Goal: Task Accomplishment & Management: Manage account settings

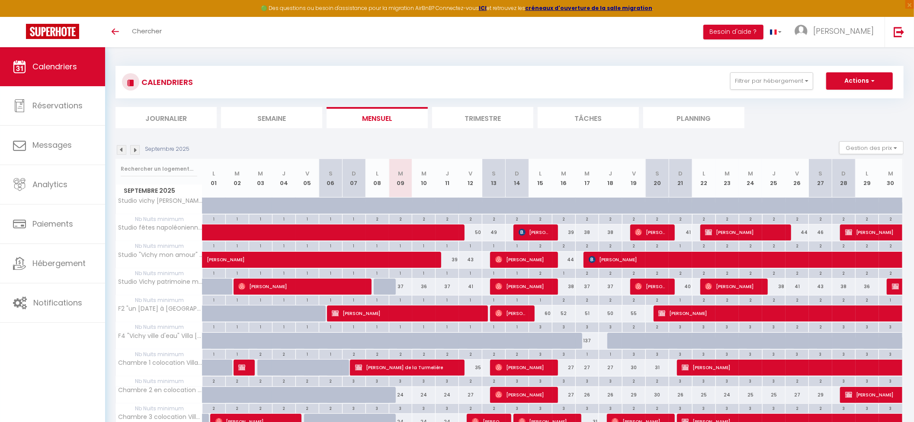
scroll to position [57, 0]
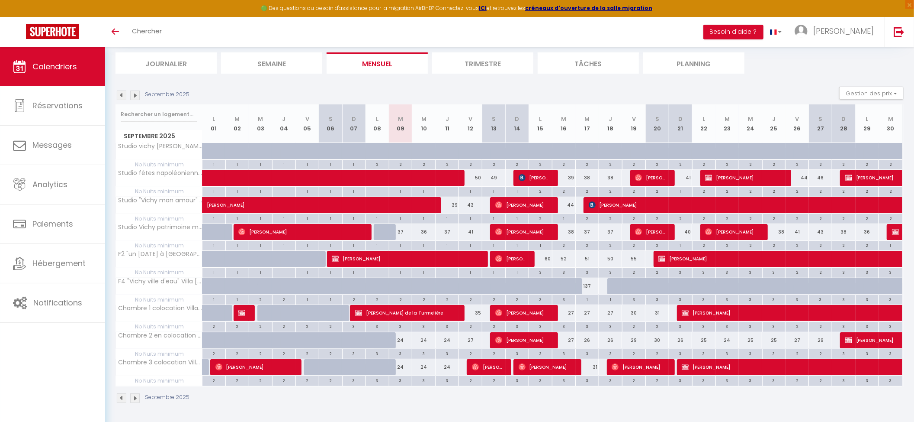
click at [135, 94] on img at bounding box center [135, 95] width 10 height 10
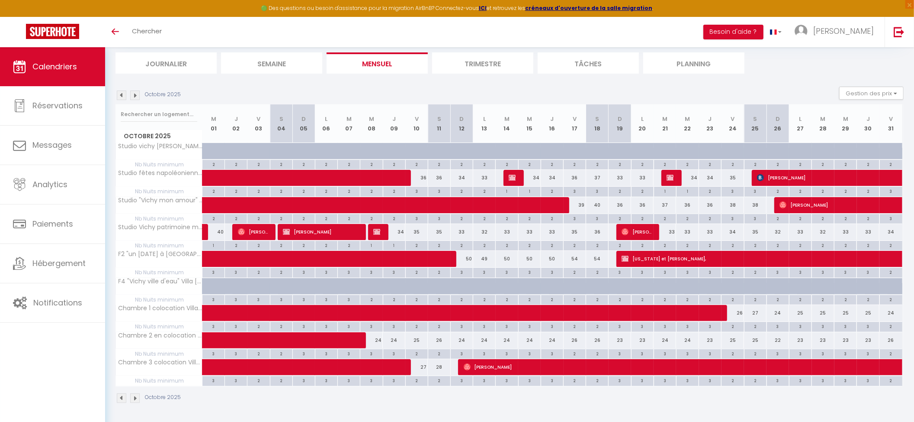
scroll to position [0, 0]
click at [375, 228] on img at bounding box center [376, 231] width 7 height 7
select select "KO"
select select "0"
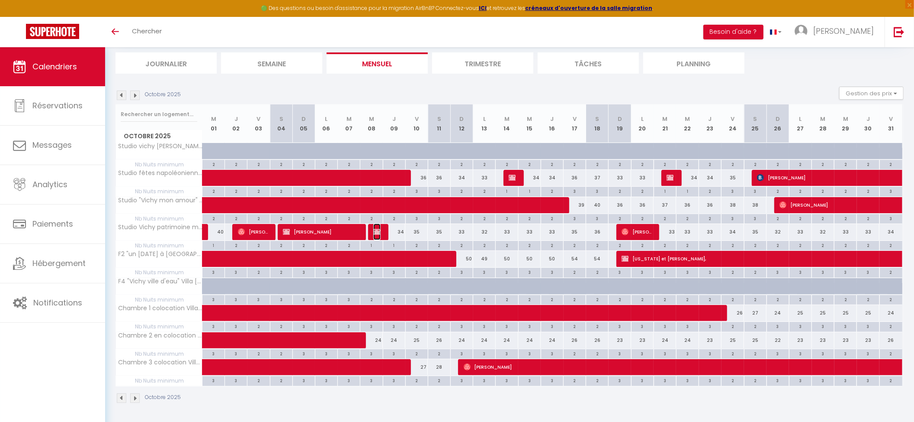
select select "0"
select select "1"
select select
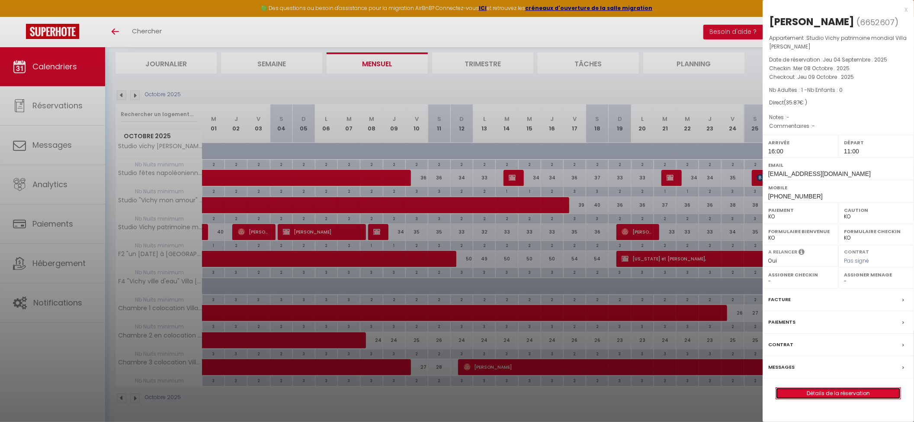
click at [821, 396] on link "Détails de la réservation" at bounding box center [838, 392] width 125 height 11
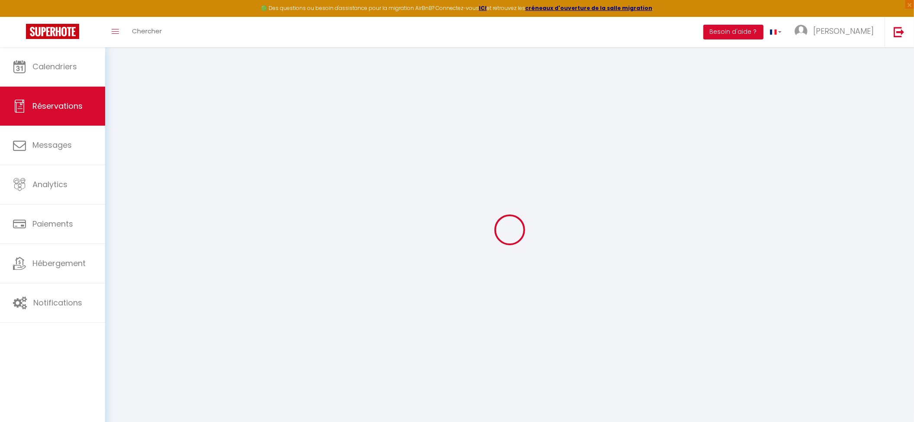
type input "Elsa"
type input "Erpelding"
type input "elsaerpelding@gmail.com"
type input "+33644164544"
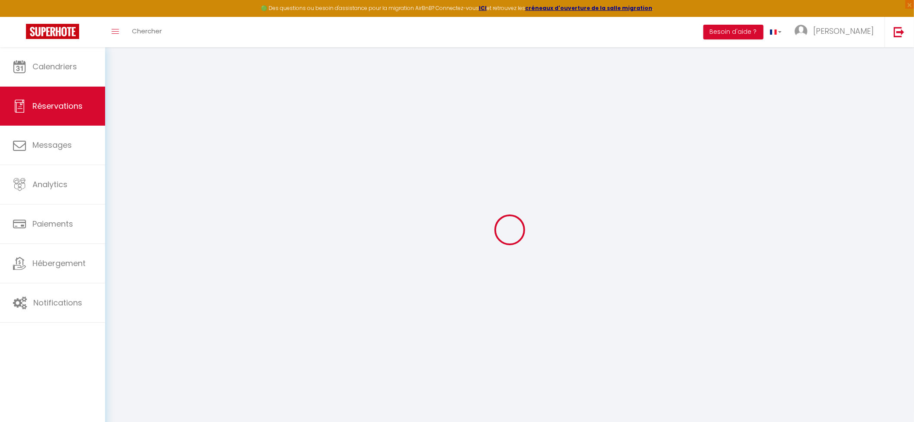
type input "+33644164544"
type input "71140"
type input "16 Rue du Docteur Robert"
type input "BOURBON LANCY"
select select "FR"
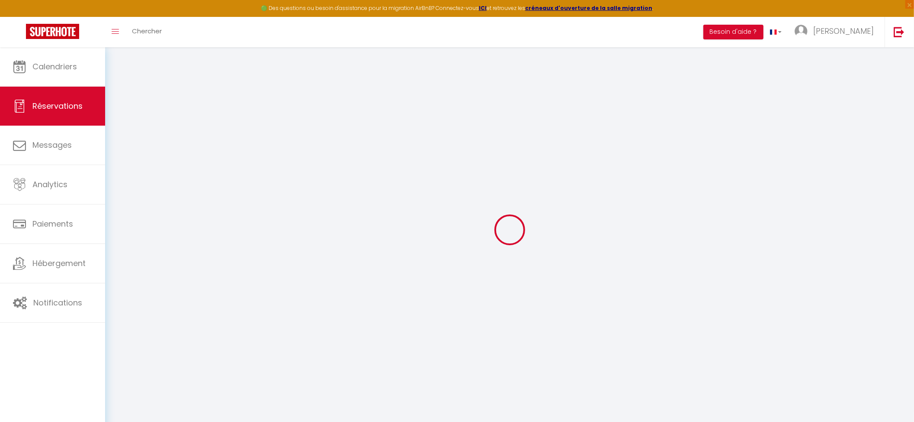
select select "32638"
select select "2"
type input "Mer 08 Octobre 2025"
select select
type input "Jeu 09 Octobre 2025"
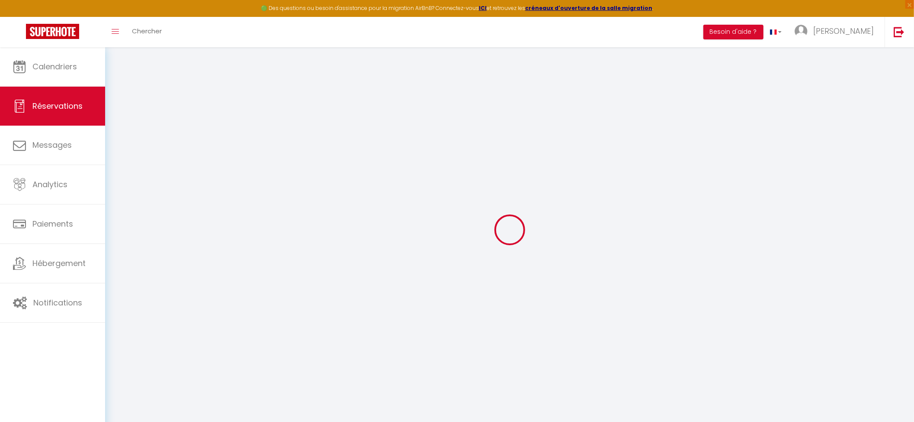
select select
type input "1"
select select "10"
select select
type input "34"
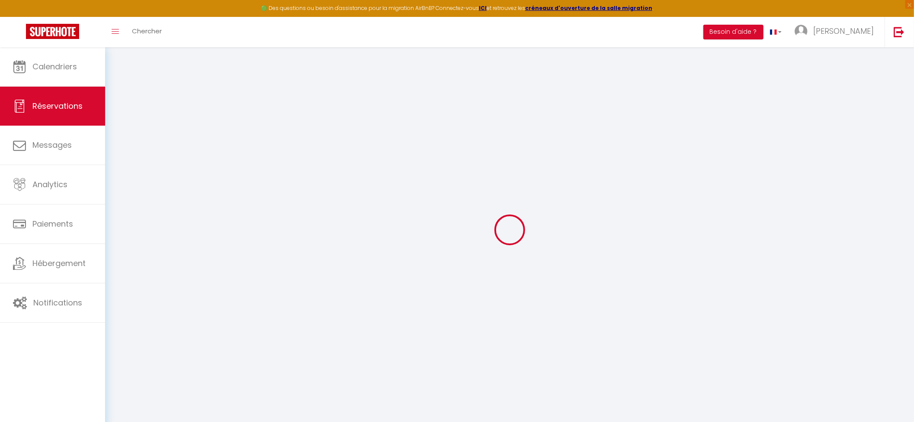
checkbox input "false"
type input "35.87"
type input "0"
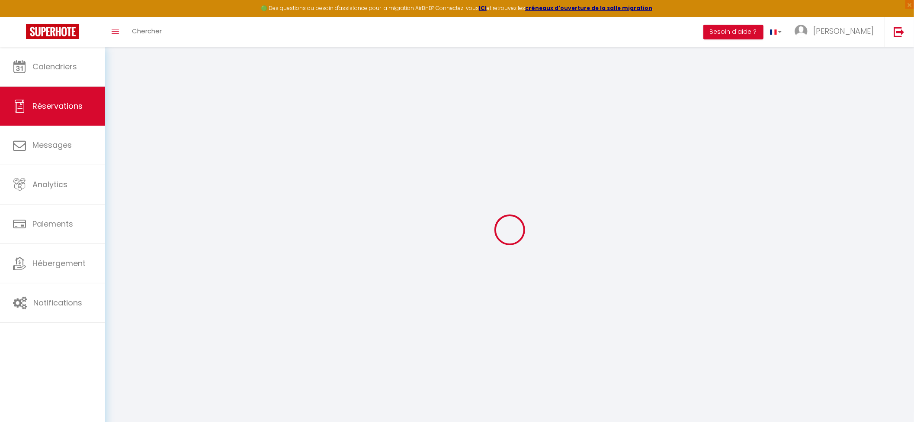
select select
select select "14"
checkbox input "false"
select select
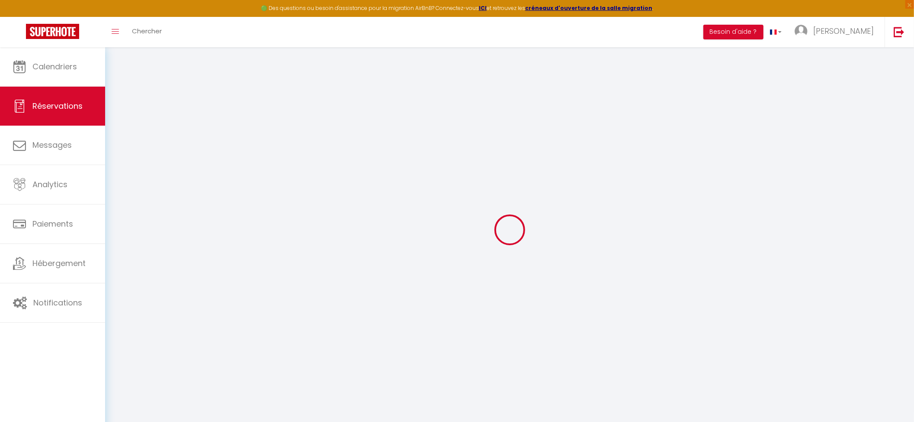
select select
checkbox input "false"
select select
checkbox input "false"
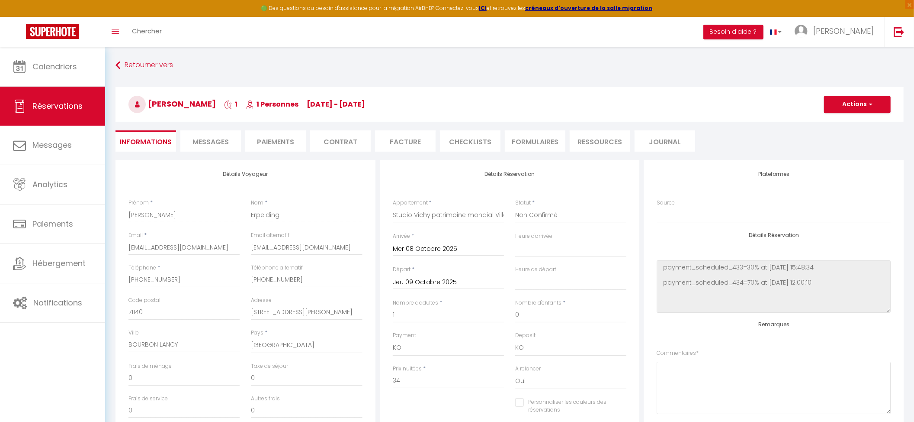
type input "1.87"
select select
checkbox input "false"
select select "16:00"
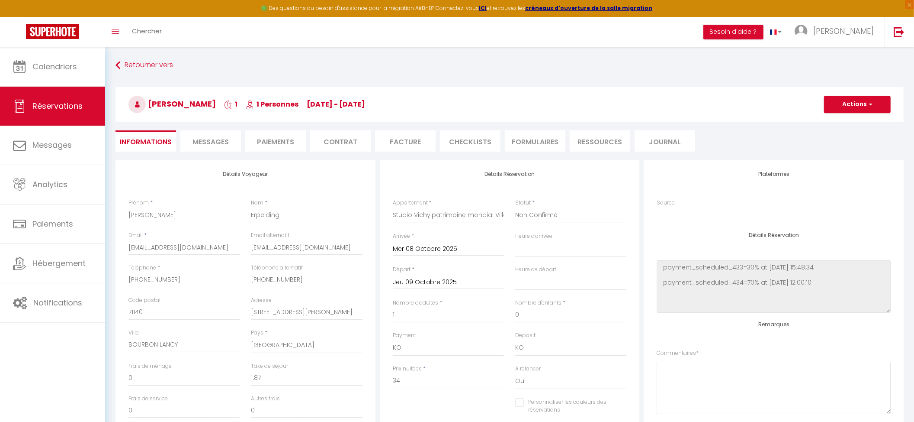
select select "11:00"
click at [423, 99] on h3 "Elsa Erpelding 1 1 Personnes me 08 Oct - je 09 Oct" at bounding box center [510, 104] width 789 height 35
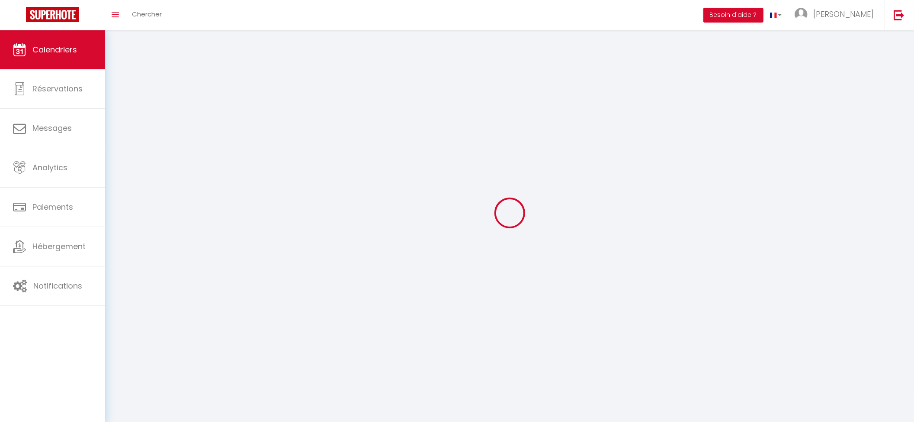
scroll to position [30, 0]
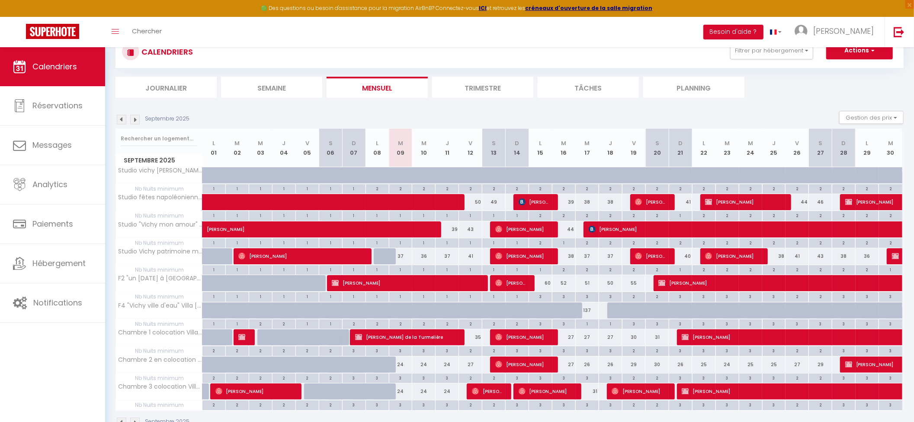
click at [137, 116] on img at bounding box center [135, 120] width 10 height 10
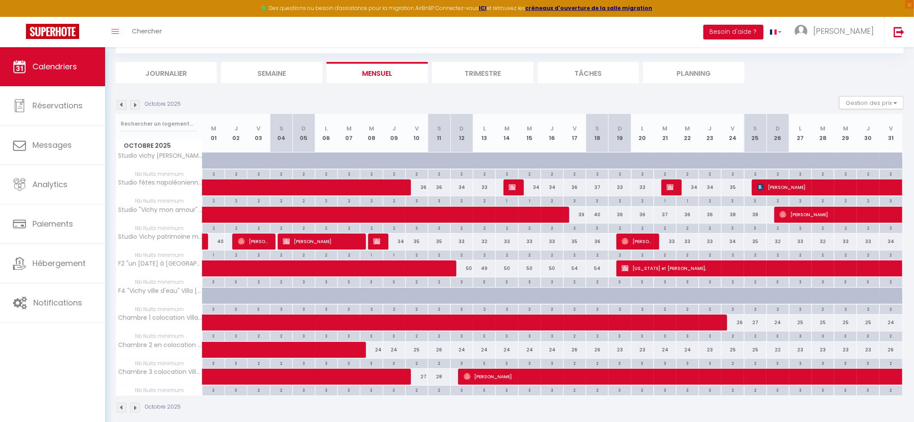
scroll to position [57, 0]
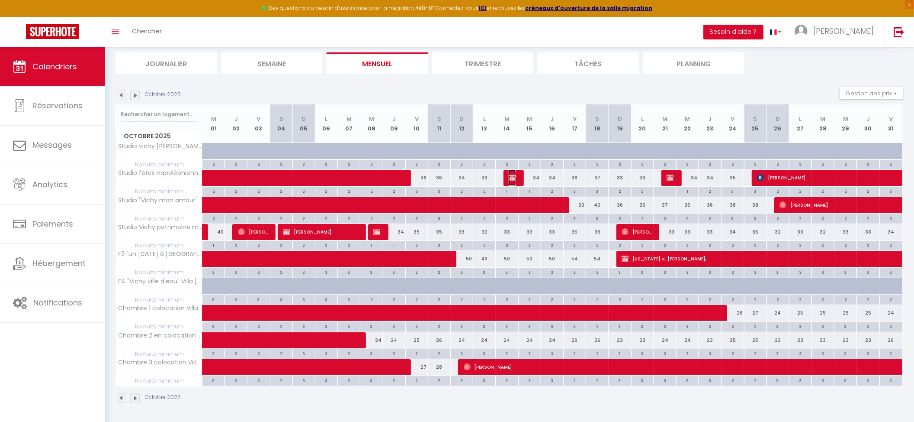
click at [515, 175] on img at bounding box center [512, 177] width 7 height 7
select select "OK"
select select "KO"
select select "1"
select select "0"
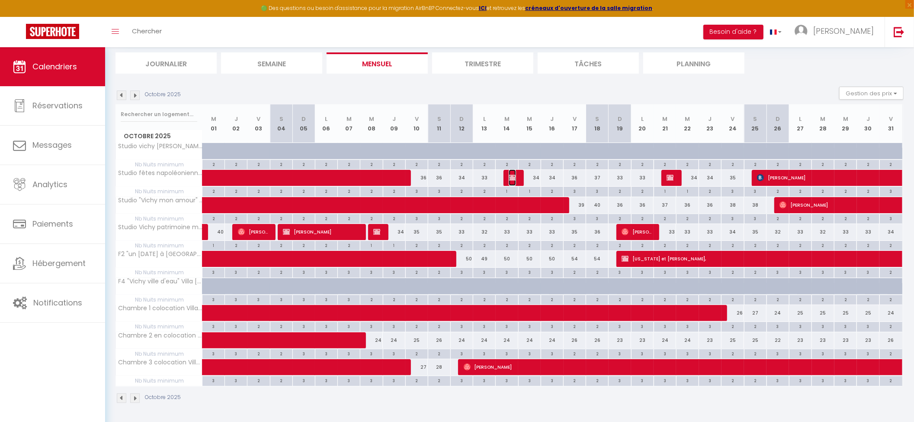
select select "1"
select select
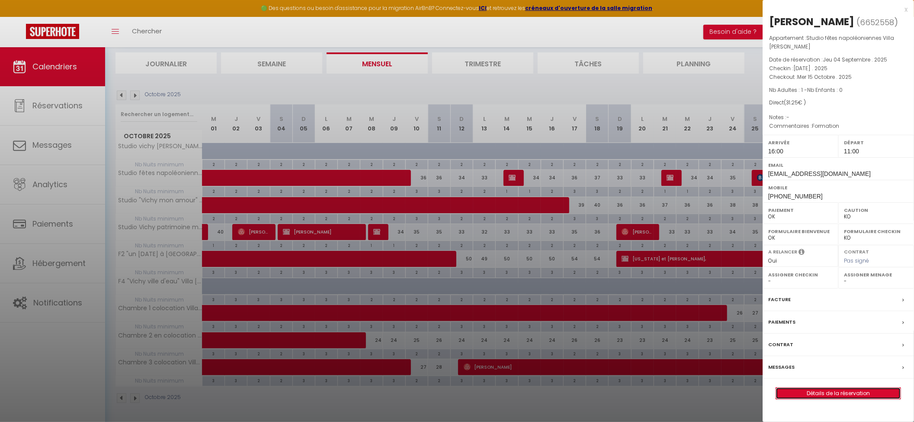
click at [806, 393] on link "Détails de la réservation" at bounding box center [838, 392] width 125 height 11
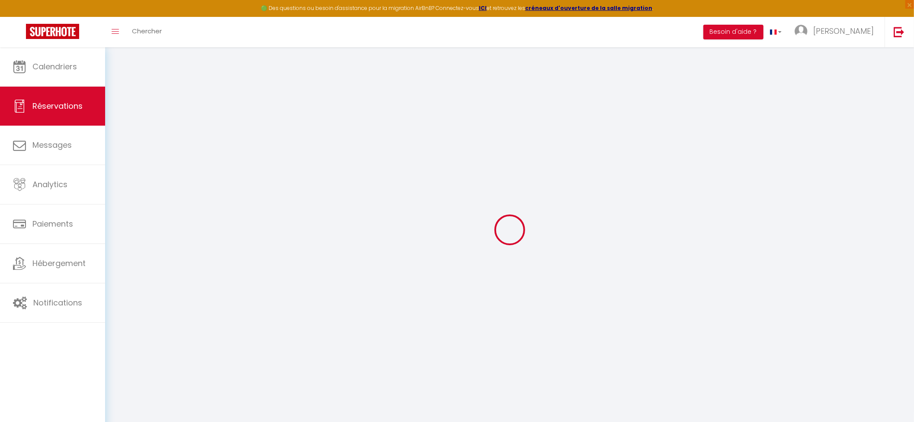
type input "Elsa"
type input "Erpelding"
type input "elsaerpelding@gmail.com"
type input "+33644164544"
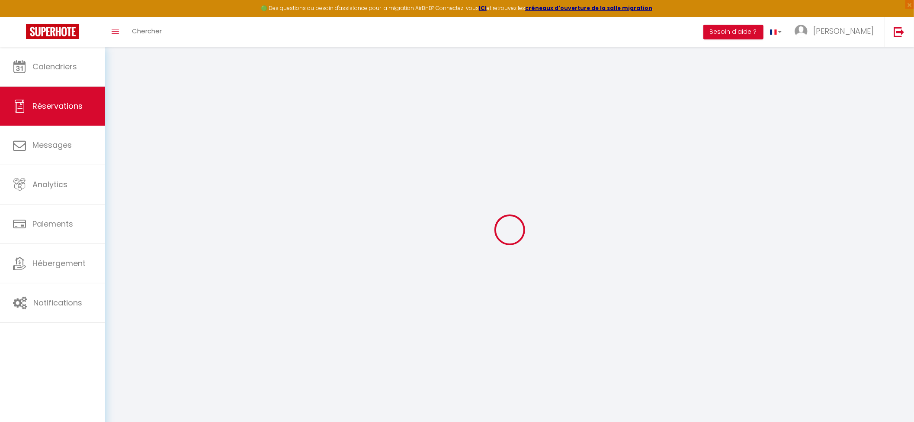
type input "+33644164544"
type input "71140"
type input "16 Rue du Docteur Robert"
type input "BOURBON LANCY"
select select "FR"
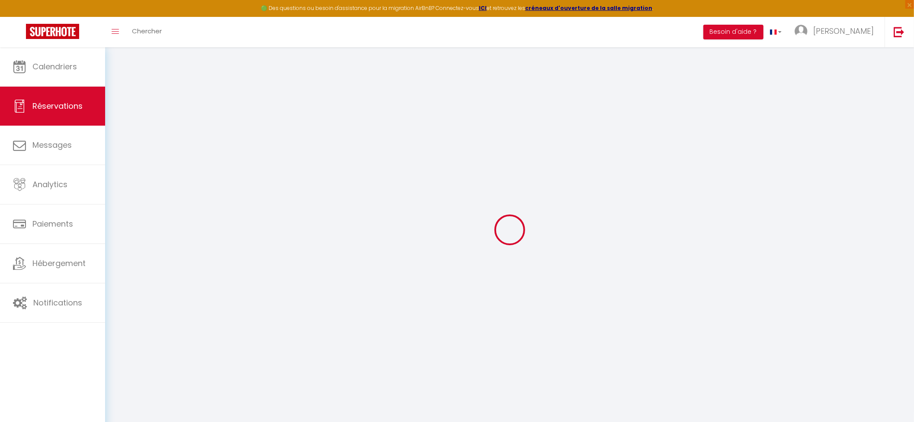
select select "32639"
select select "1"
type input "Mar 14 Octobre 2025"
select select
type input "Mer 15 Octobre 2025"
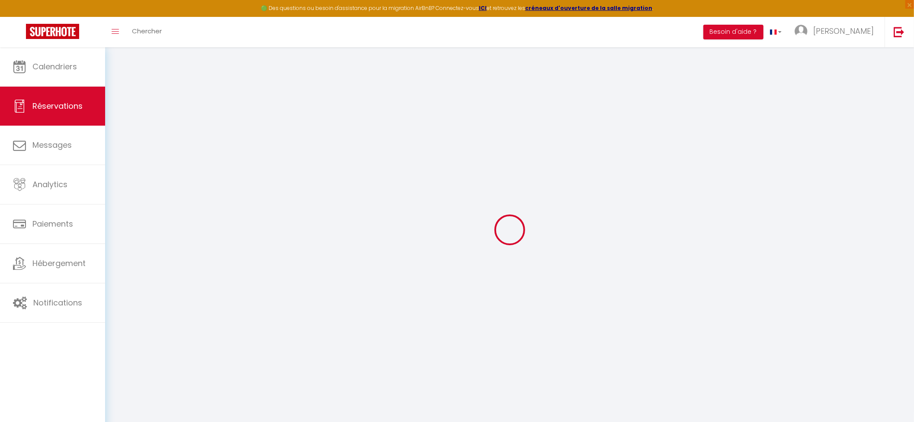
select select
type input "1"
select select "12"
select select
type input "30"
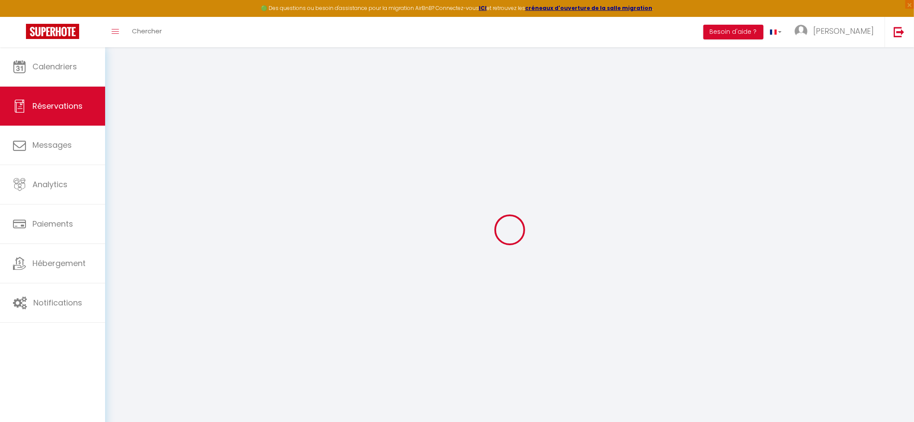
checkbox input "false"
type input "1.25"
type input "0"
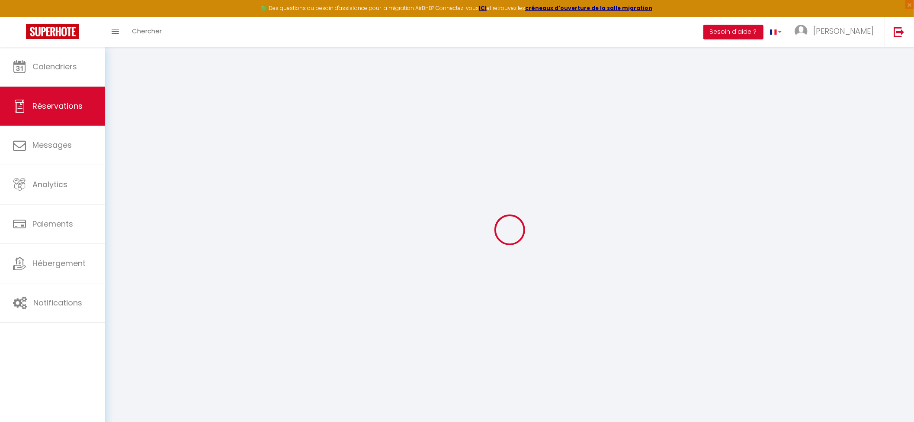
select select
select select "14"
checkbox input "false"
select select
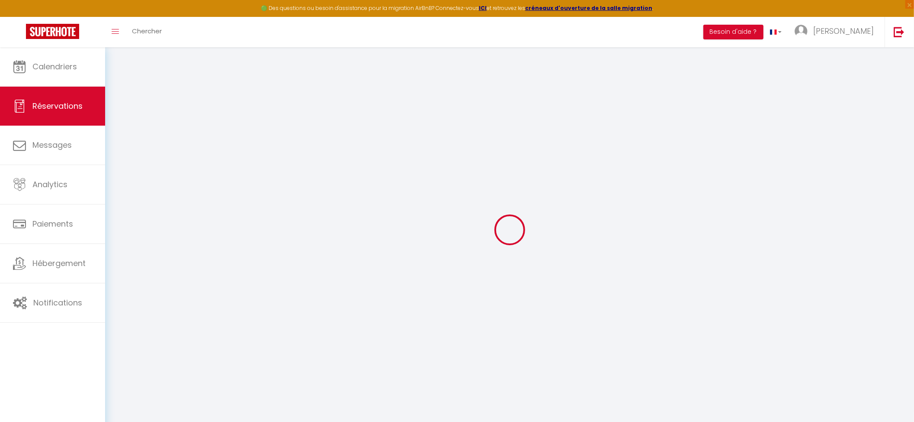
select select
checkbox input "false"
select select
checkbox input "false"
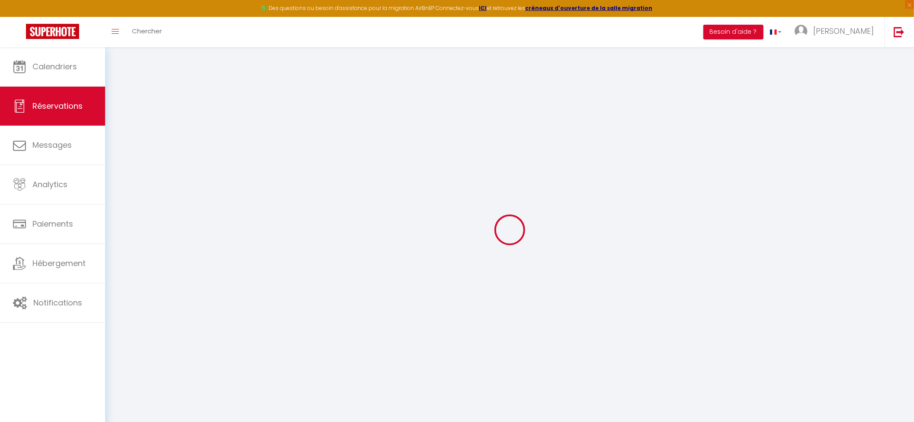
type textarea "Formation"
type input "1.25"
select select
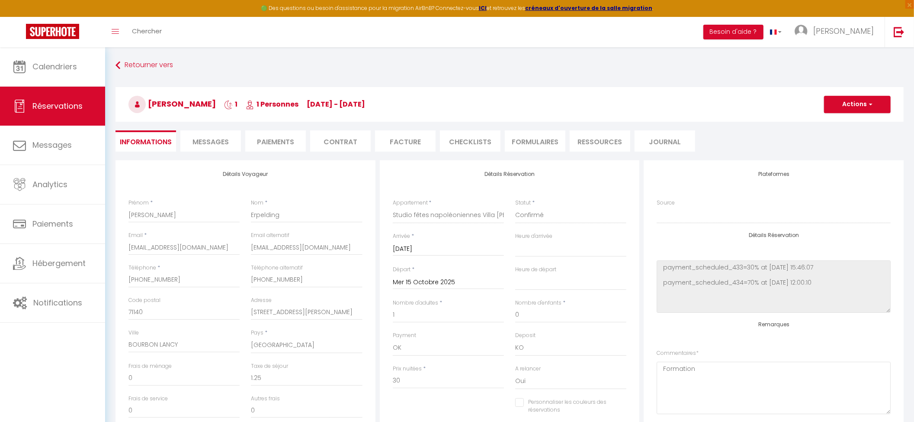
checkbox input "false"
select select "16:00"
select select "11:00"
click at [442, 213] on select "Studio vichy célestin Villa Marie Celine Studio fêtes napoléoniennes Villa Mari…" at bounding box center [448, 215] width 111 height 16
select select "43360"
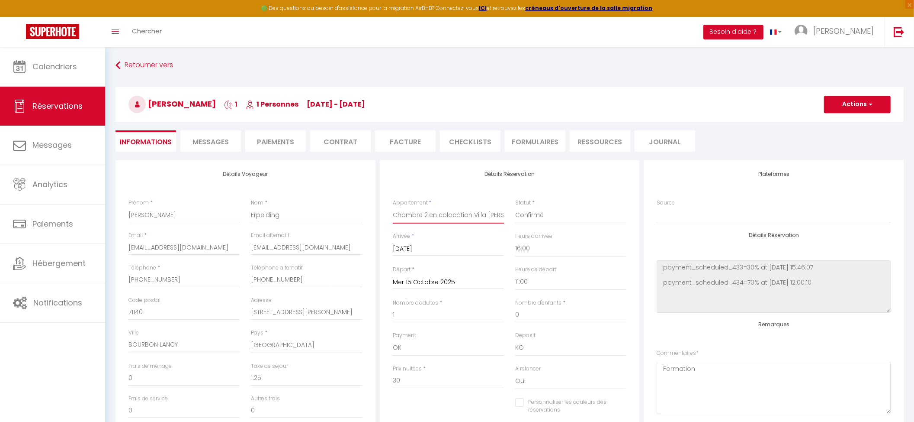
click at [393, 207] on select "Studio vichy célestin Villa Marie Celine Studio fêtes napoléoniennes Villa Mari…" at bounding box center [448, 215] width 111 height 16
checkbox input "false"
type input "0"
checkbox input "false"
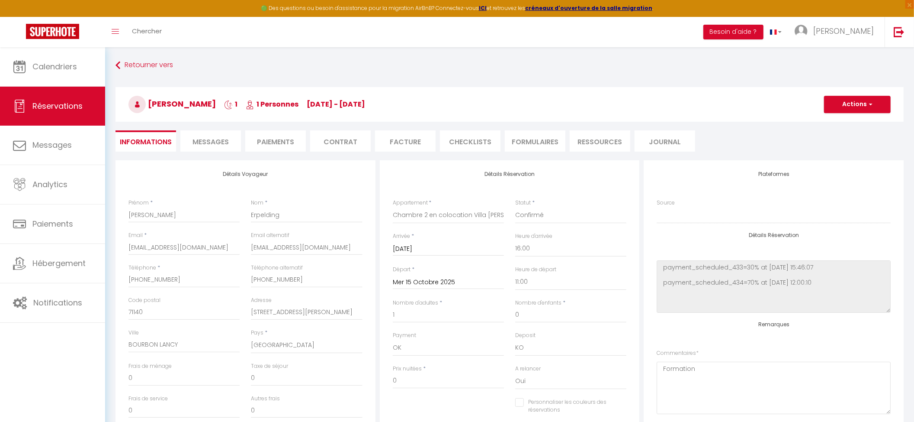
click at [435, 248] on input "Mar 14 Octobre 2025" at bounding box center [448, 248] width 111 height 11
click at [419, 338] on span "13" at bounding box center [421, 332] width 19 height 17
type input "Lun 13 Octobre 2025"
checkbox input "false"
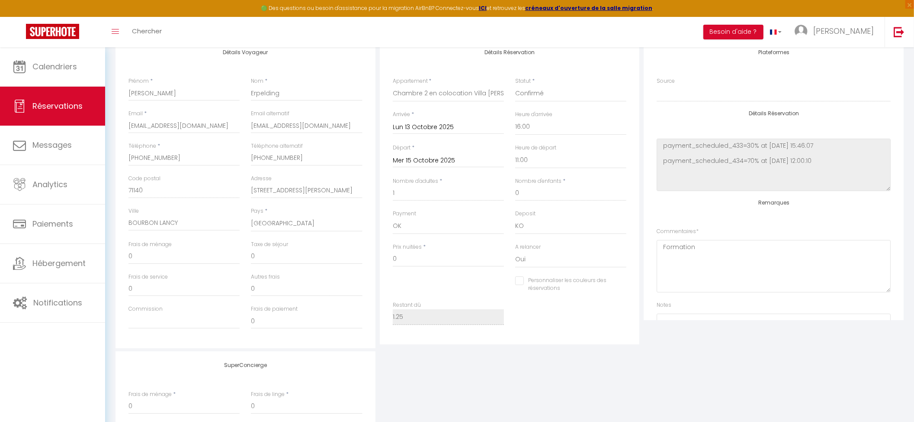
scroll to position [110, 0]
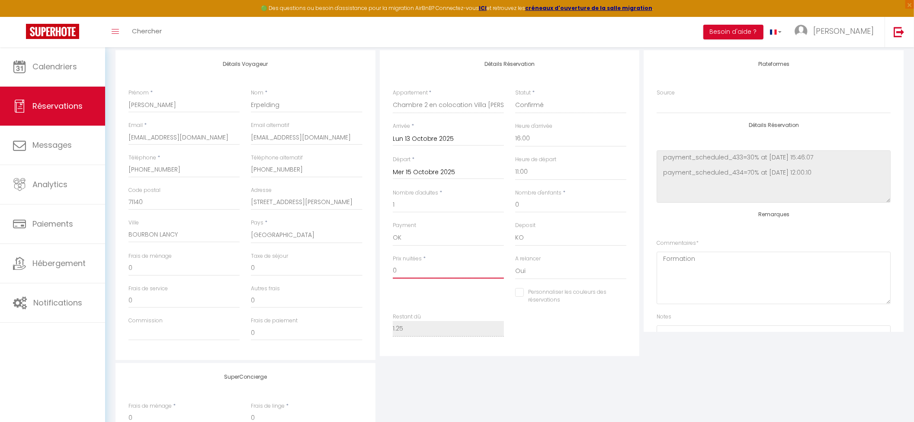
click at [406, 271] on input "0" at bounding box center [448, 271] width 111 height 16
checkbox input "false"
type input "5"
checkbox input "false"
type input "50"
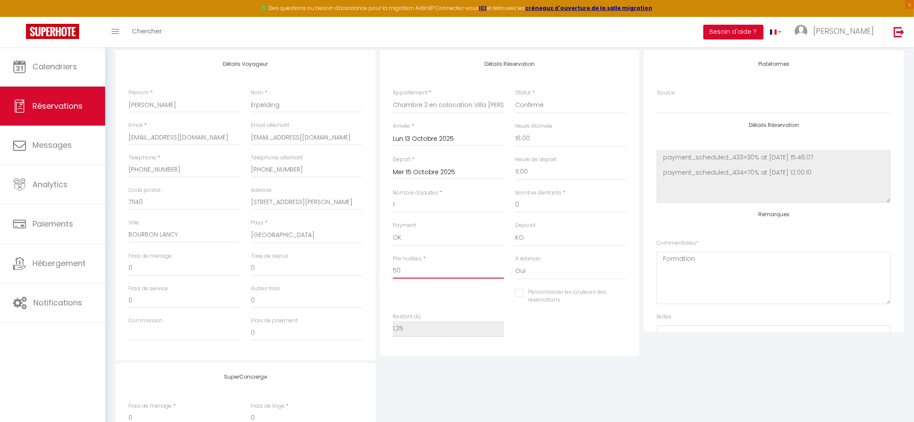
checkbox input "false"
type input "50"
click at [293, 267] on input "0" at bounding box center [306, 268] width 111 height 16
checkbox input "false"
type input "2"
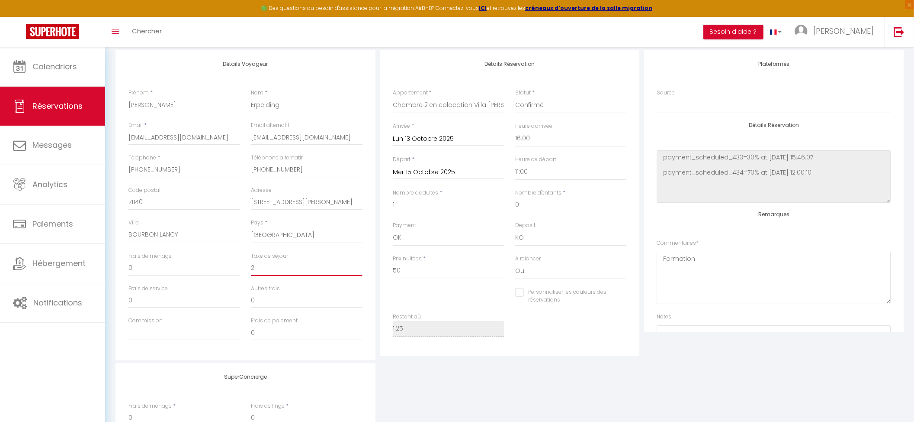
checkbox input "false"
type input "2."
checkbox input "false"
type input "2.5"
checkbox input "false"
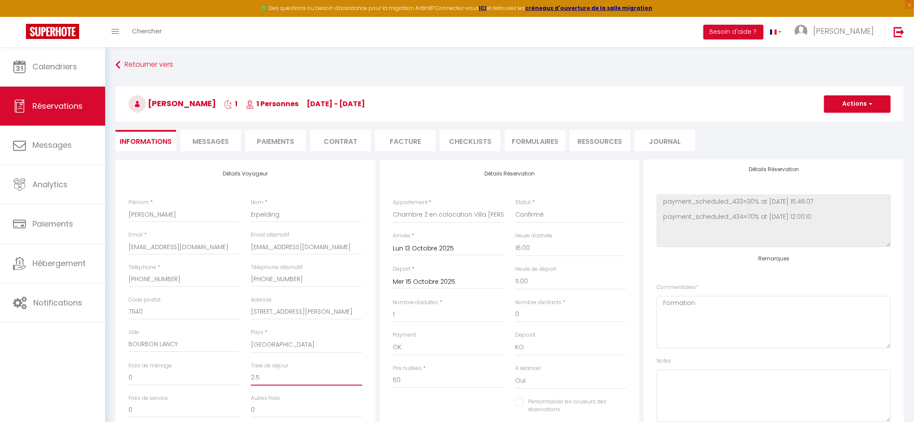
scroll to position [0, 0]
type input "2.5"
click at [861, 98] on button "Actions" at bounding box center [857, 104] width 67 height 17
click at [837, 123] on link "Enregistrer" at bounding box center [849, 123] width 68 height 11
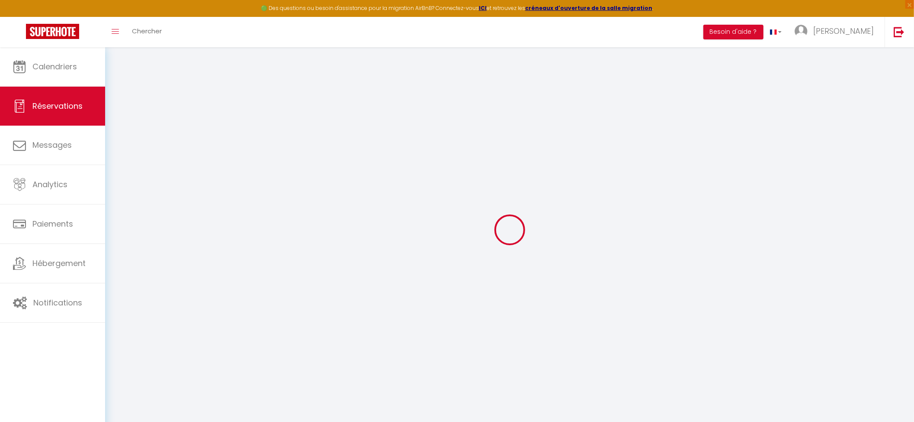
select select "not_cancelled"
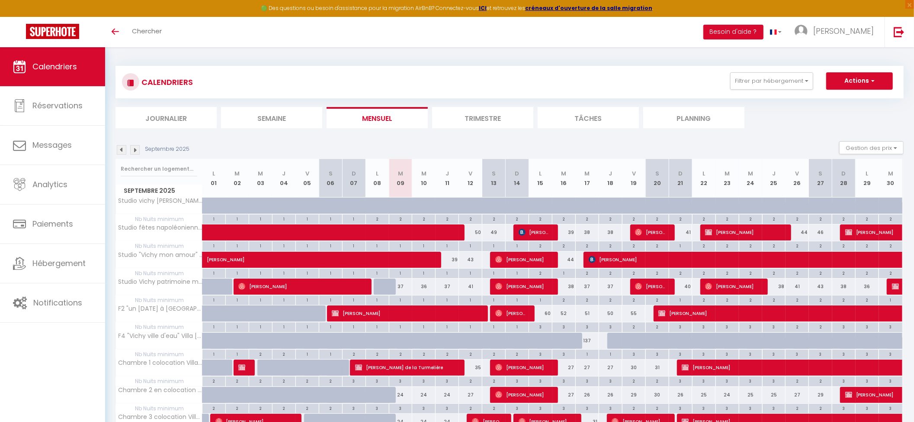
click at [701, 74] on div "CALENDRIERS Filtrer par hébergement Tous Studio vichy célestin Villa Marie Celi…" at bounding box center [510, 81] width 776 height 19
click at [136, 151] on img at bounding box center [135, 150] width 10 height 10
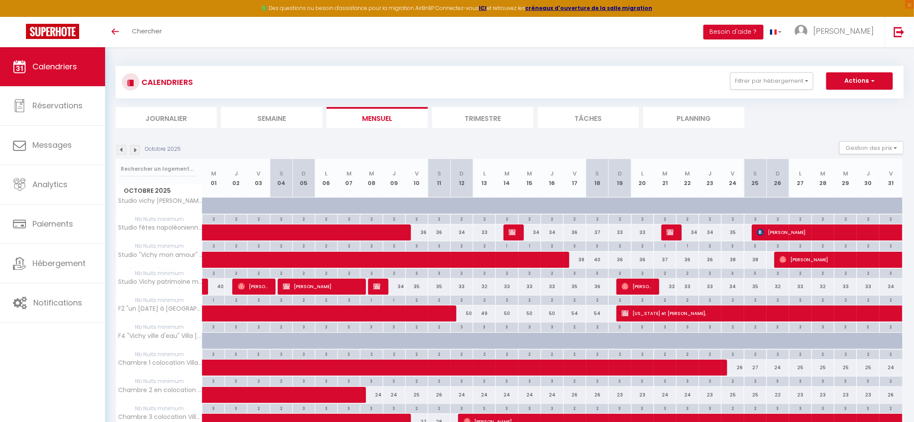
scroll to position [57, 0]
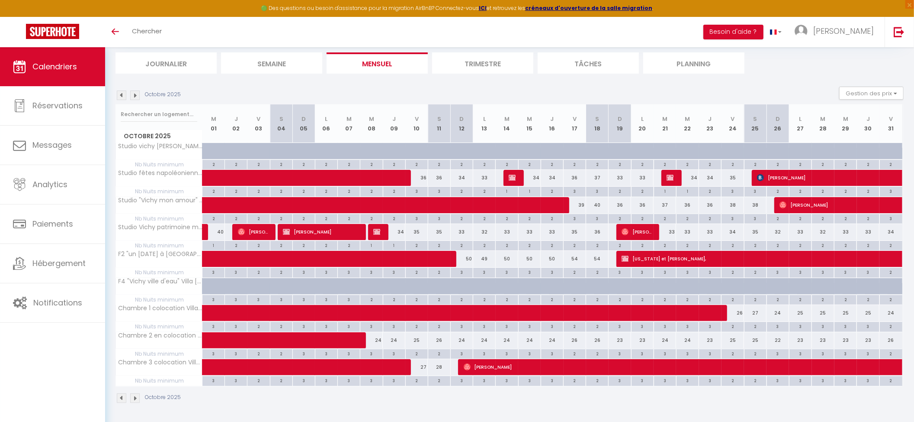
click at [622, 148] on div at bounding box center [628, 156] width 23 height 16
type input "37"
type input "Dim 19 Octobre 2025"
type input "Lun 20 Octobre 2025"
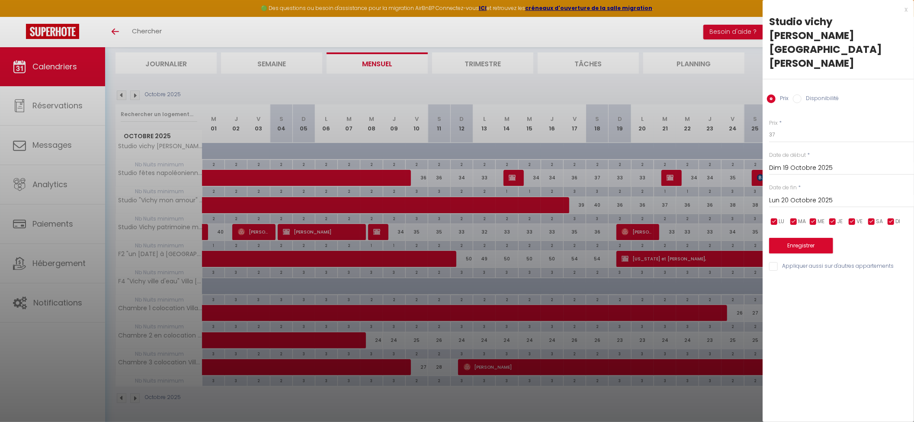
click at [591, 77] on div at bounding box center [457, 211] width 914 height 422
select select
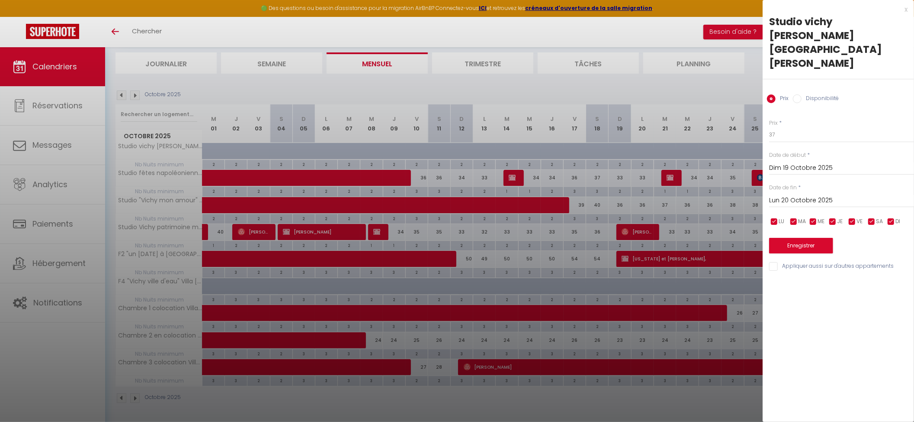
select select
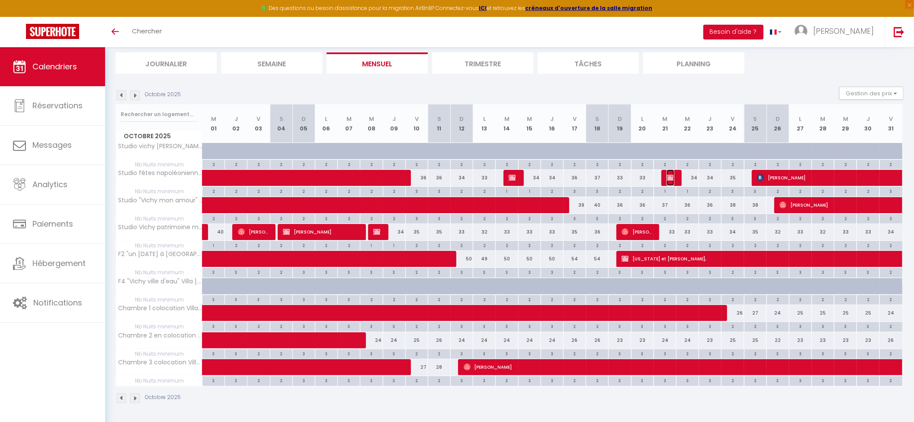
click at [672, 174] on img at bounding box center [670, 177] width 7 height 7
select select "OK"
select select "KO"
select select "1"
select select "0"
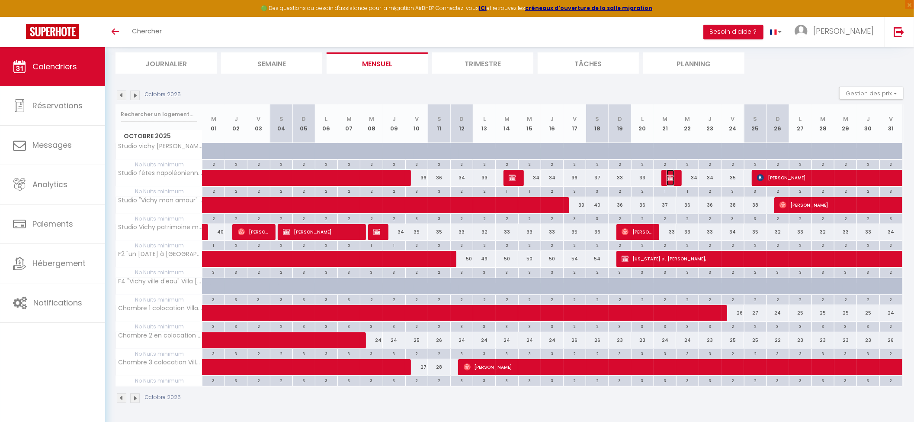
select select "1"
select select
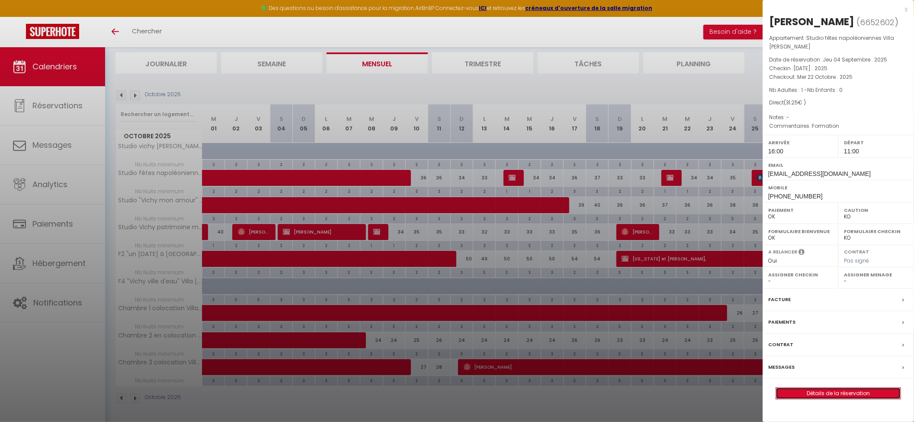
click at [802, 396] on link "Détails de la réservation" at bounding box center [838, 392] width 125 height 11
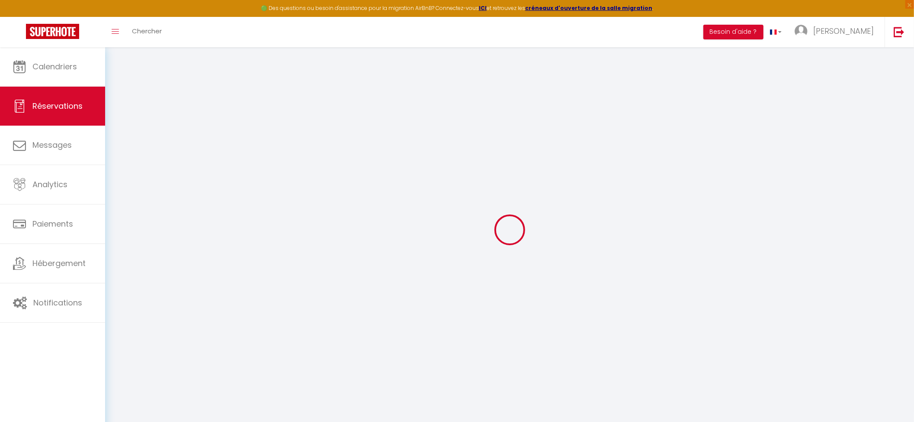
type input "Elsa"
type input "Erpelding"
type input "elsaerpelding@gmail.com"
type input "+33644164544"
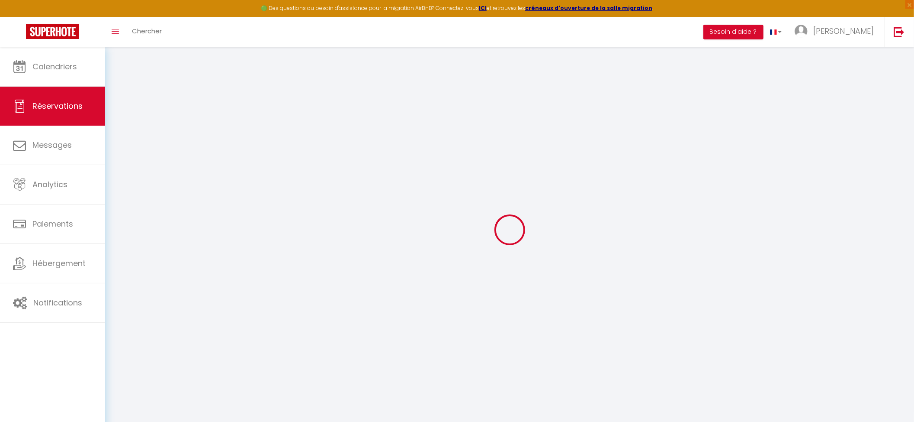
type input "+33644164544"
type input "71140"
type input "16 Rue du Docteur Robert"
type input "BOURBON LANCY"
select select "FR"
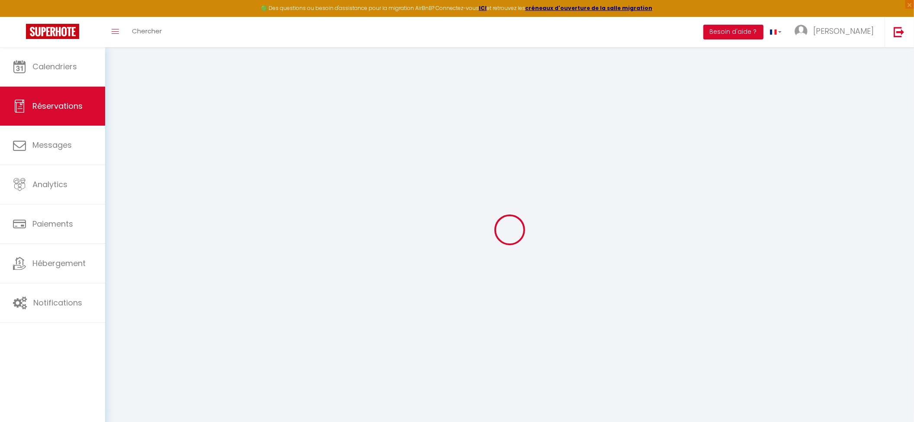
select select "32639"
select select "1"
type input "Mar 21 Octobre 2025"
select select
type input "Mer 22 Octobre 2025"
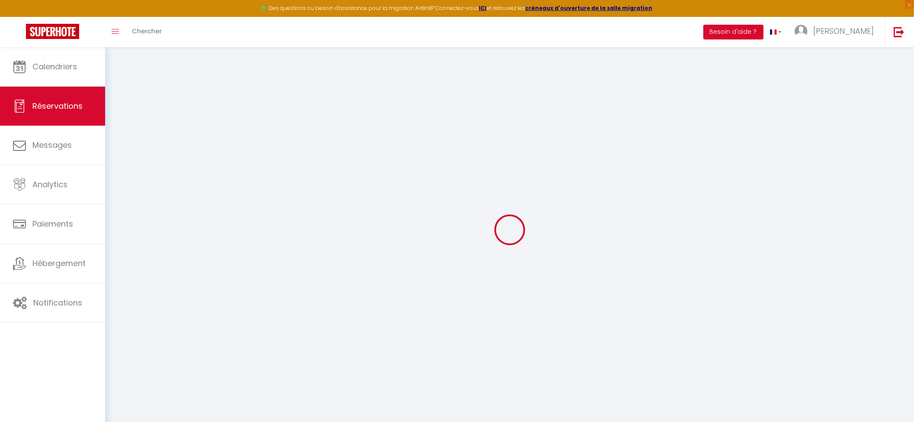
select select
type input "1"
select select "12"
select select
type input "30"
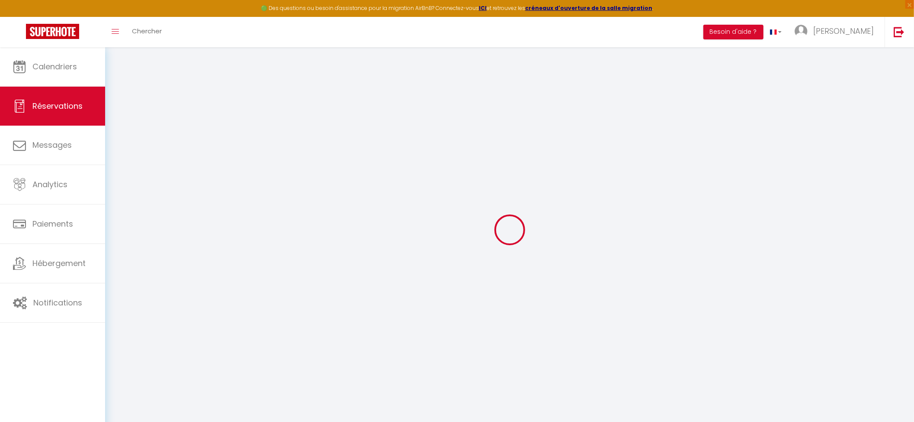
checkbox input "false"
type input "0"
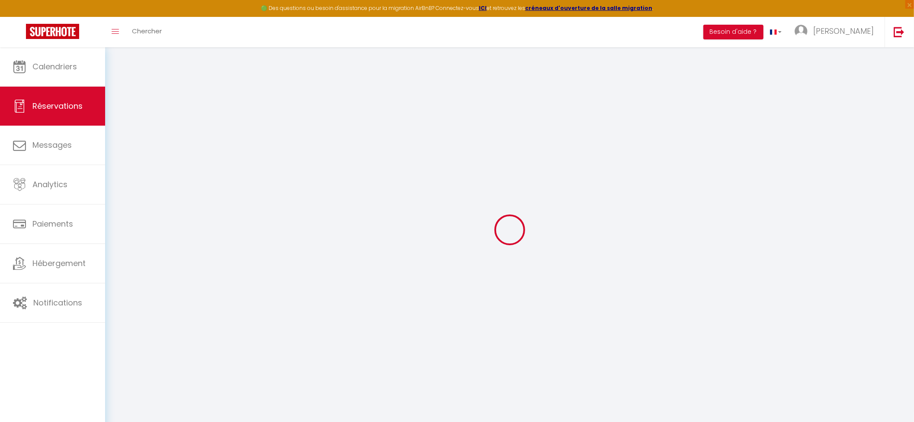
select select
select select "14"
checkbox input "false"
select select
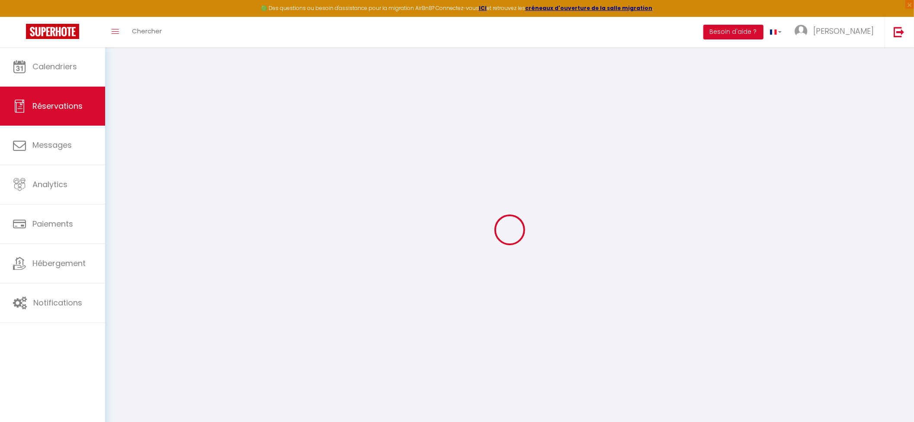
select select
checkbox input "false"
select select
checkbox input "false"
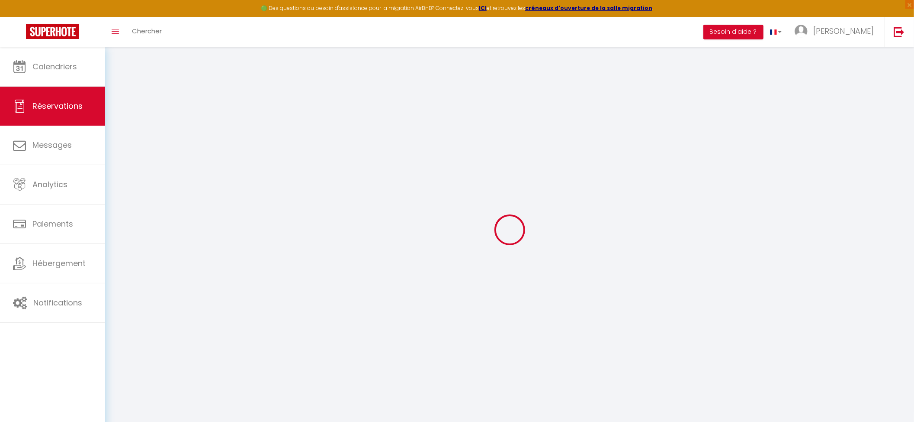
select select
checkbox input "false"
type textarea "Formation"
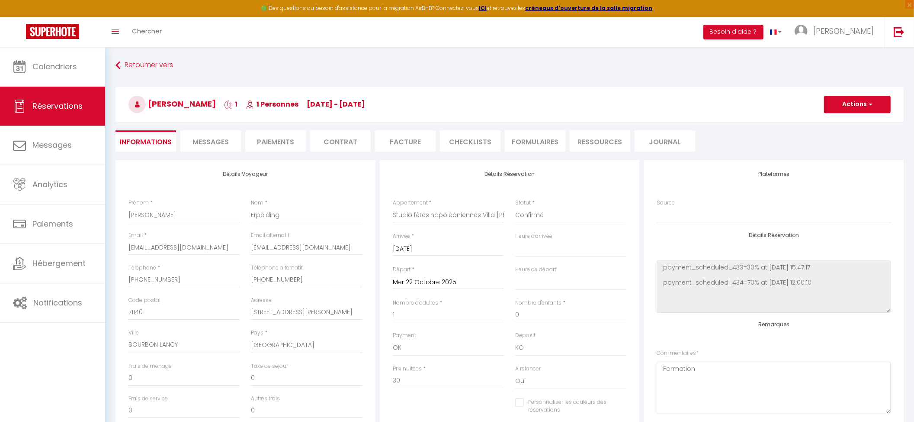
type input "1.25"
select select
checkbox input "false"
select select "16:00"
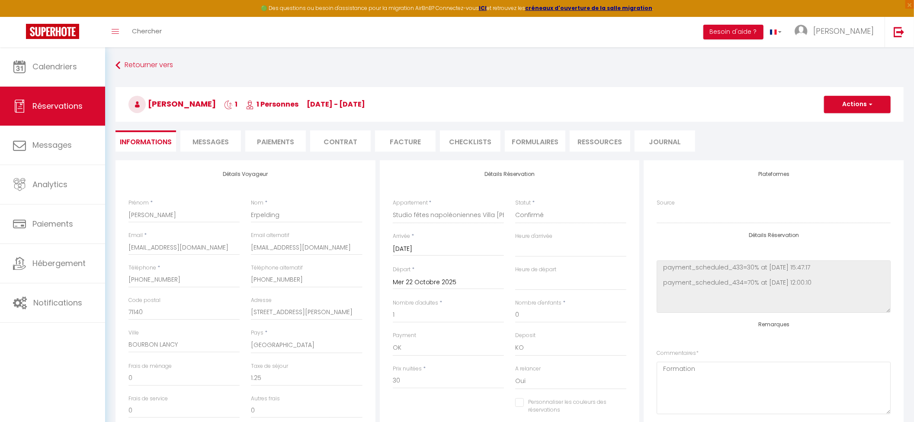
select select "11:00"
click at [415, 241] on div "Mar 21 Octobre 2025 < Oct 2025 > Dim Lun Mar Mer Jeu Ven Sam 1 2 3 4 5 6 7 8 9 …" at bounding box center [448, 248] width 111 height 16
click at [415, 248] on input "Mar 21 Octobre 2025" at bounding box center [448, 248] width 111 height 11
click at [438, 213] on select "Studio vichy célestin Villa Marie Celine Studio fêtes napoléoniennes Villa Mari…" at bounding box center [448, 215] width 111 height 16
select select "43360"
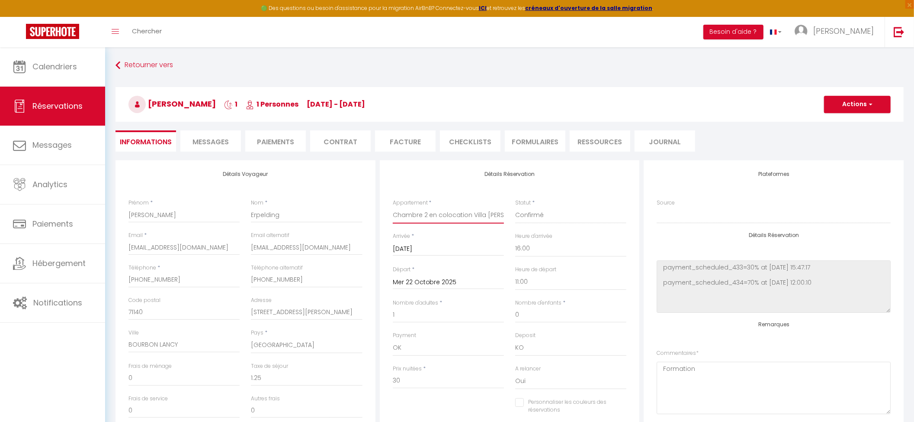
click at [393, 207] on select "Studio vichy célestin Villa Marie Celine Studio fêtes napoléoniennes Villa Mari…" at bounding box center [448, 215] width 111 height 16
checkbox input "false"
type input "0"
checkbox input "false"
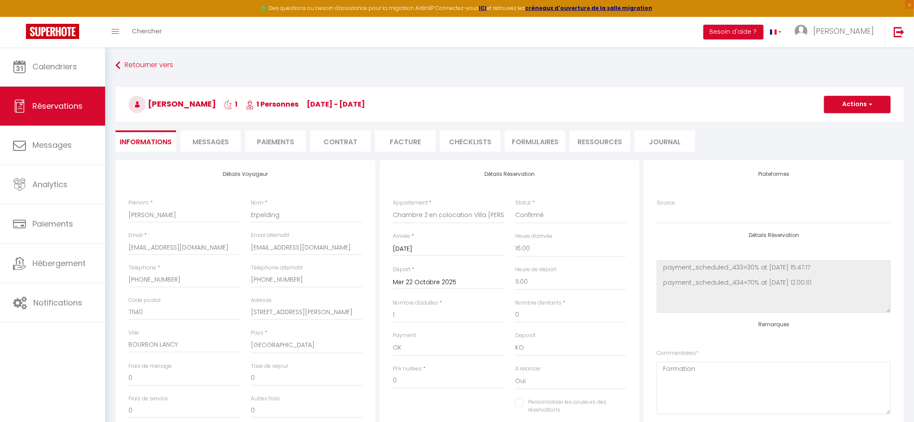
click at [428, 250] on input "Mar 21 Octobre 2025" at bounding box center [448, 248] width 111 height 11
click at [423, 349] on span "20" at bounding box center [421, 349] width 19 height 17
type input "Lun 20 Octobre 2025"
checkbox input "false"
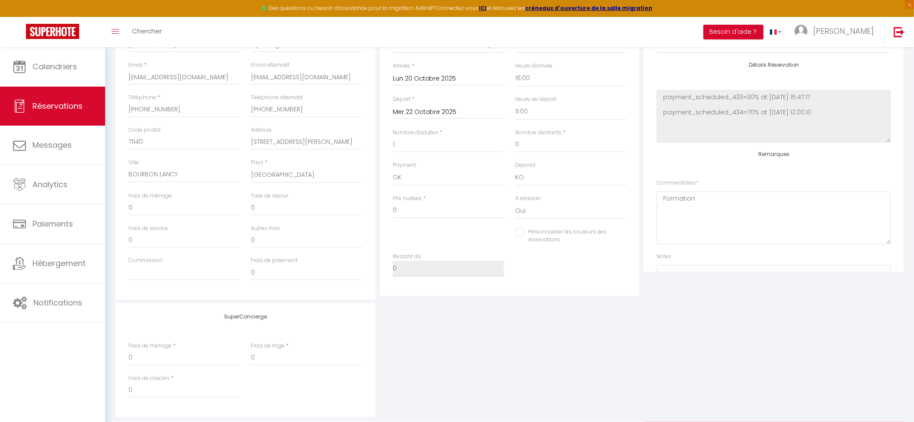
scroll to position [173, 0]
click at [416, 211] on input "0" at bounding box center [448, 208] width 111 height 16
checkbox input "false"
type input "5"
checkbox input "false"
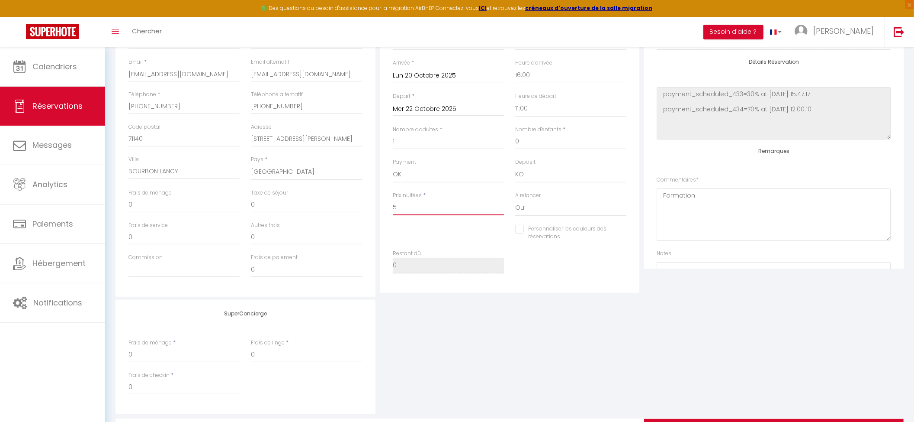
type input "50"
checkbox input "false"
type input "50"
click at [314, 206] on input "0" at bounding box center [306, 205] width 111 height 16
checkbox input "false"
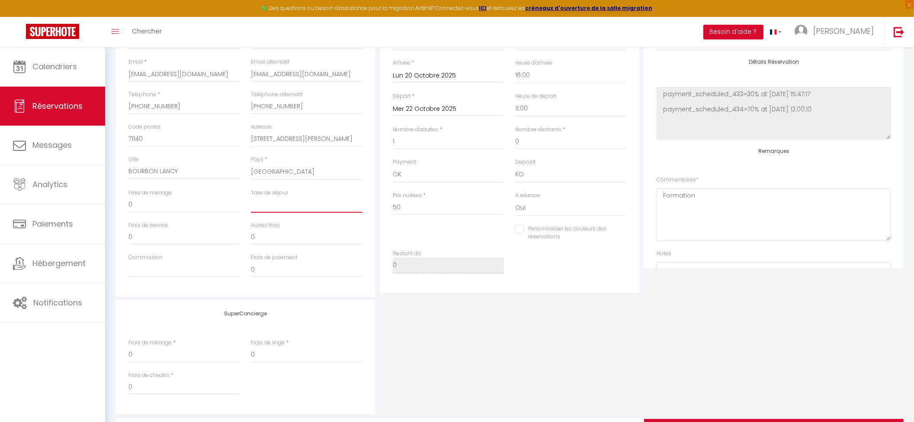
type input "2"
checkbox input "false"
type input "2."
checkbox input "false"
type input "2.5"
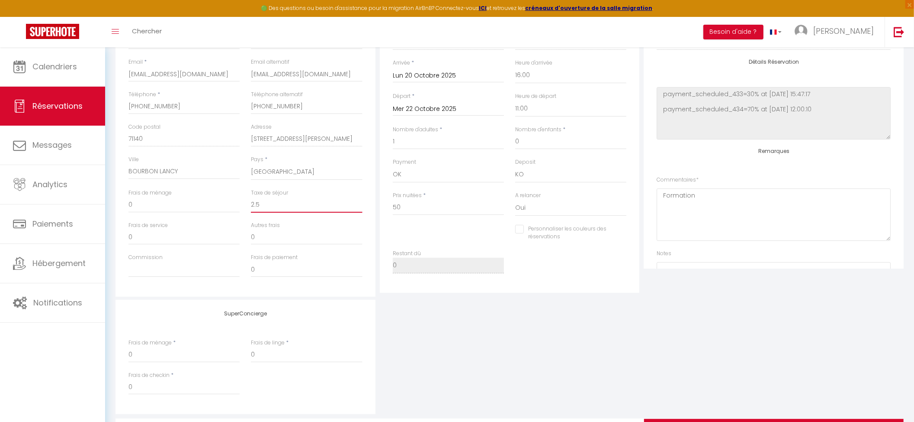
checkbox input "false"
type input "2.5"
click at [604, 302] on div "SuperConcierge Frais de ménage * 0 Frais de linge * 0 Frais de checkin * 0" at bounding box center [509, 356] width 793 height 114
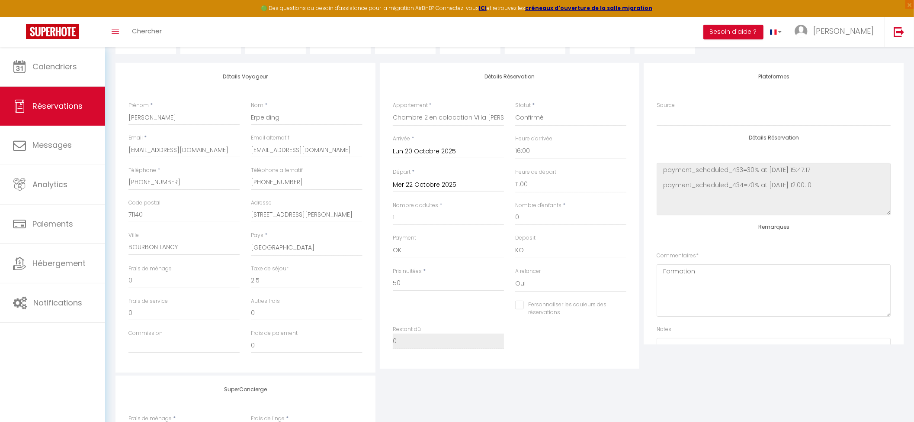
scroll to position [0, 0]
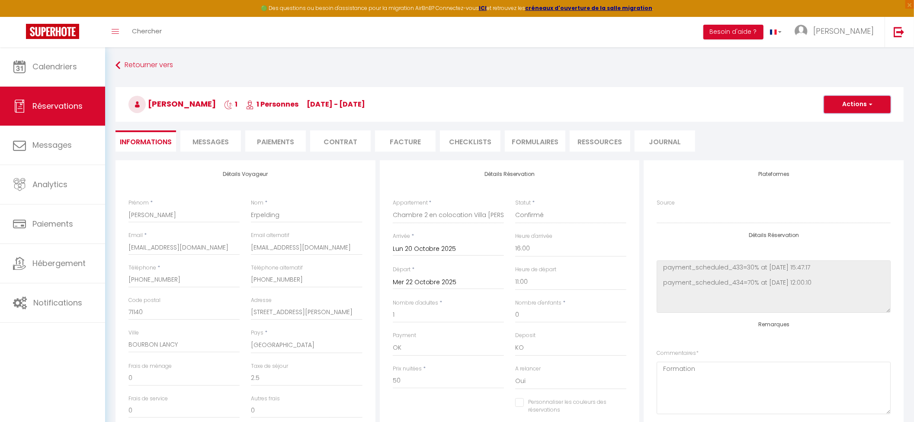
click at [834, 109] on button "Actions" at bounding box center [857, 104] width 67 height 17
click at [835, 122] on link "Enregistrer" at bounding box center [849, 123] width 68 height 11
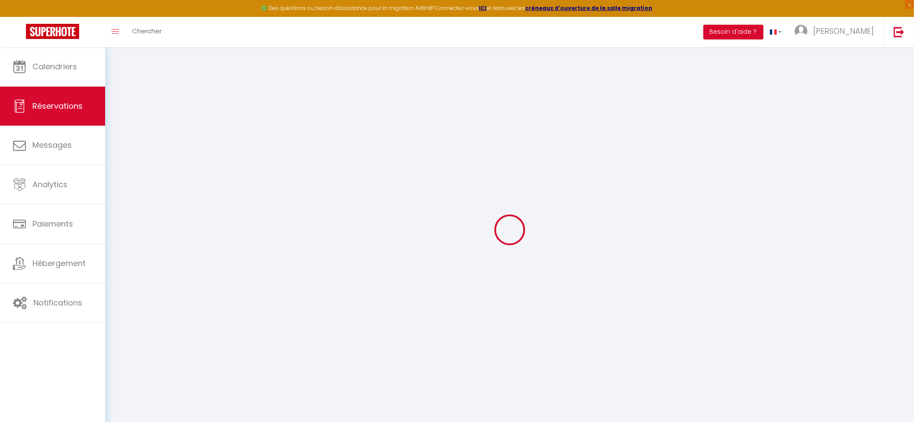
select select "not_cancelled"
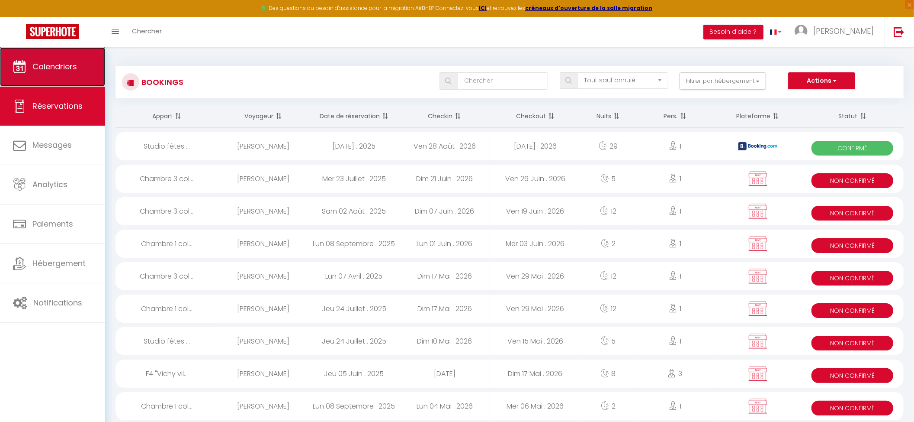
click at [55, 61] on span "Calendriers" at bounding box center [54, 66] width 45 height 11
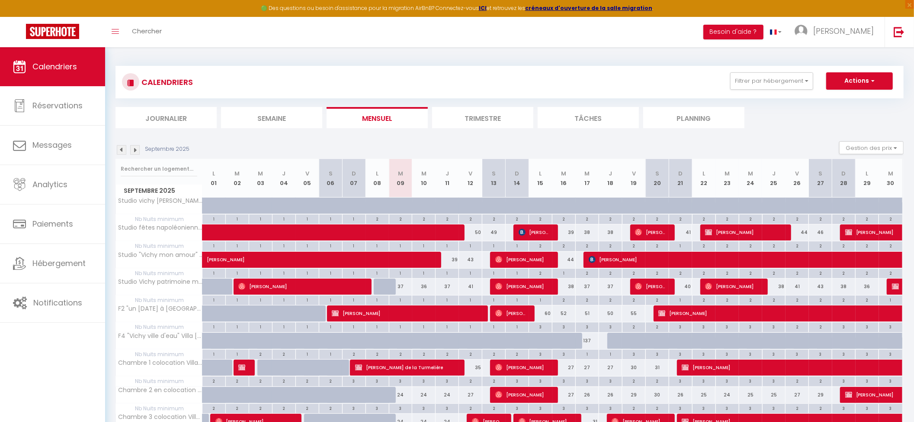
click at [132, 151] on img at bounding box center [135, 150] width 10 height 10
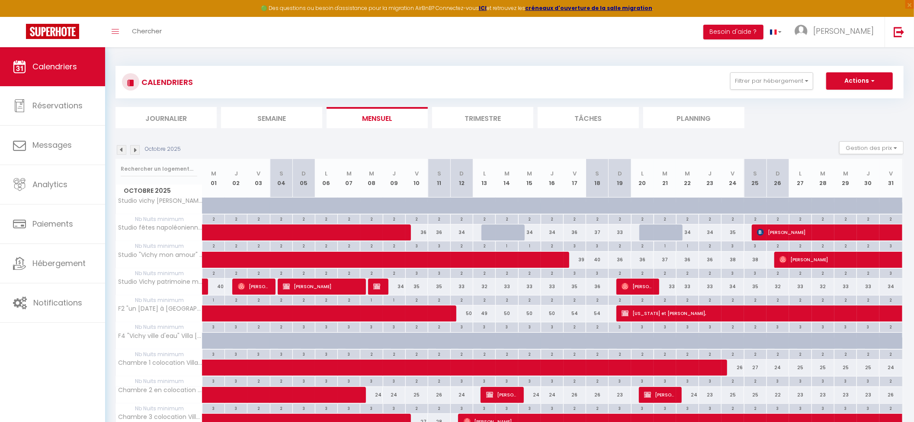
scroll to position [57, 0]
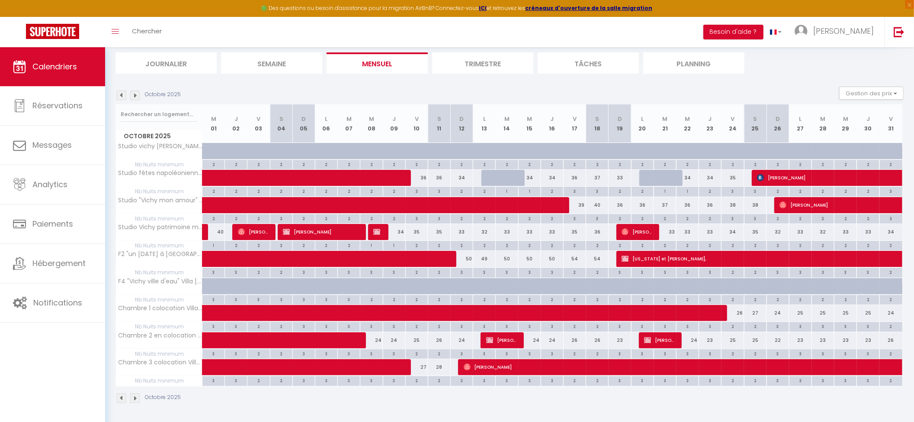
click at [486, 172] on div at bounding box center [493, 178] width 23 height 16
type input "33"
select select "1"
type input "Lun 13 Octobre 2025"
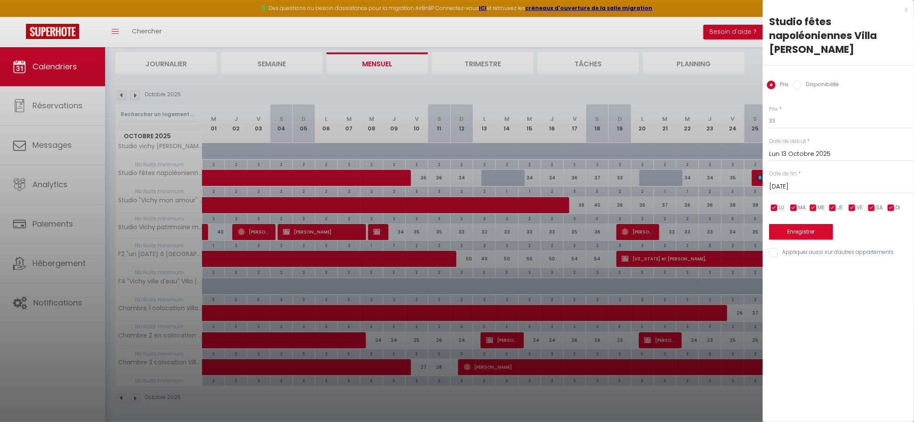
click at [799, 184] on input "Mar 14 Octobre 2025" at bounding box center [841, 186] width 145 height 11
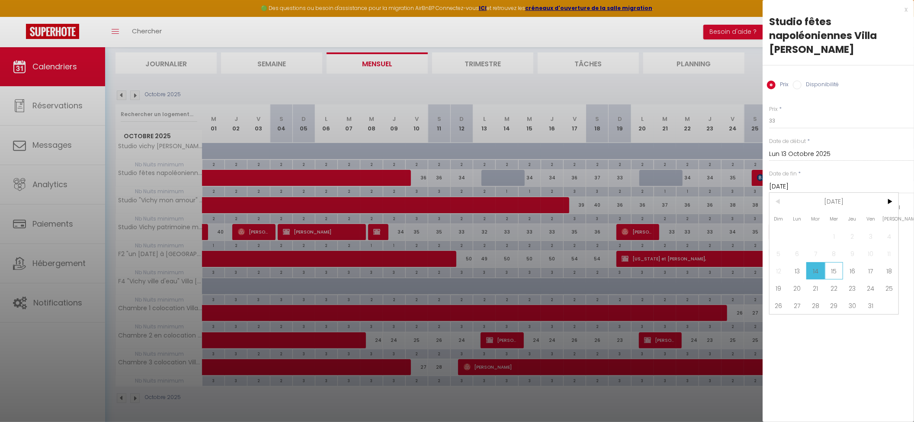
click at [835, 270] on span "15" at bounding box center [834, 270] width 19 height 17
type input "Mer 15 Octobre 2025"
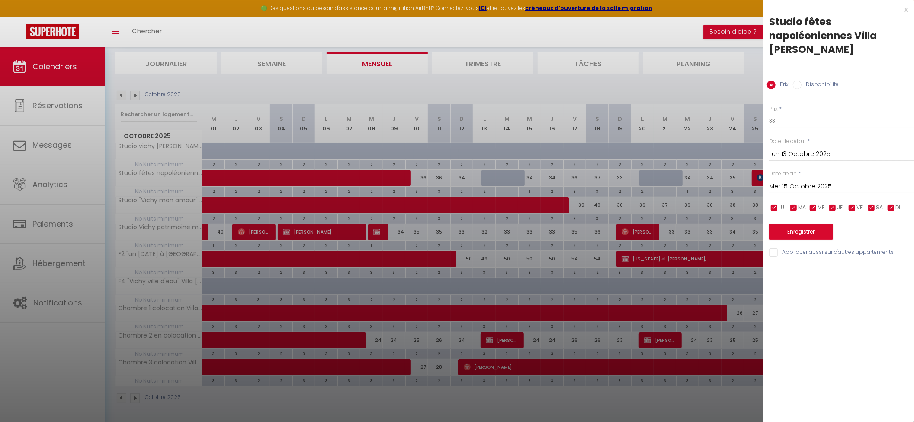
click at [808, 85] on label "Disponibilité" at bounding box center [820, 85] width 37 height 10
click at [802, 85] on input "Disponibilité" at bounding box center [797, 84] width 9 height 9
radio input "true"
radio input "false"
click at [797, 228] on button "Enregistrer" at bounding box center [801, 233] width 64 height 16
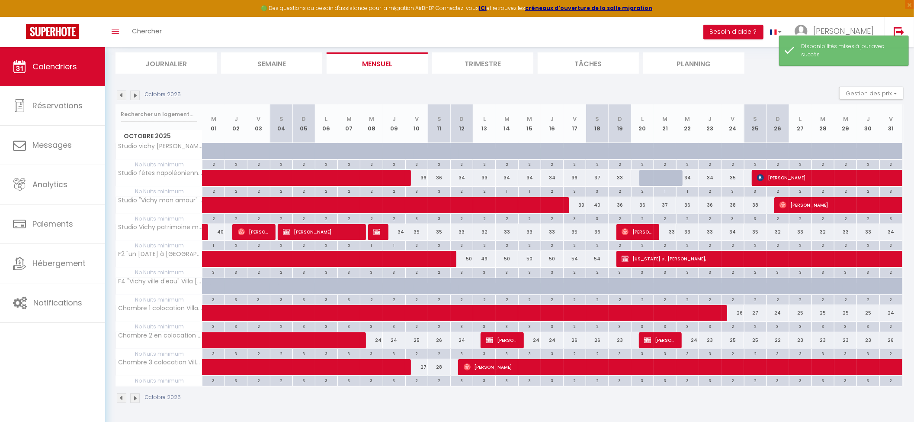
click at [643, 175] on div at bounding box center [651, 178] width 23 height 16
select select "1"
type input "Lun 20 Octobre 2025"
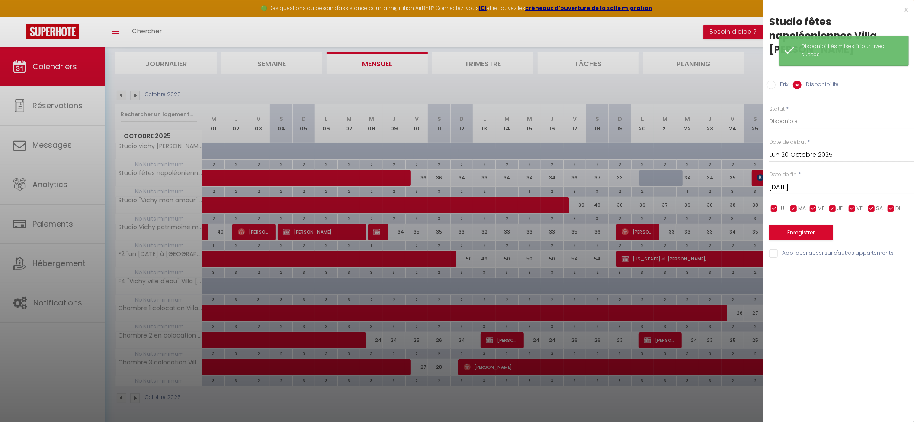
click at [793, 188] on input "Mar 21 Octobre 2025" at bounding box center [841, 187] width 145 height 11
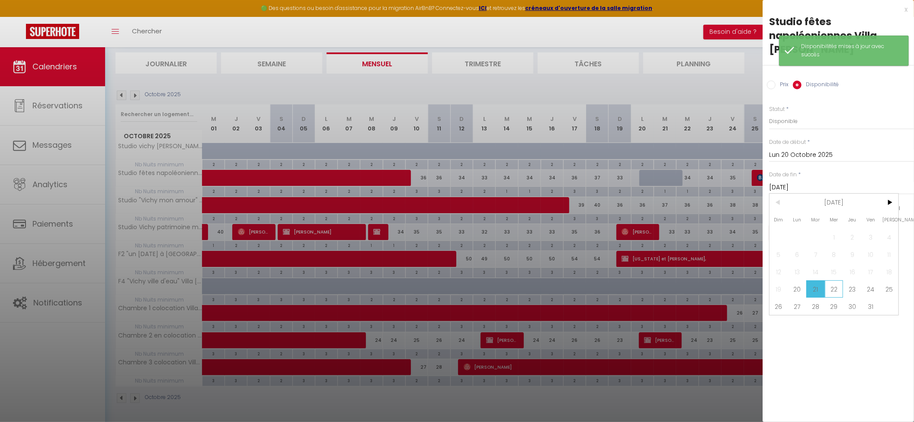
drag, startPoint x: 840, startPoint y: 286, endPoint x: 844, endPoint y: 247, distance: 39.6
click at [840, 286] on span "22" at bounding box center [834, 288] width 19 height 17
type input "Mer 22 Octobre 2025"
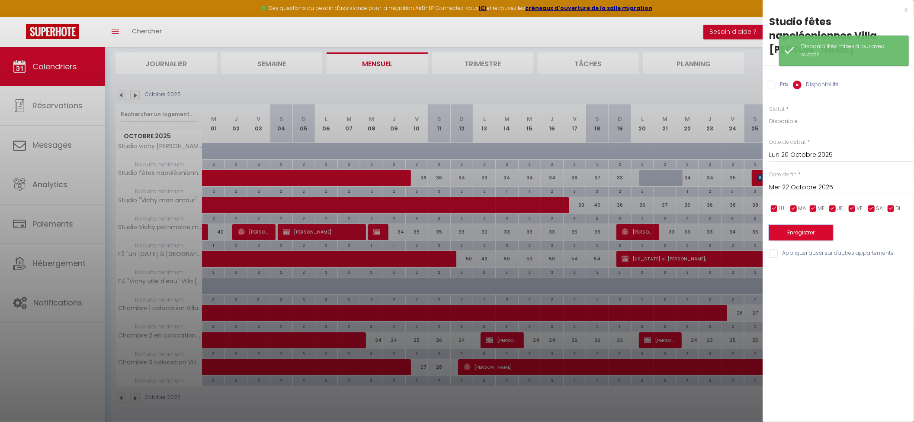
click at [830, 231] on button "Enregistrer" at bounding box center [801, 233] width 64 height 16
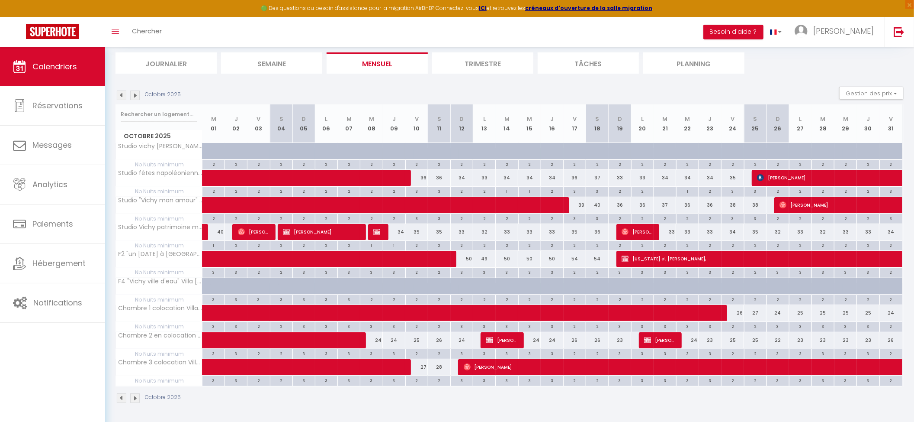
click at [137, 92] on img at bounding box center [135, 95] width 10 height 10
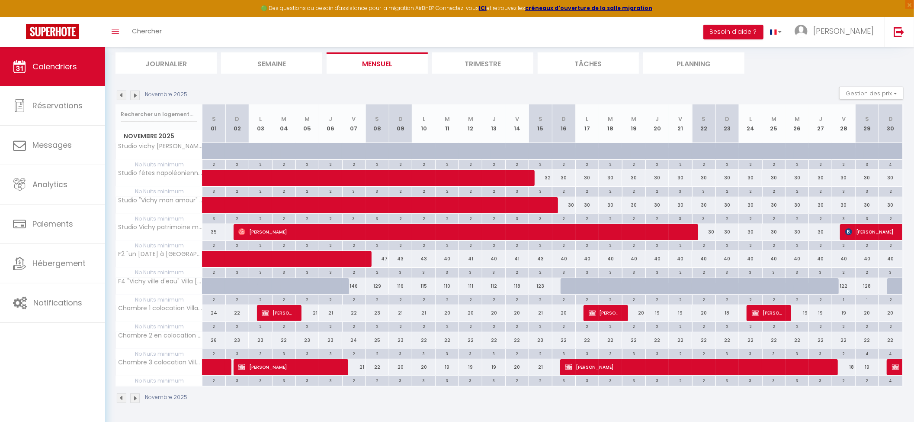
click at [132, 92] on img at bounding box center [135, 95] width 10 height 10
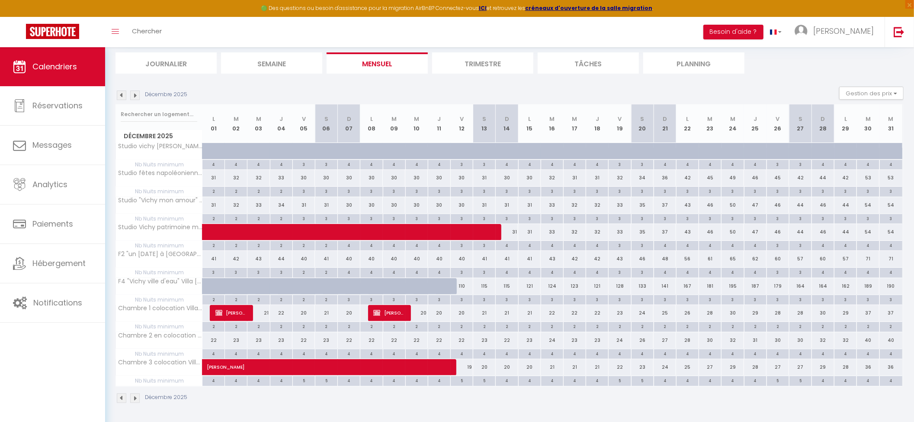
click at [132, 92] on img at bounding box center [135, 95] width 10 height 10
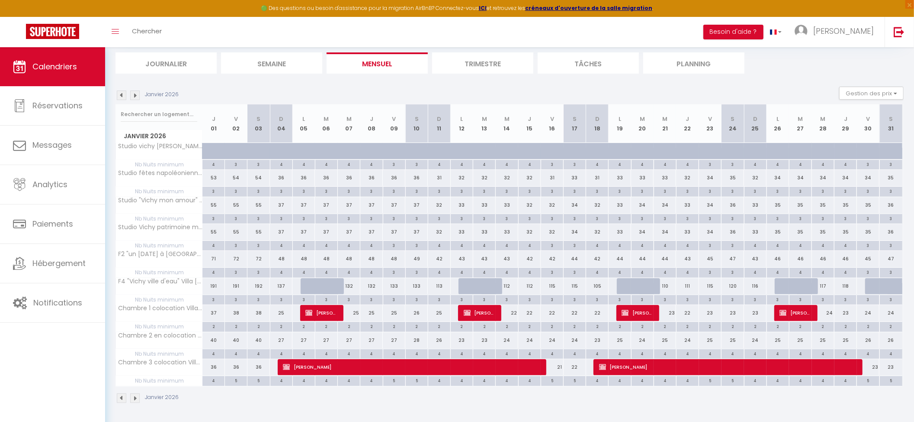
click at [135, 92] on img at bounding box center [135, 95] width 10 height 10
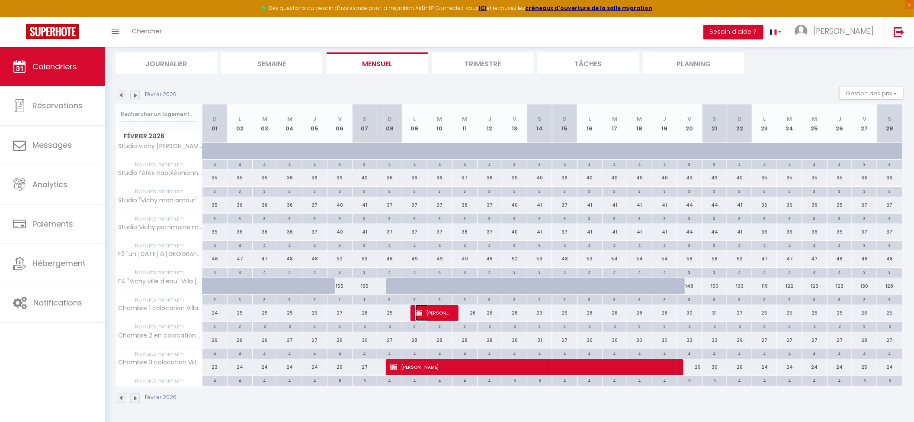
click at [428, 309] on span "[PERSON_NAME]" at bounding box center [431, 312] width 33 height 16
select select "KO"
select select "0"
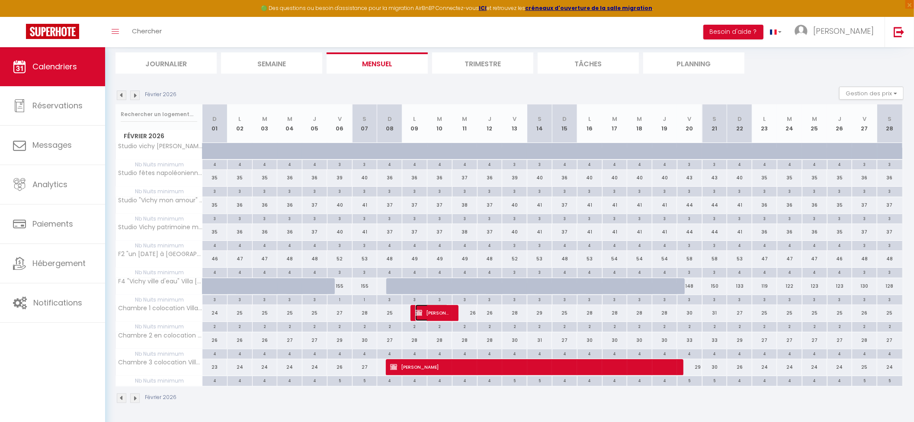
select select "1"
select select
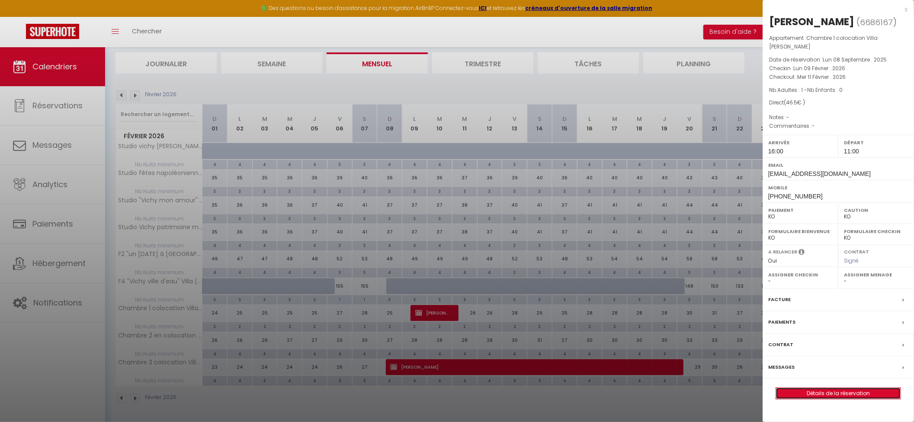
click at [804, 394] on link "Détails de la réservation" at bounding box center [838, 392] width 125 height 11
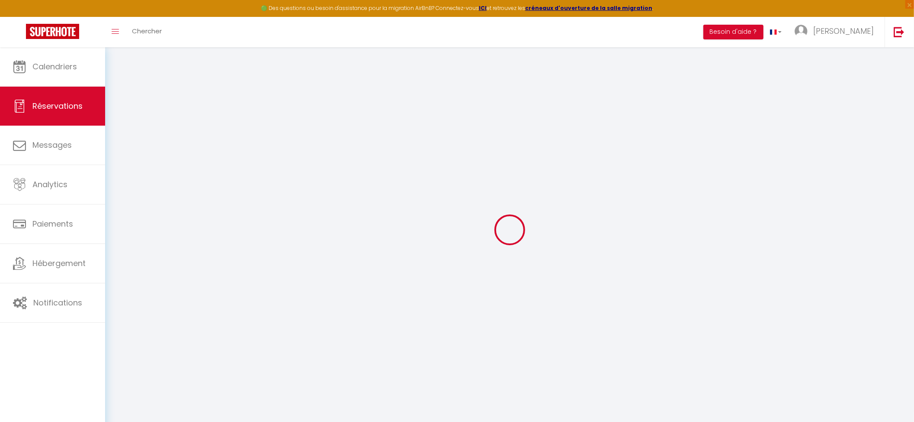
select select
checkbox input "false"
select select
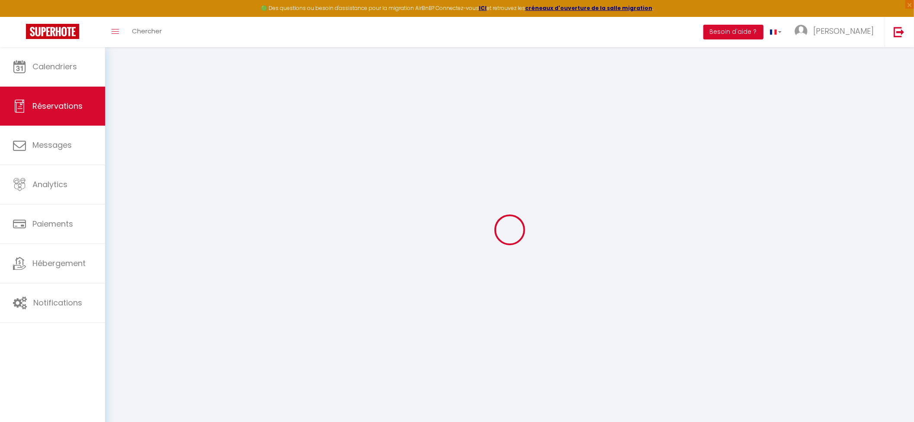
checkbox input "false"
select select
checkbox input "false"
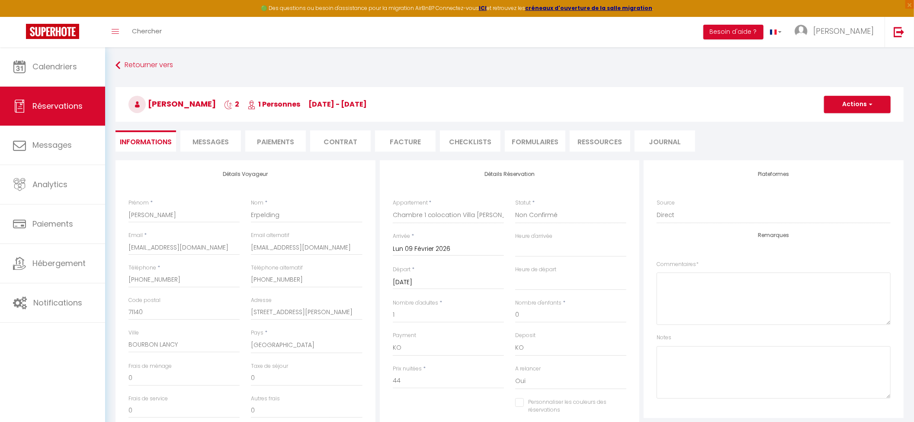
type input "2.5"
select select
checkbox input "false"
select select "16:00"
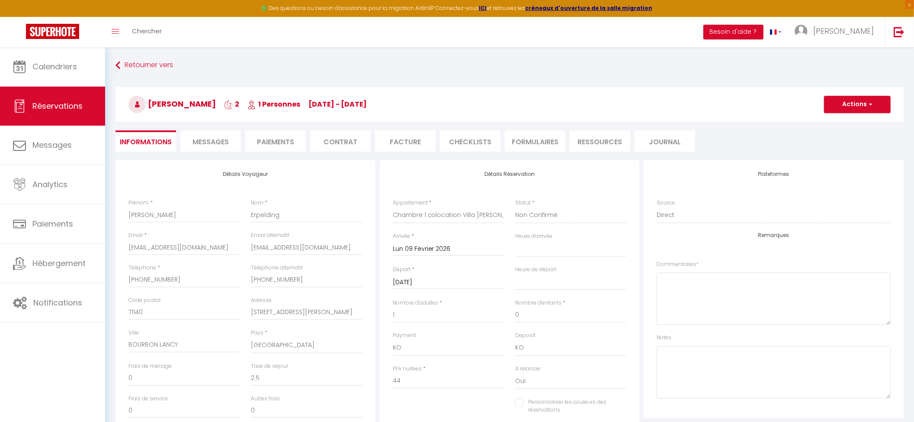
select select "11:00"
click at [823, 108] on h3 "Elsa Erpelding 2 1 Personnes lu 09 Fév - me 11 Fév" at bounding box center [510, 104] width 789 height 35
click at [834, 109] on button "Actions" at bounding box center [857, 104] width 67 height 17
click at [832, 138] on link "Dupliquer" at bounding box center [849, 134] width 68 height 11
type input "0"
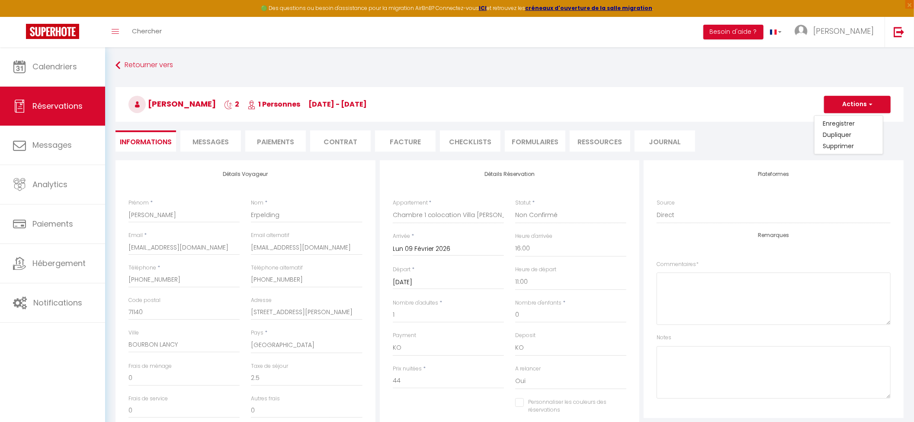
select select
checkbox input "false"
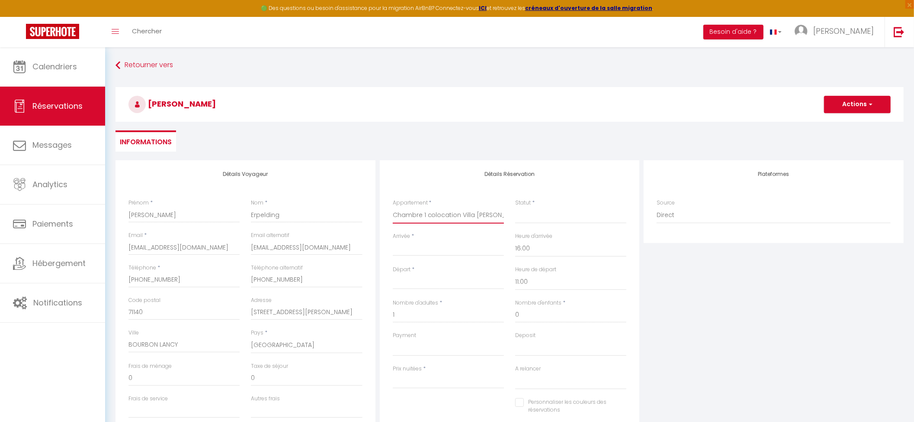
click at [411, 216] on select "Studio vichy célestin Villa Marie Celine Studio fêtes napoléoniennes Villa Mari…" at bounding box center [448, 215] width 111 height 16
select select "32639"
click at [393, 207] on select "Studio vichy célestin Villa Marie Celine Studio fêtes napoléoniennes Villa Mari…" at bounding box center [448, 215] width 111 height 16
select select
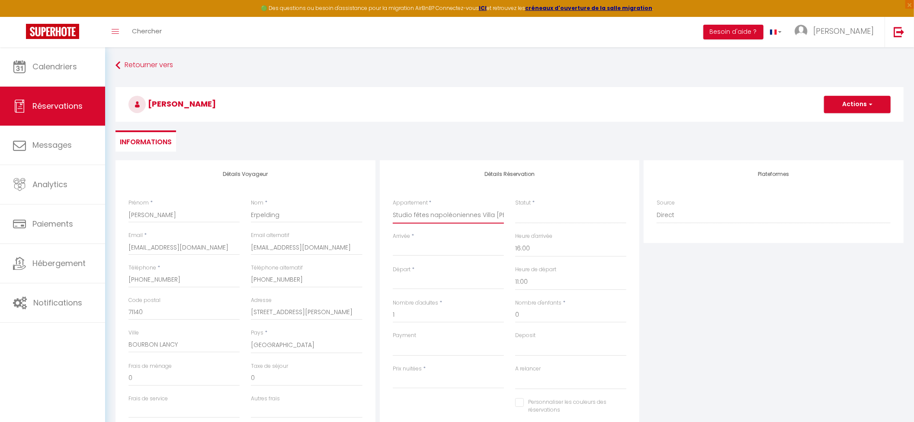
select select
type input "0"
select select
checkbox input "false"
select select
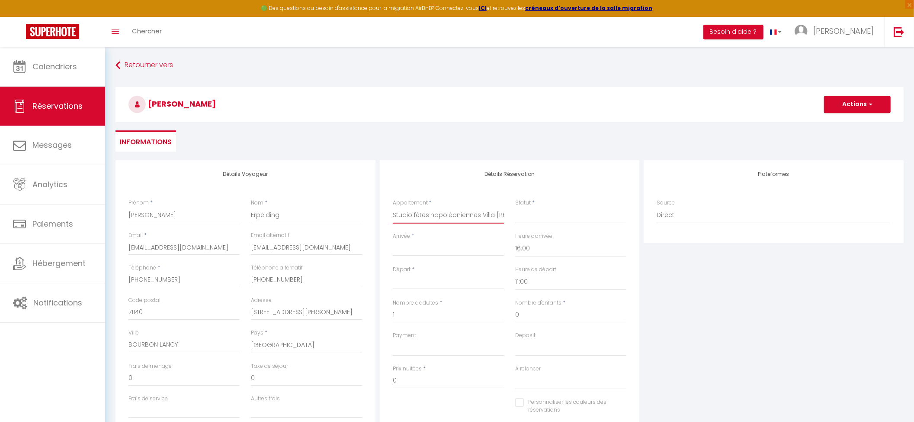
select select
checkbox input "false"
click at [411, 246] on input "Arrivée" at bounding box center [448, 248] width 111 height 11
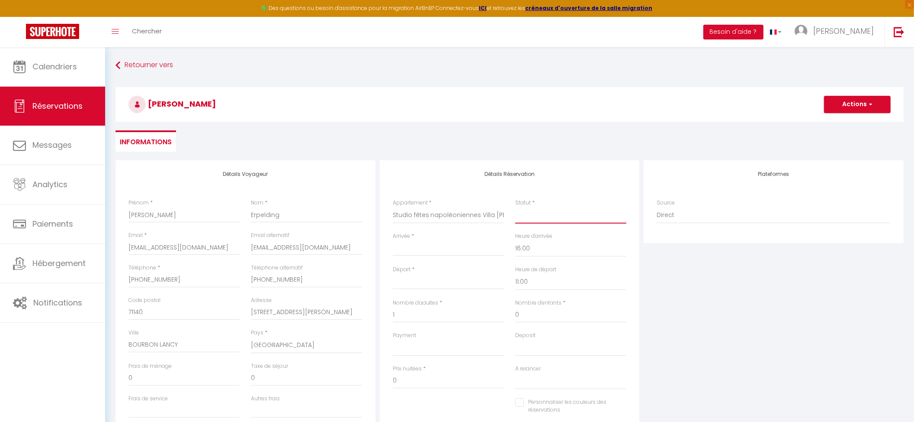
click at [551, 213] on select "Confirmé Non Confirmé Annulé Annulé par le voyageur No Show Request" at bounding box center [570, 215] width 111 height 16
select select "2"
click at [515, 207] on select "Confirmé Non Confirmé Annulé Annulé par le voyageur No Show Request" at bounding box center [570, 215] width 111 height 16
select select
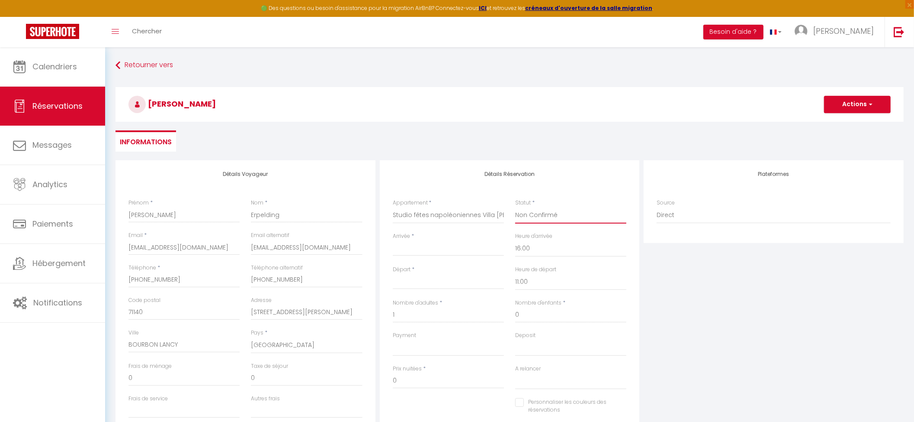
select select
checkbox input "false"
click at [447, 252] on input "Arrivée" at bounding box center [448, 248] width 111 height 11
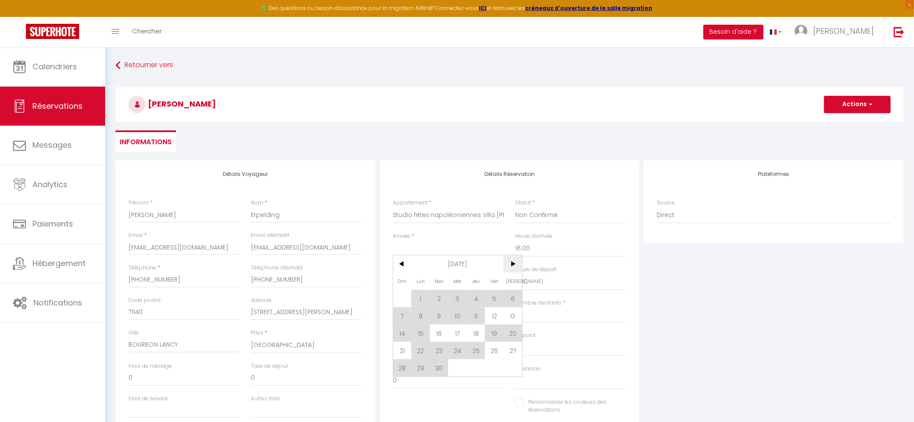
click at [512, 259] on span ">" at bounding box center [513, 263] width 19 height 17
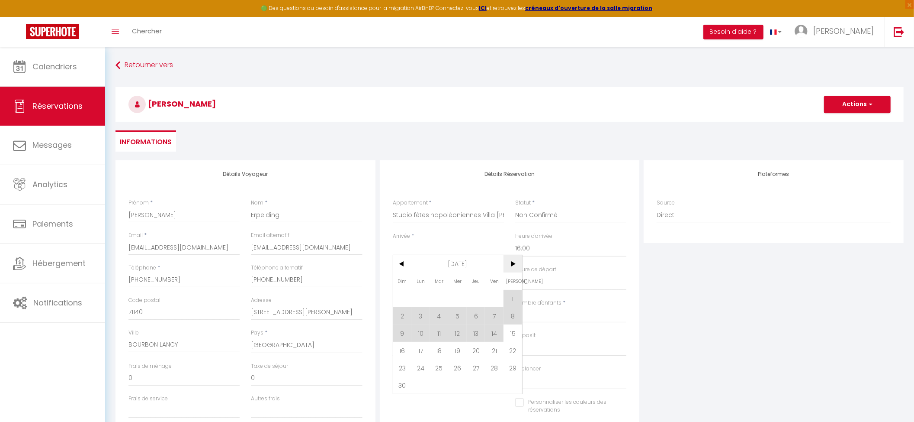
click at [512, 259] on span ">" at bounding box center [513, 263] width 19 height 17
click at [402, 350] on span "22" at bounding box center [402, 349] width 19 height 17
type input "Dim 22 Février 2026"
type input "Lun 23 Février 2026"
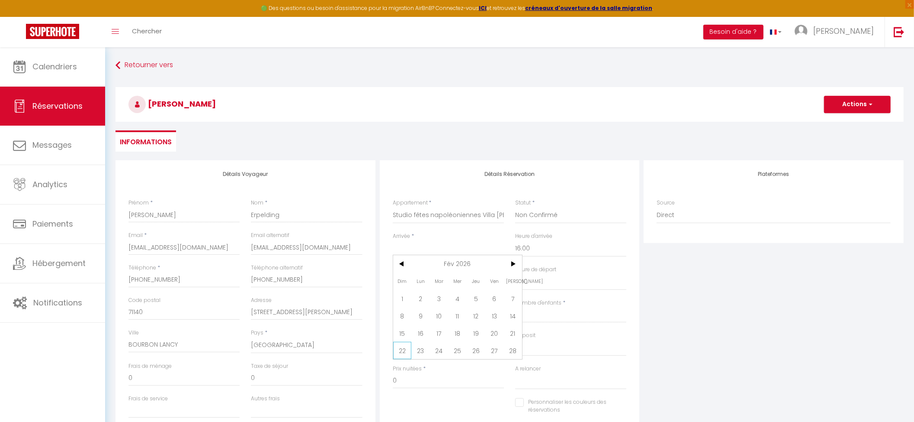
select select
checkbox input "false"
select select
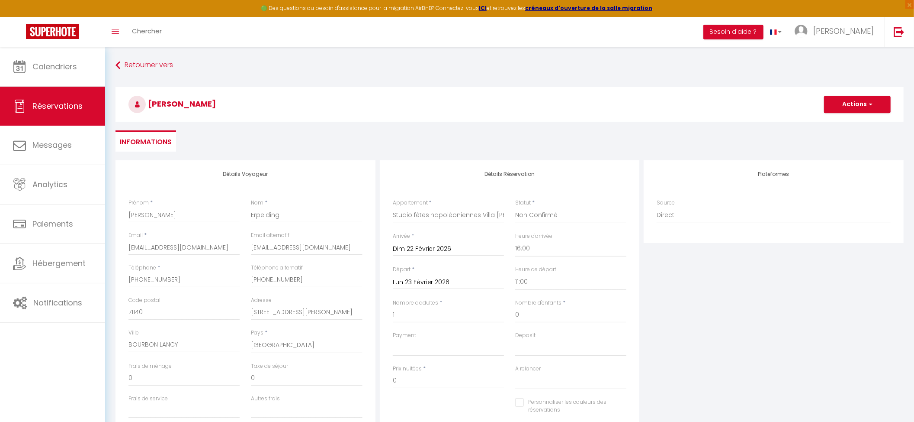
select select
checkbox input "false"
click at [417, 279] on input "Lun 23 Février 2026" at bounding box center [448, 282] width 111 height 11
click at [494, 381] on span "27" at bounding box center [494, 382] width 19 height 17
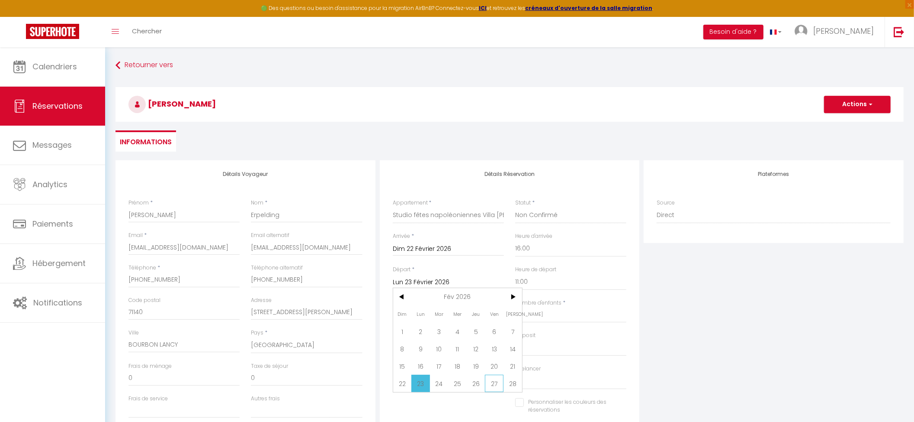
type input "Ven 27 Février 2026"
select select
checkbox input "false"
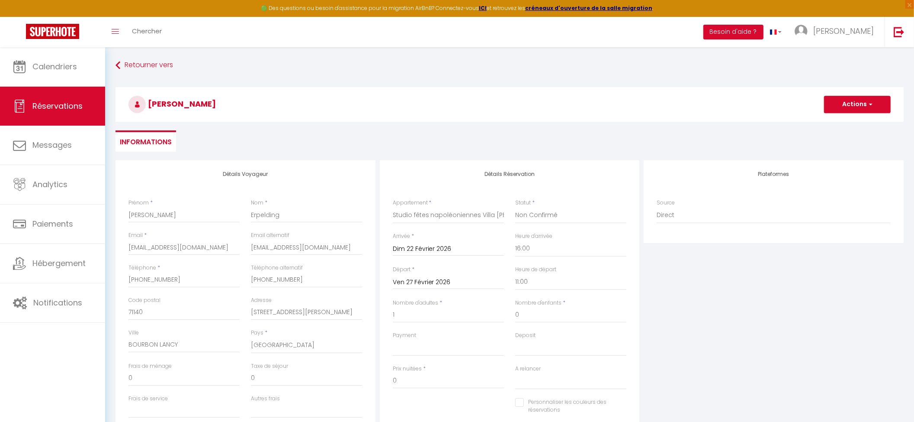
type input "20"
type input "6.25"
select select
type input "156.6"
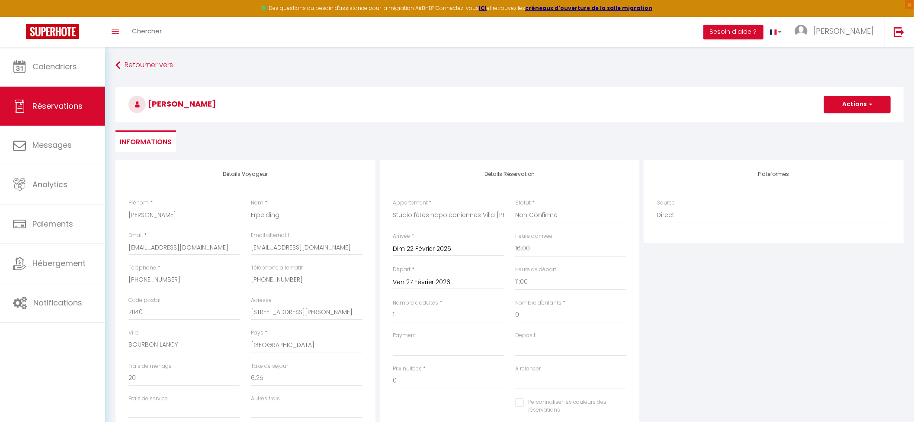
select select
checkbox input "false"
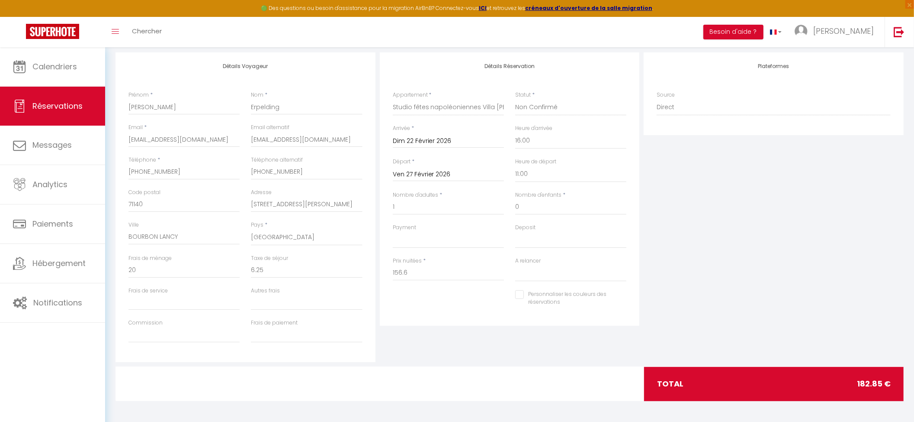
scroll to position [108, 0]
click at [432, 272] on input "156.6" at bounding box center [448, 272] width 111 height 16
type input "150"
type input "0"
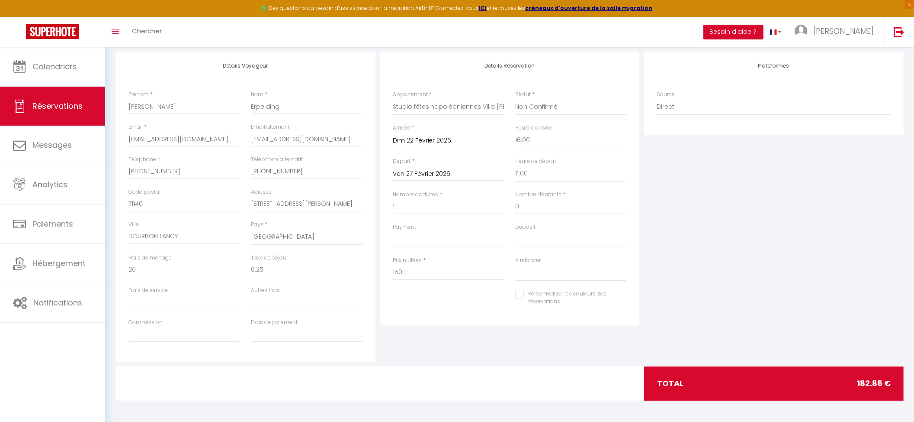
select select
checkbox input "false"
click at [430, 222] on div "Nombre d'adultes * 1" at bounding box center [448, 206] width 122 height 32
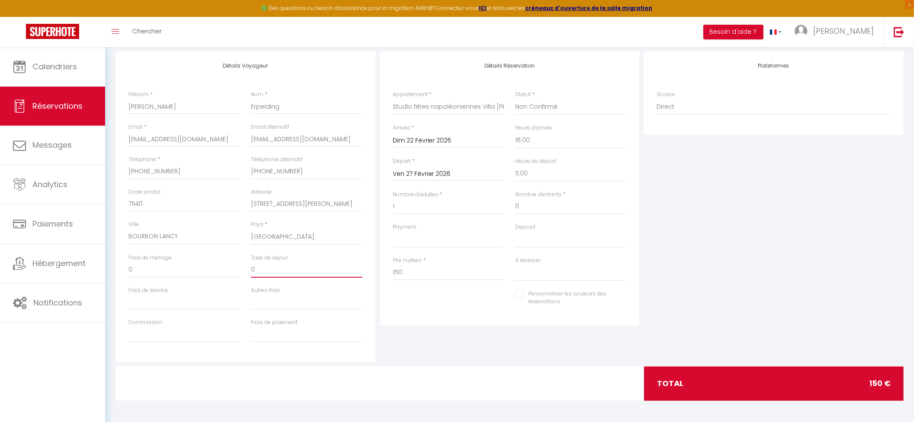
click at [262, 263] on input "0" at bounding box center [306, 270] width 111 height 16
select select
checkbox input "false"
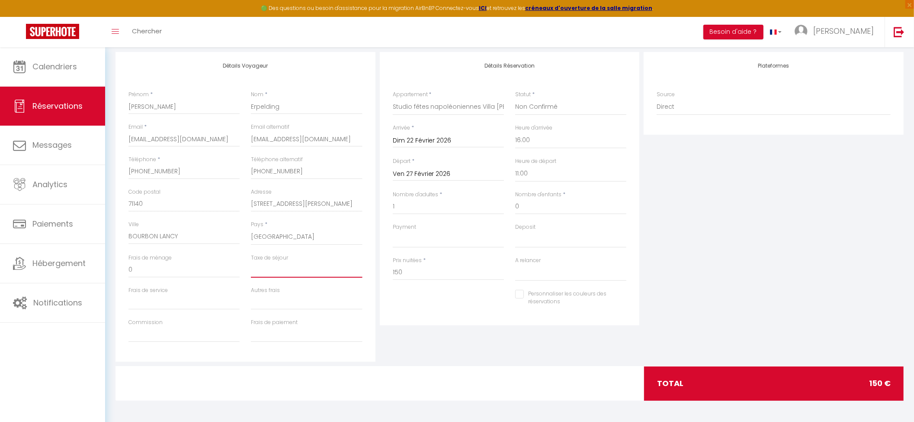
type input "6"
select select
checkbox input "false"
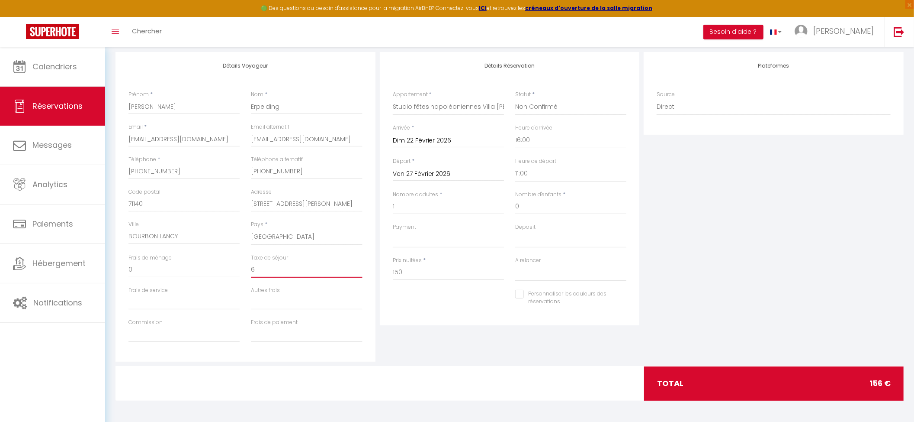
type input "6."
select select
checkbox input "false"
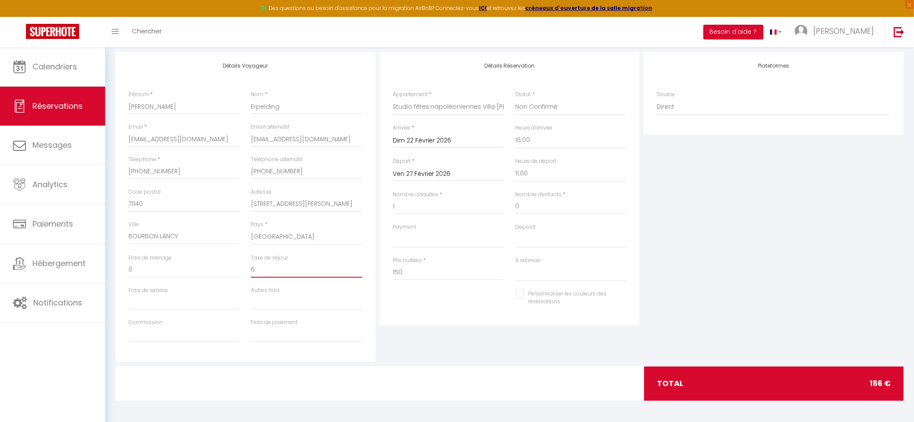
type input "6.2"
select select
checkbox input "false"
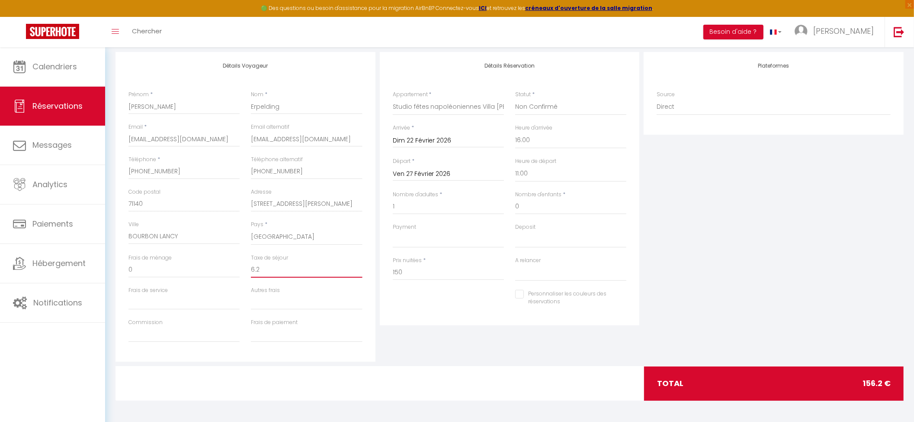
type input "6.25"
select select
checkbox input "false"
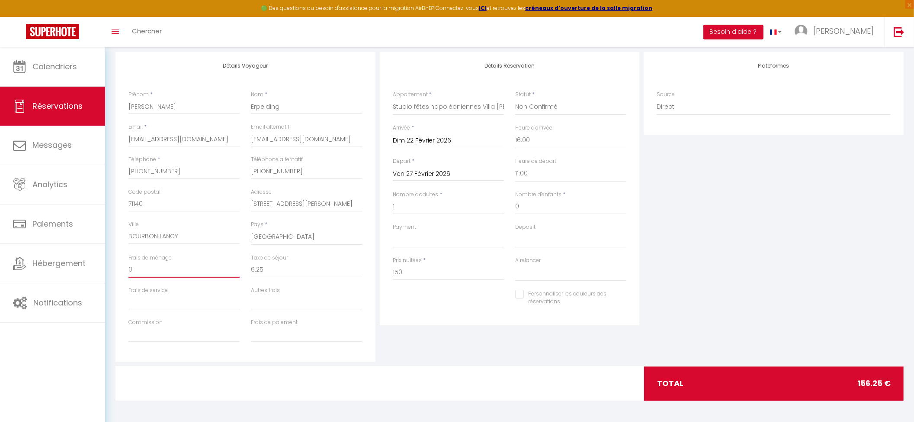
click at [190, 269] on input "0" at bounding box center [184, 270] width 111 height 16
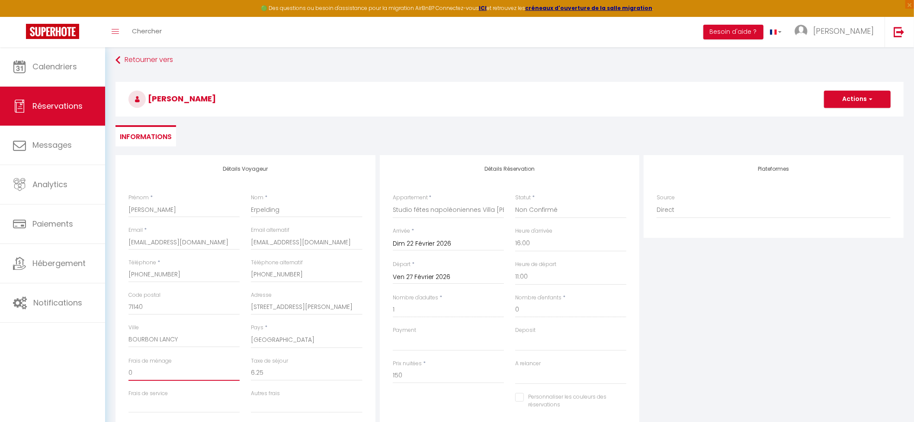
scroll to position [0, 0]
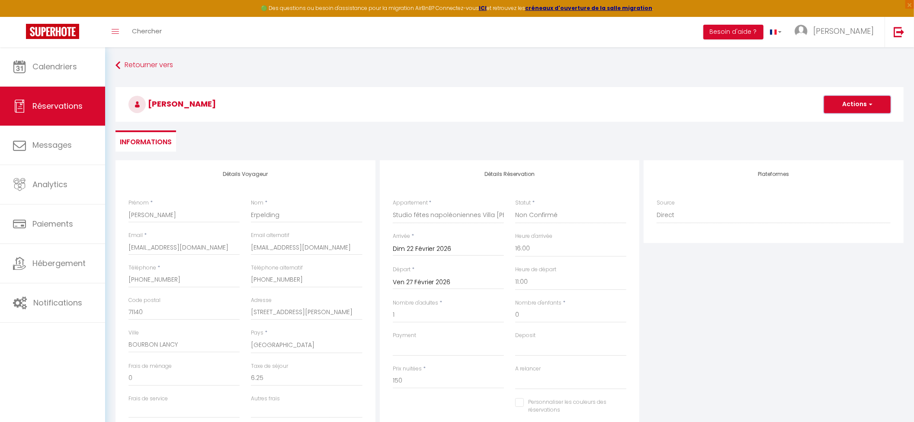
click at [835, 103] on button "Actions" at bounding box center [857, 104] width 67 height 17
click at [833, 119] on link "Enregistrer" at bounding box center [849, 123] width 68 height 11
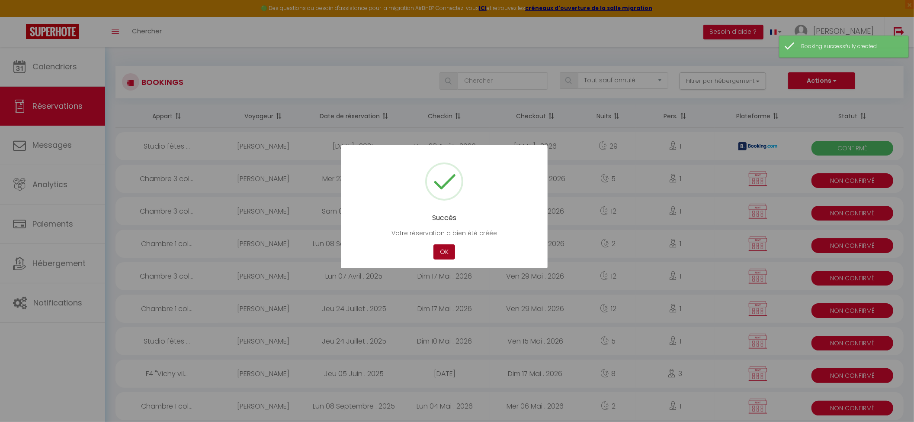
click at [438, 250] on button "OK" at bounding box center [445, 251] width 22 height 15
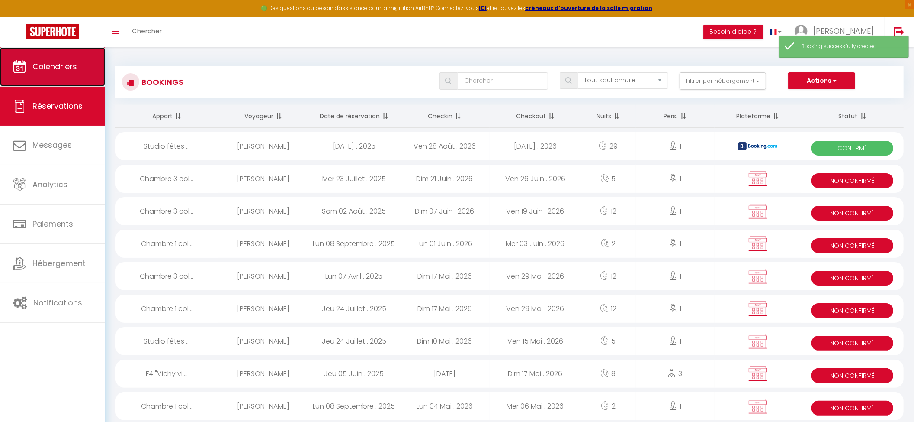
click at [80, 69] on link "Calendriers" at bounding box center [52, 66] width 105 height 39
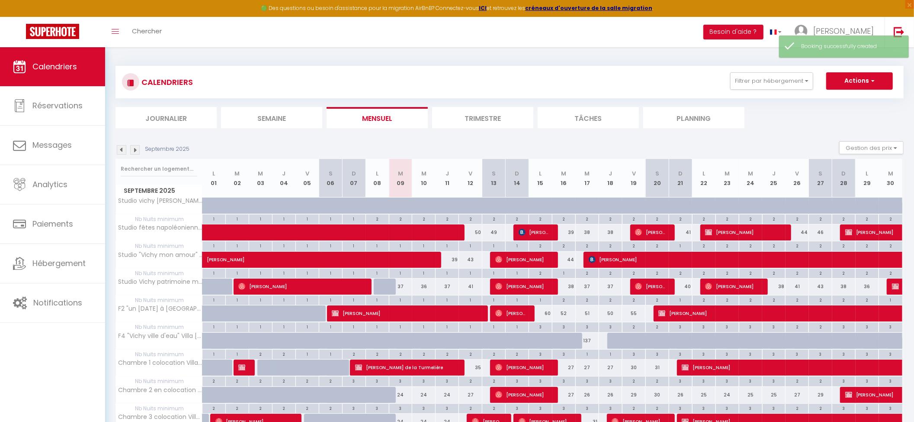
click at [138, 151] on img at bounding box center [135, 150] width 10 height 10
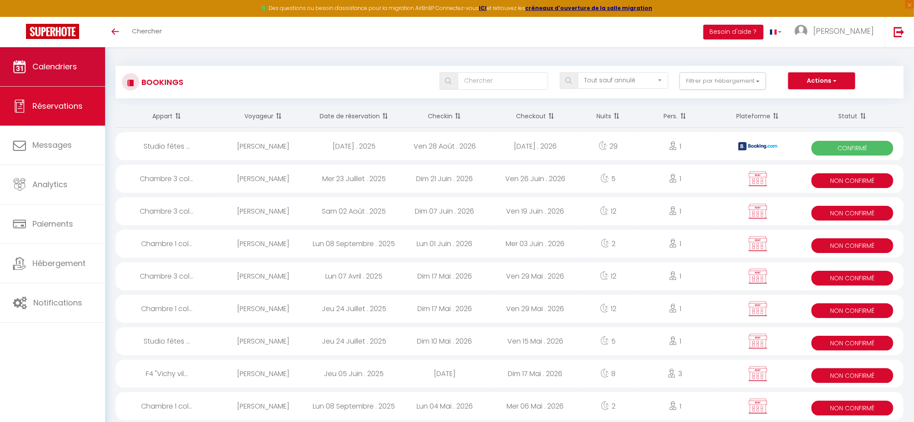
click at [42, 67] on span "Calendriers" at bounding box center [54, 66] width 45 height 11
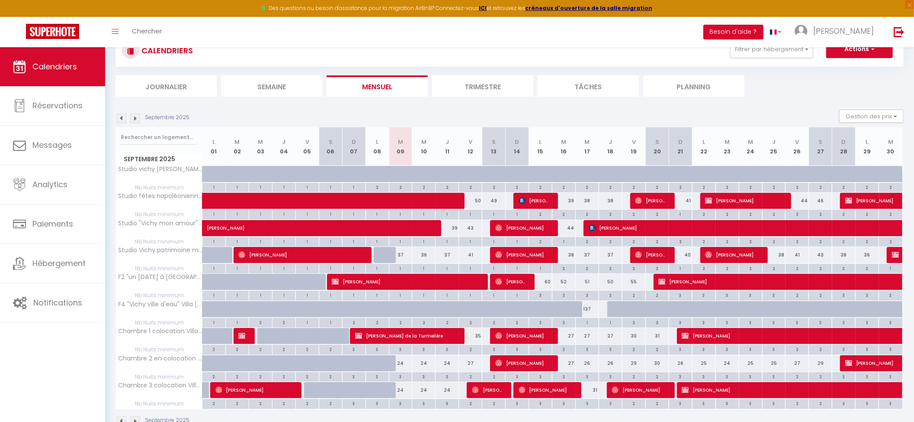
scroll to position [57, 0]
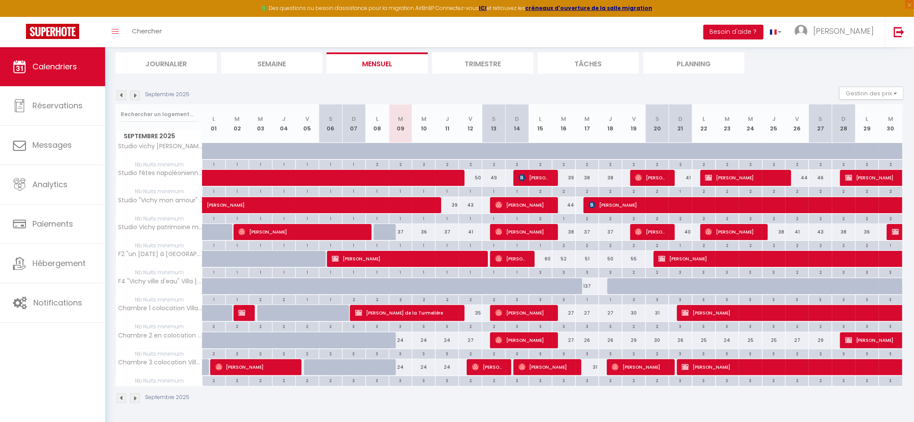
click at [137, 90] on img at bounding box center [135, 95] width 10 height 10
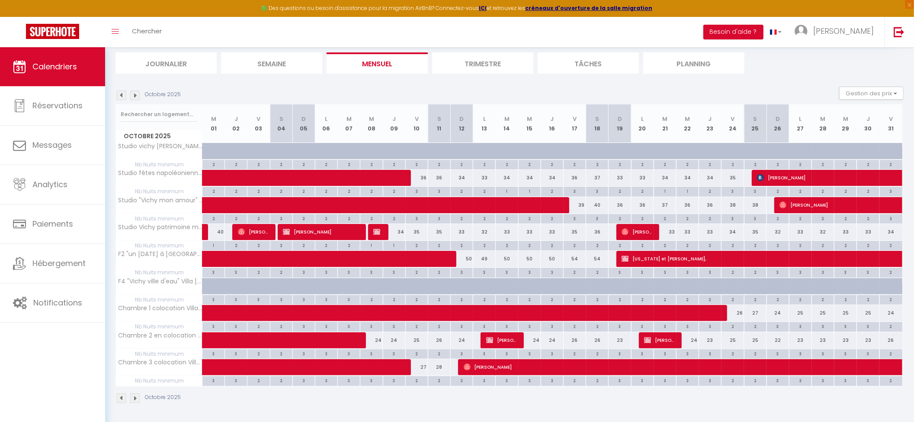
click at [137, 90] on img at bounding box center [135, 95] width 10 height 10
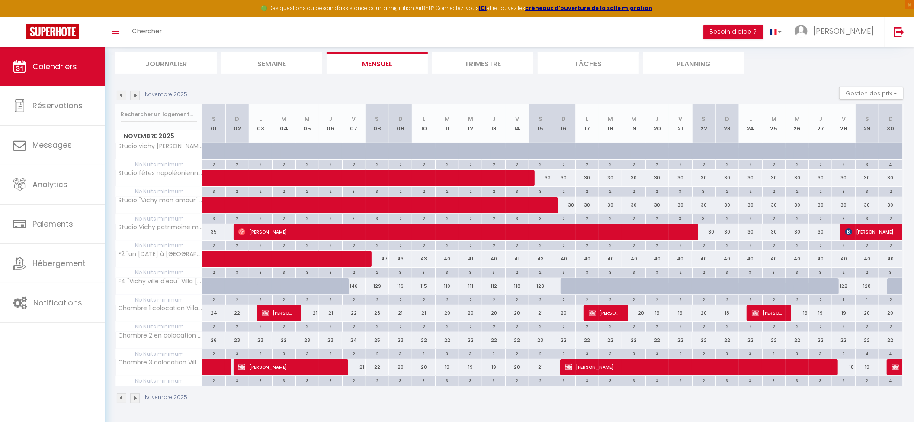
click at [137, 90] on img at bounding box center [135, 95] width 10 height 10
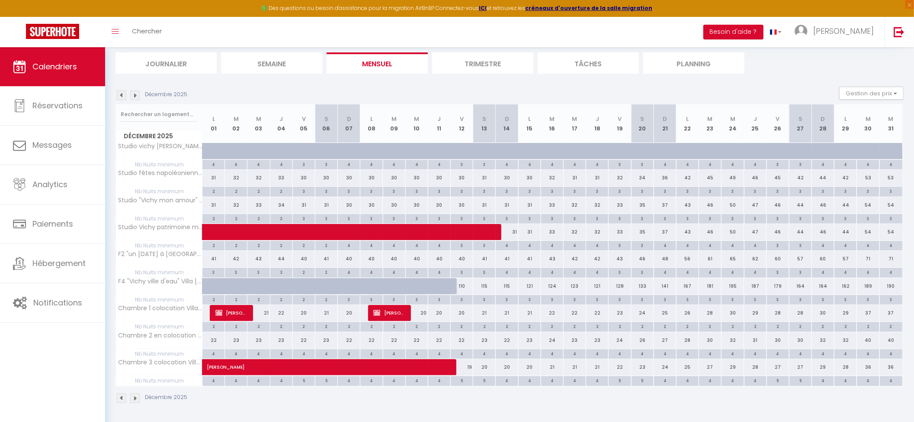
click at [137, 90] on img at bounding box center [135, 95] width 10 height 10
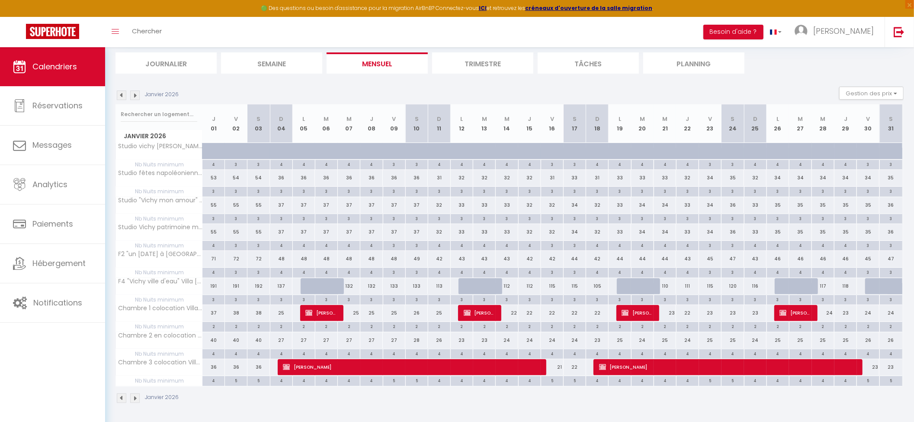
click at [137, 90] on img at bounding box center [135, 95] width 10 height 10
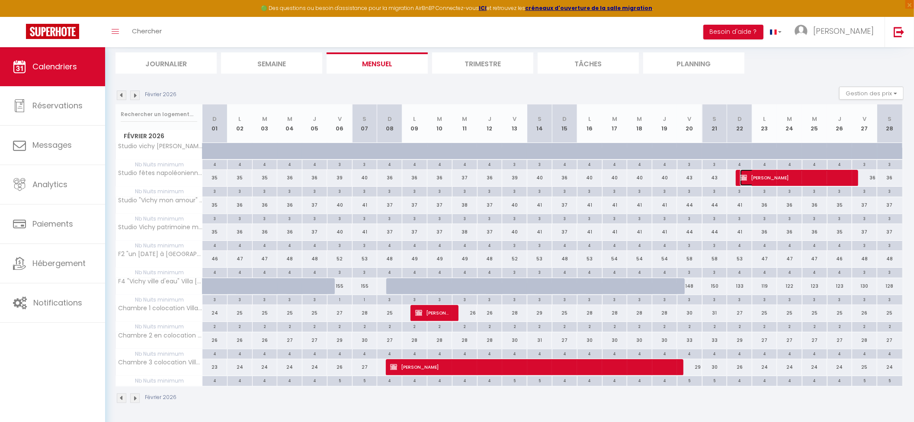
click at [779, 175] on span "[PERSON_NAME]" at bounding box center [794, 177] width 109 height 16
select select "KO"
select select "0"
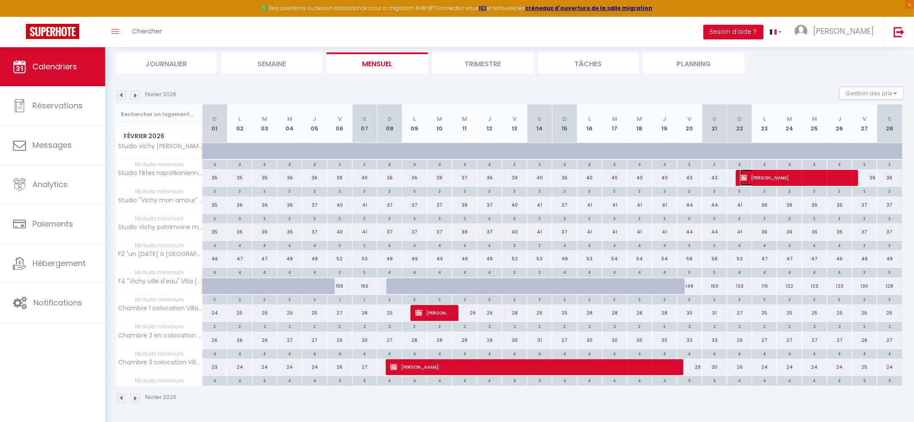
select select "1"
select select
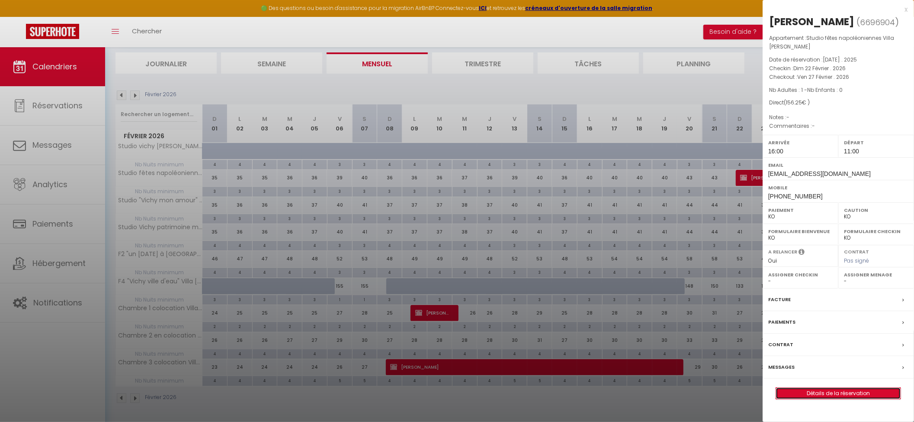
click at [824, 393] on link "Détails de la réservation" at bounding box center [838, 392] width 125 height 11
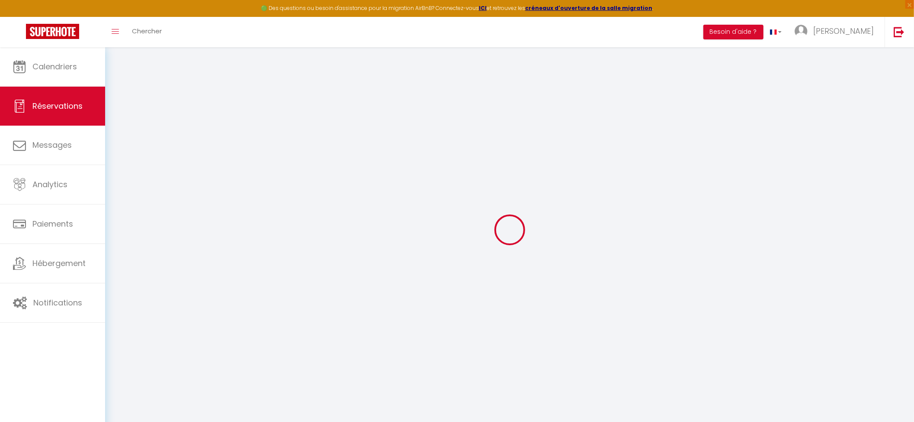
type input "Elsa"
type input "Erpelding"
type input "elsaerpelding@gmail.com"
type input "+33644164544"
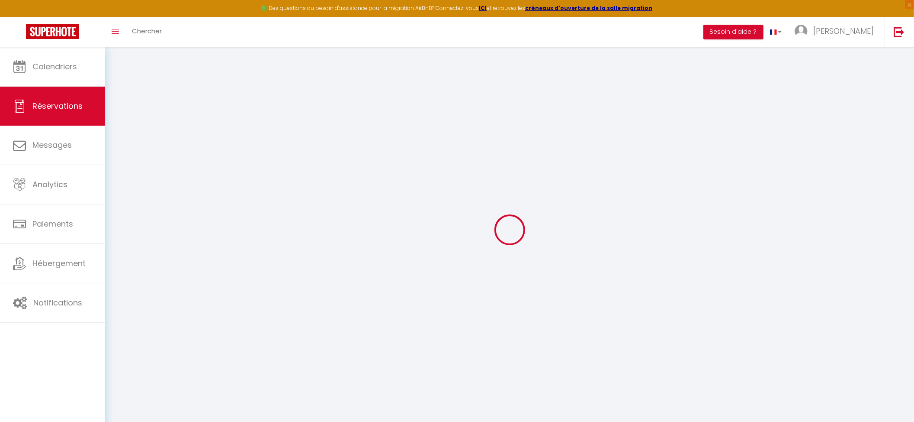
type input "+33644164544"
type input "71140"
type input "16 Rue du Docteur Robert"
type input "BOURBON LANCY"
select select "FR"
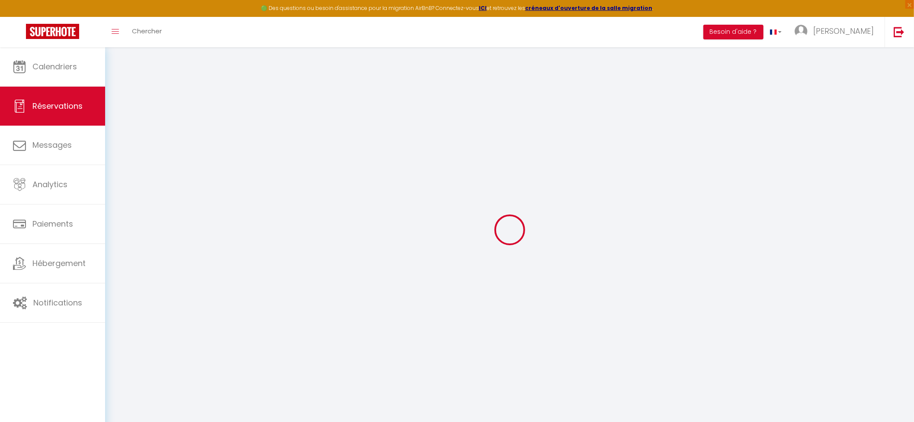
select select "32639"
select select "2"
type input "Dim 22 Février 2026"
select select
type input "Ven 27 Février 2026"
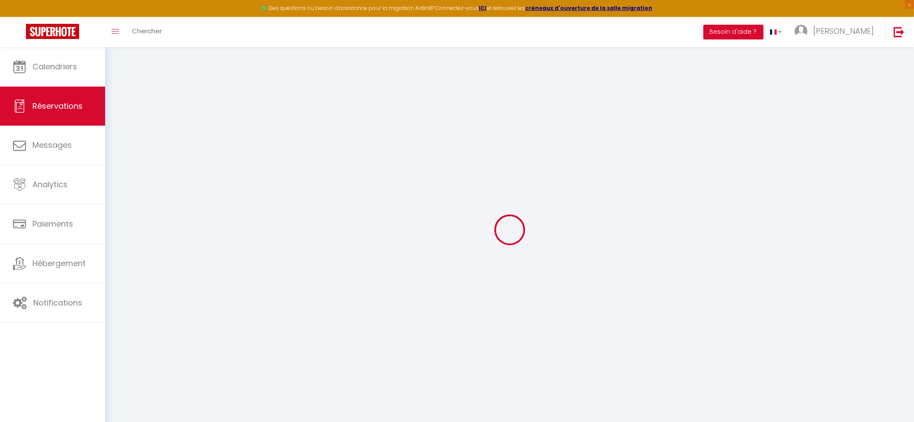
select select
type input "1"
select select "10"
select select
type input "150"
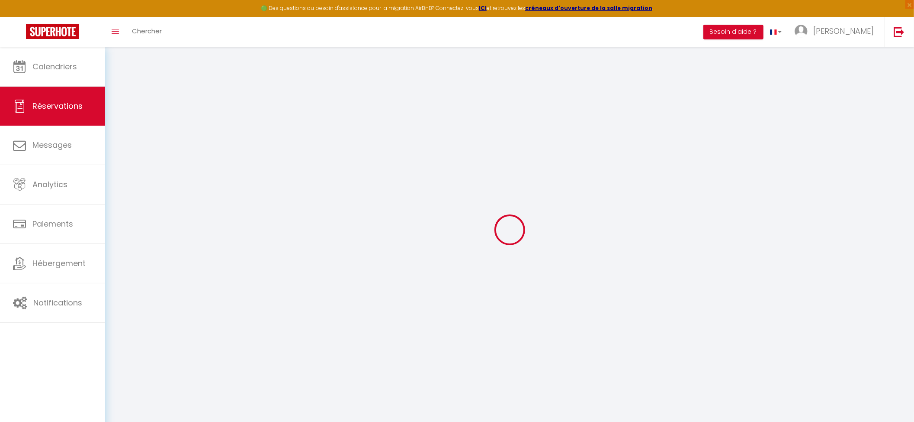
checkbox input "false"
type input "156.25"
type input "0"
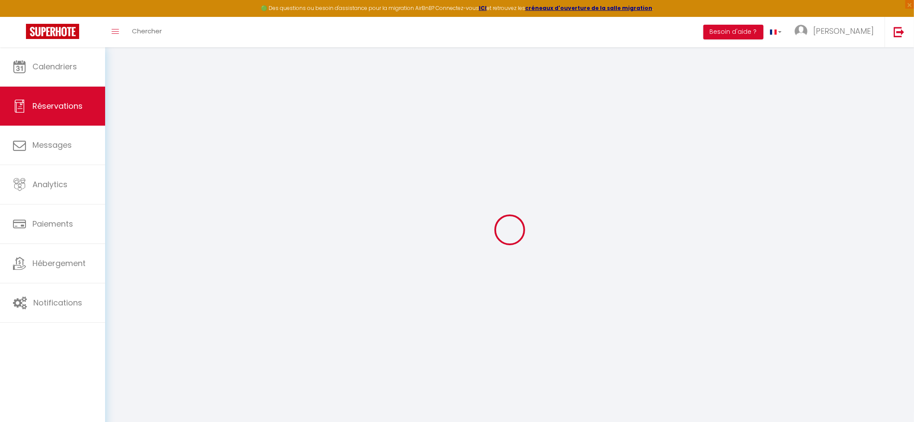
select select
select select "14"
checkbox input "false"
select select
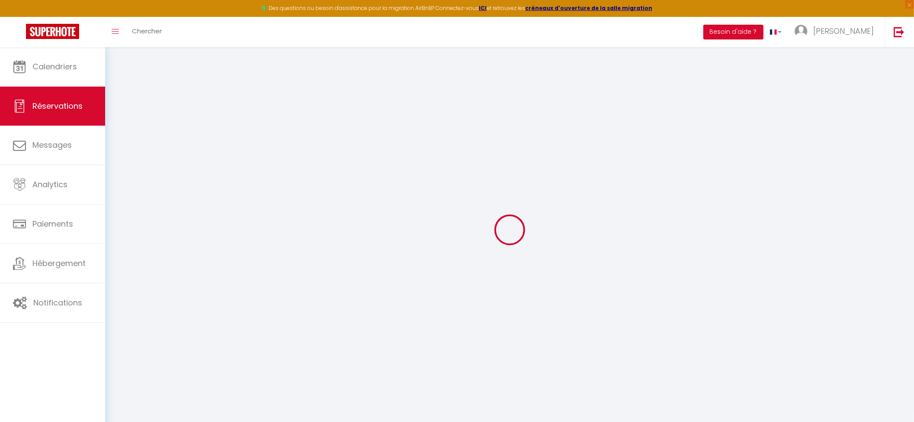
select select
checkbox input "false"
select select
checkbox input "false"
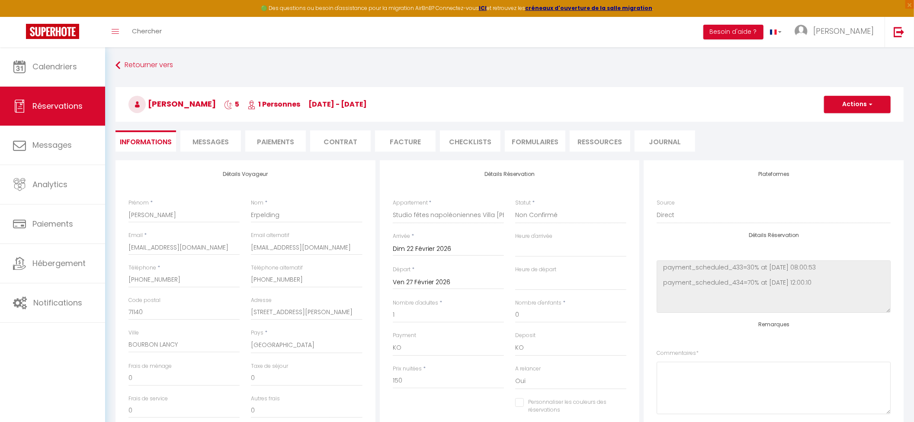
select select
checkbox input "false"
type input "6.25"
select select
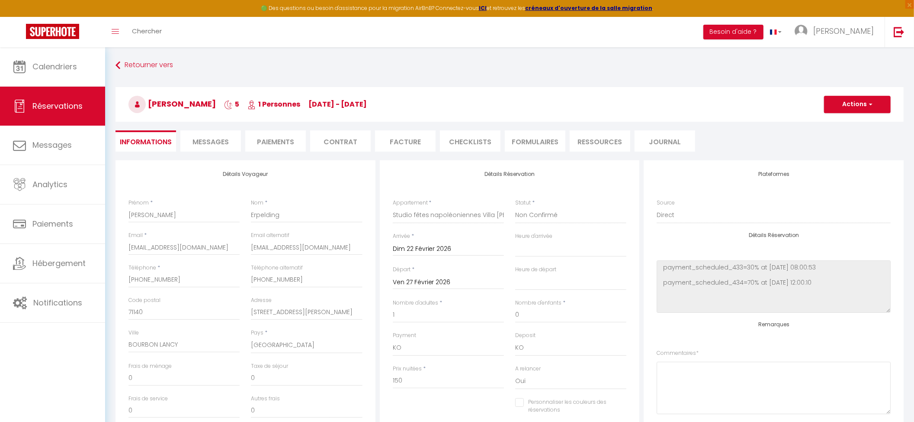
select select
checkbox input "false"
select select "16:00"
select select "11:00"
click at [697, 370] on textarea at bounding box center [774, 387] width 234 height 52
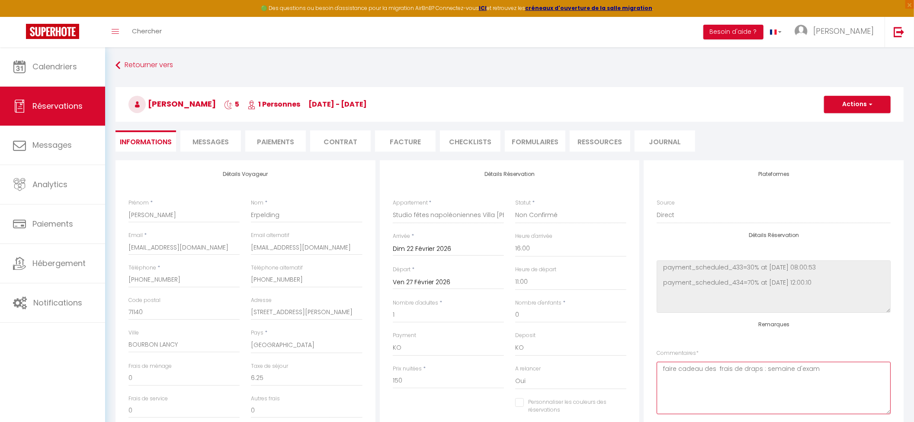
type textarea "faire cadeau des frais de draps : semaine d'exam"
click at [846, 110] on button "Actions" at bounding box center [857, 104] width 67 height 17
click at [842, 120] on link "Enregistrer" at bounding box center [849, 123] width 68 height 11
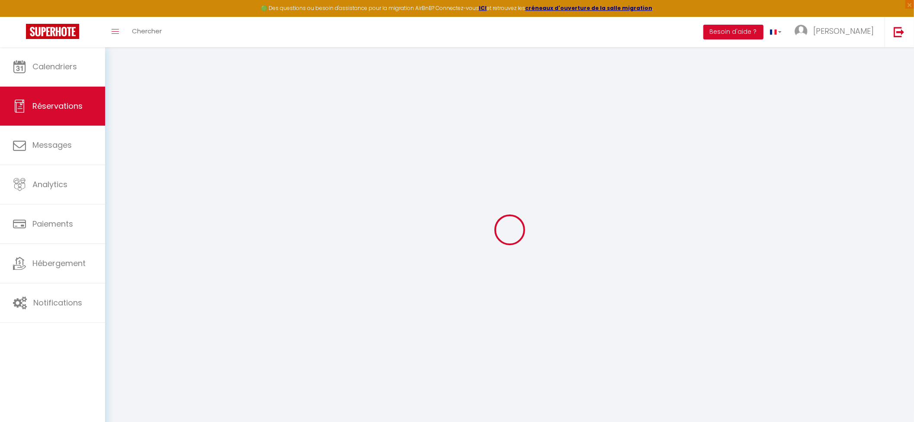
select select "not_cancelled"
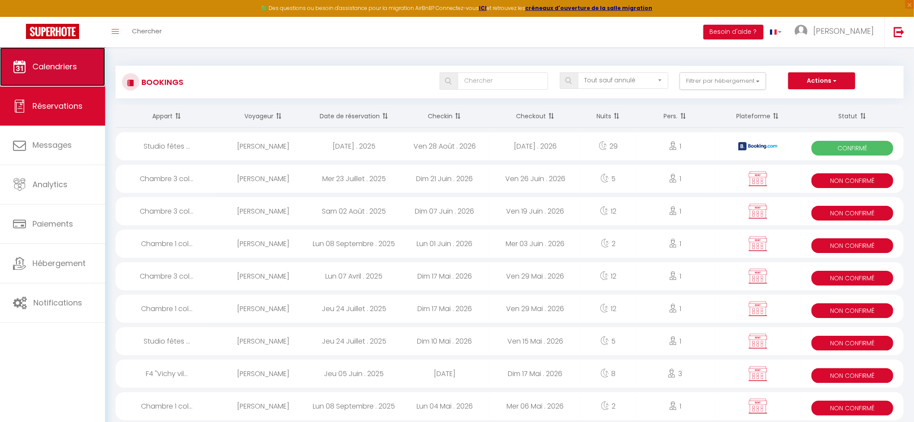
click at [16, 76] on link "Calendriers" at bounding box center [52, 66] width 105 height 39
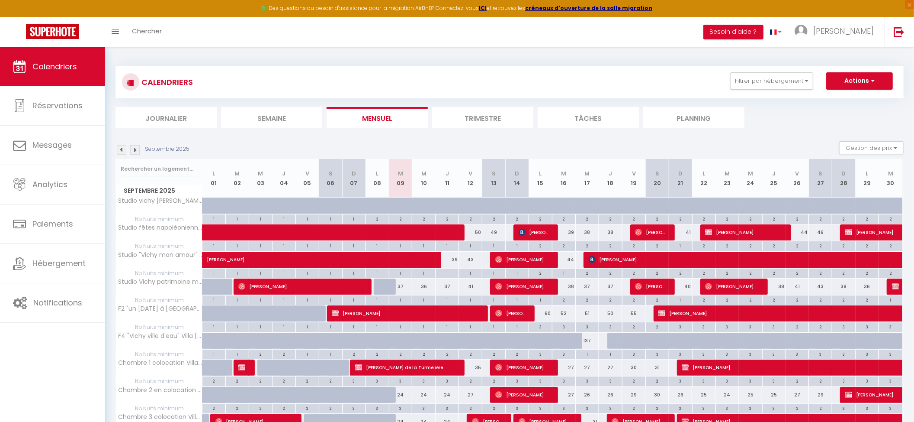
click at [135, 149] on img at bounding box center [135, 150] width 10 height 10
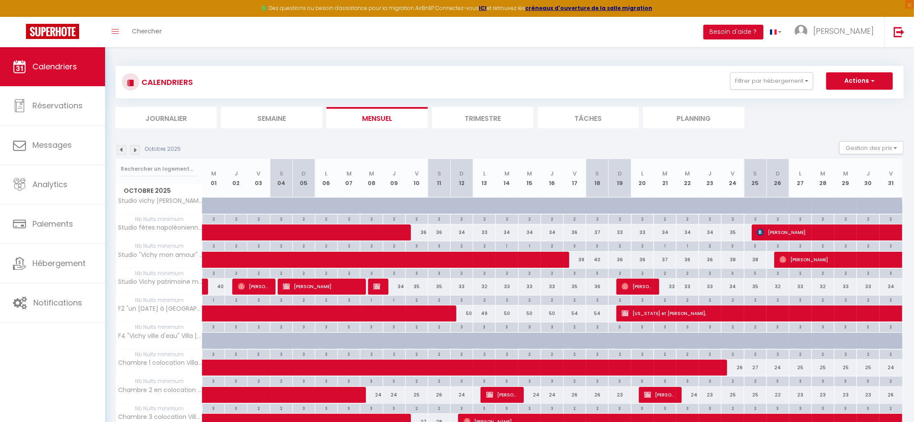
click at [135, 149] on img at bounding box center [135, 150] width 10 height 10
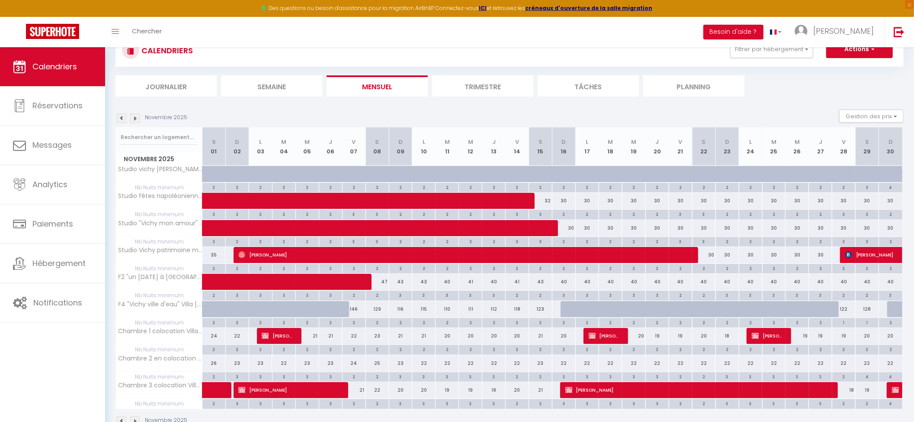
scroll to position [57, 0]
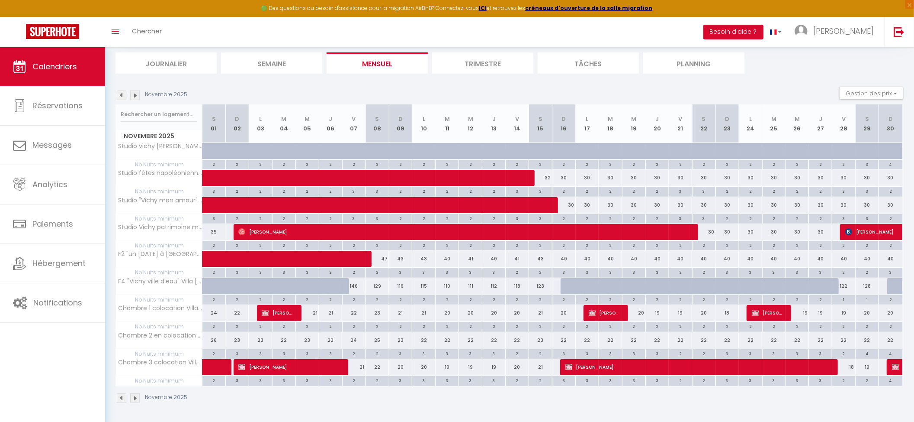
click at [123, 94] on img at bounding box center [122, 95] width 10 height 10
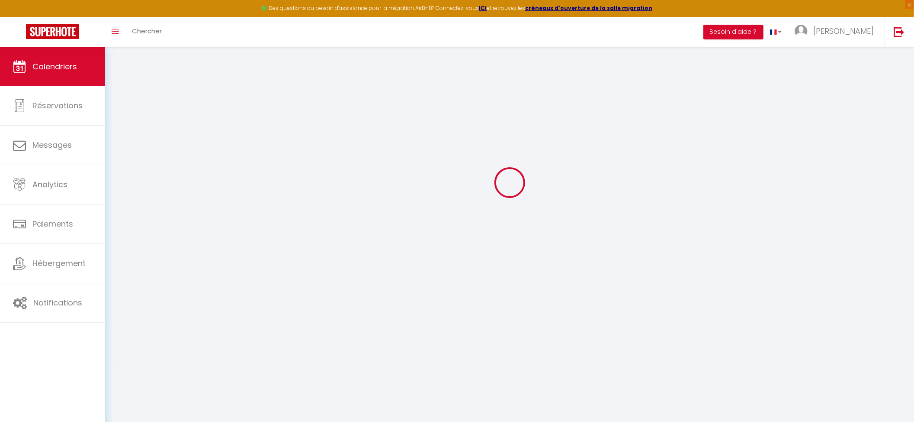
select select
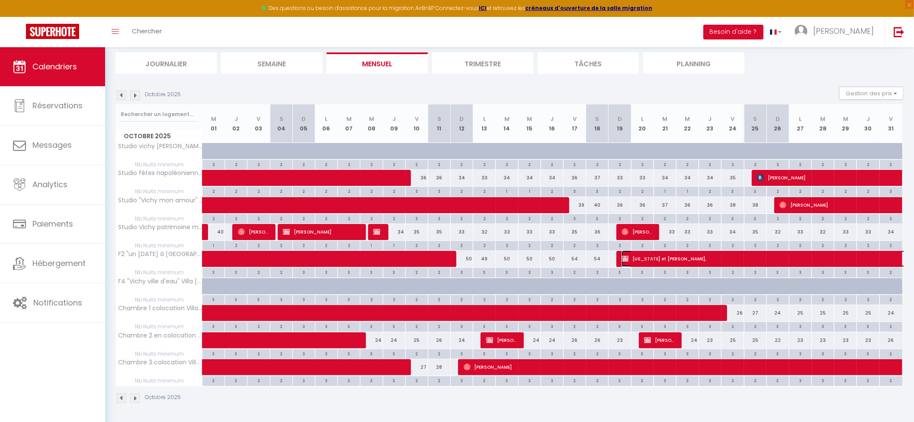
click at [681, 251] on span "[US_STATE] et [PERSON_NAME]," at bounding box center [821, 258] width 398 height 16
select select "KO"
select select "0"
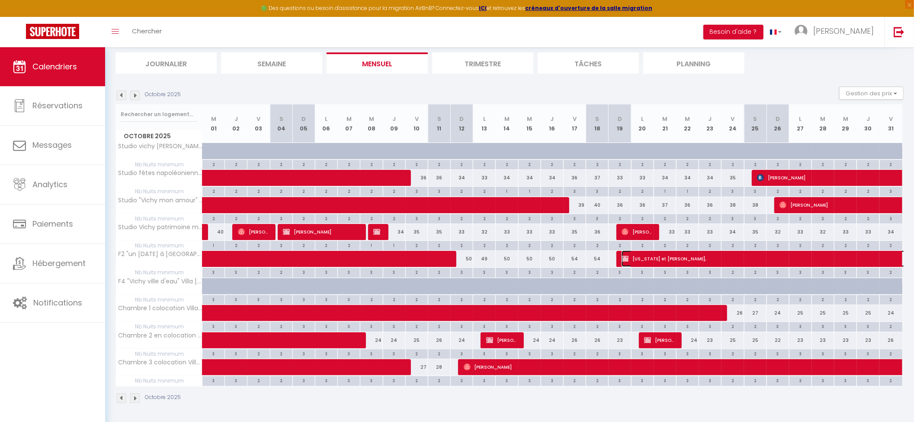
select select "1"
select select
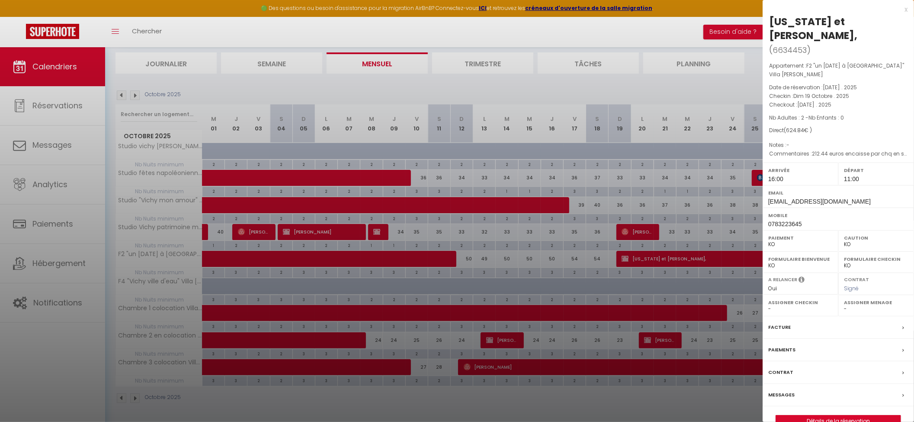
click at [853, 415] on div "Virginia et Antonio Antunes Nobre, ( 6634453 ) Appartement : F2 "un dimanche à …" at bounding box center [838, 221] width 151 height 412
click at [850, 416] on button "Détails de la réservation" at bounding box center [839, 421] width 126 height 12
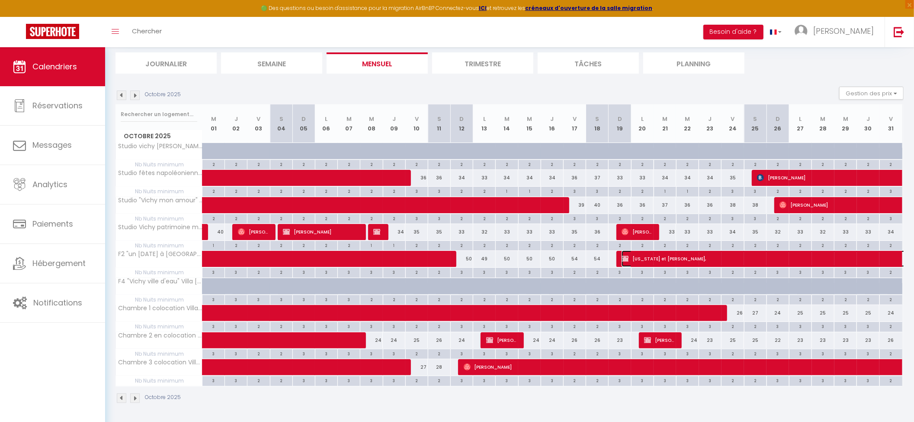
click at [698, 250] on span "[US_STATE] et [PERSON_NAME]," at bounding box center [821, 258] width 398 height 16
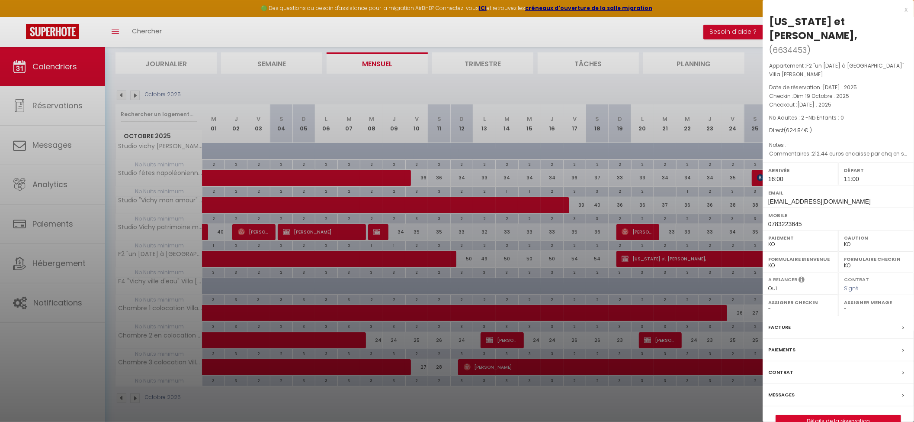
click at [778, 393] on label "Messages" at bounding box center [782, 394] width 26 height 9
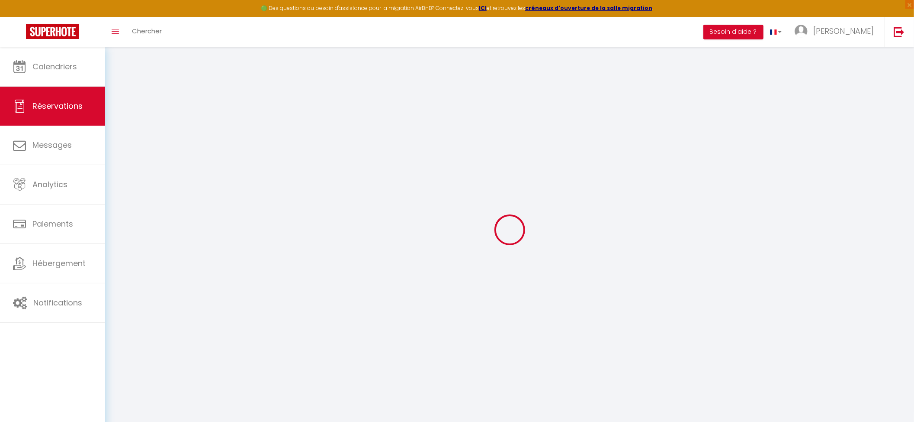
select select
checkbox input "false"
select select
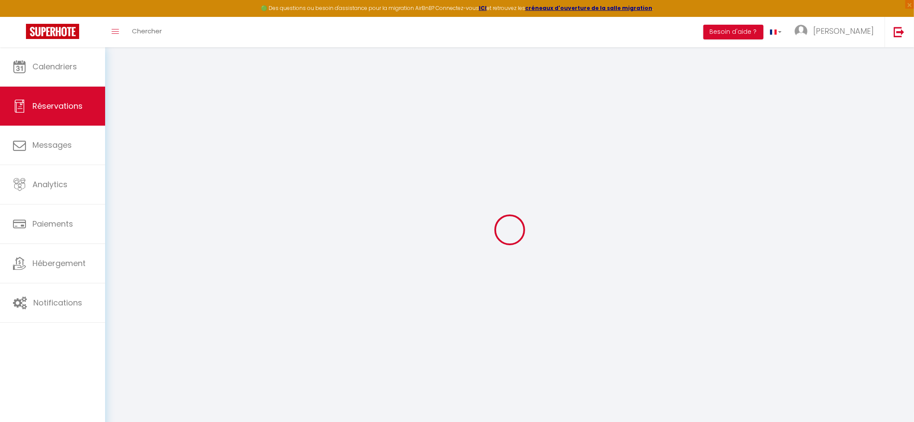
checkbox input "false"
type textarea "212.44 euros encaisse par chq en sep"
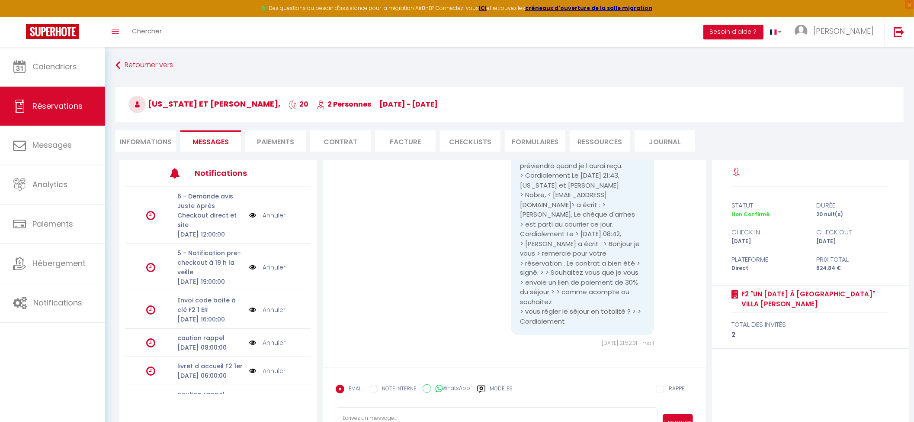
scroll to position [47, 0]
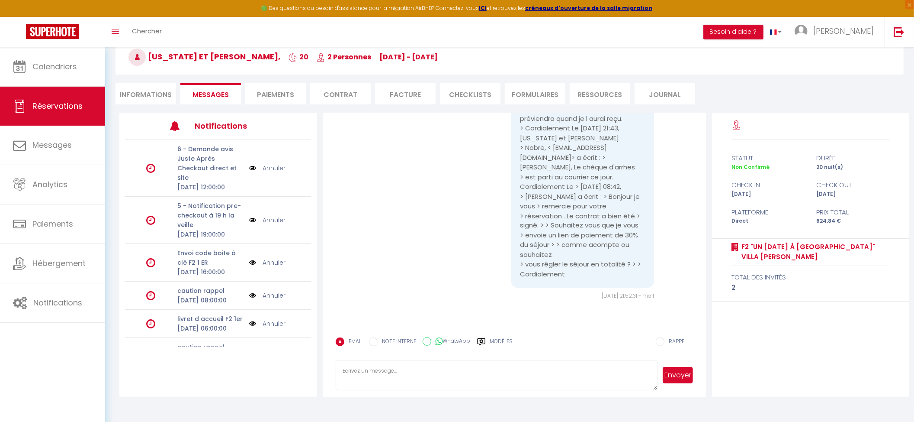
click at [513, 390] on textarea at bounding box center [497, 375] width 322 height 30
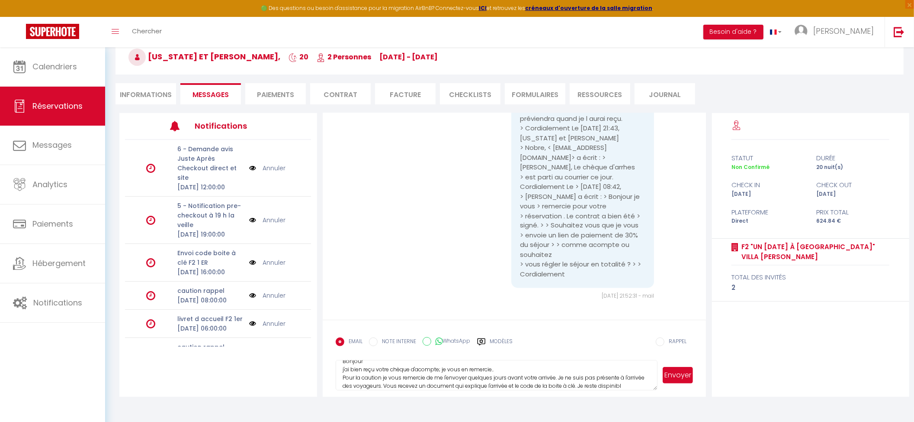
scroll to position [18, 0]
type textarea "Bonjour j'ai bien reçu votre chèque d'acompte; je vous en remercie.. Pour la ca…"
click at [681, 374] on button "Envoyer" at bounding box center [678, 375] width 30 height 16
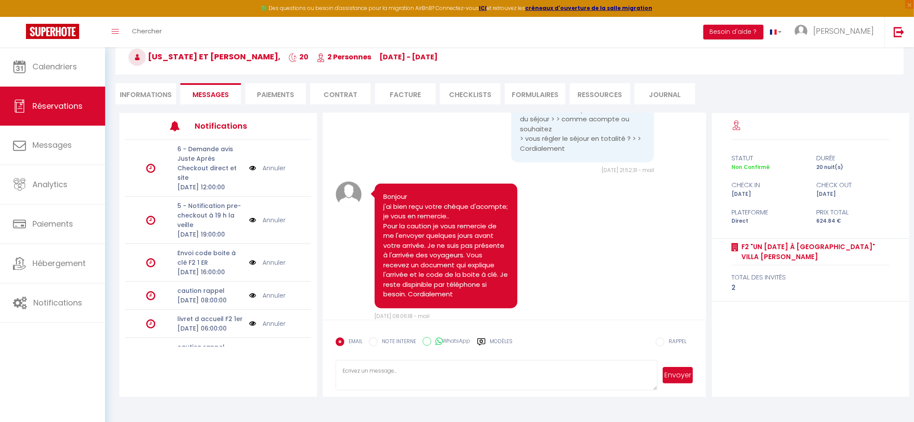
scroll to position [1411, 0]
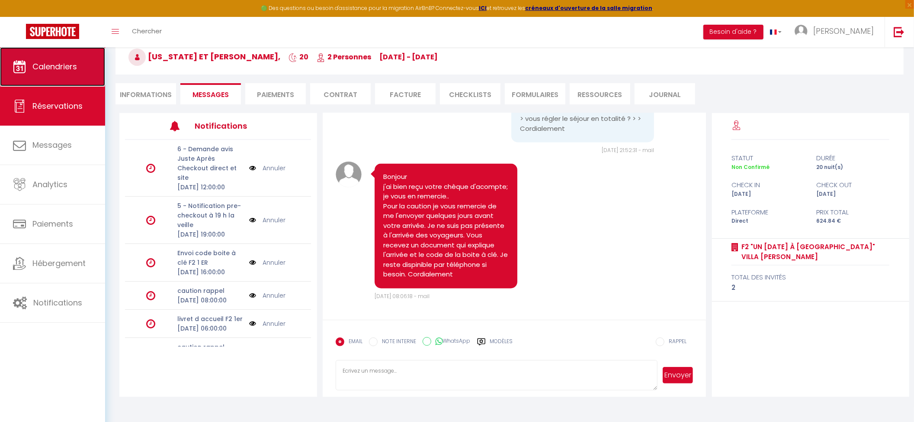
click at [58, 74] on link "Calendriers" at bounding box center [52, 66] width 105 height 39
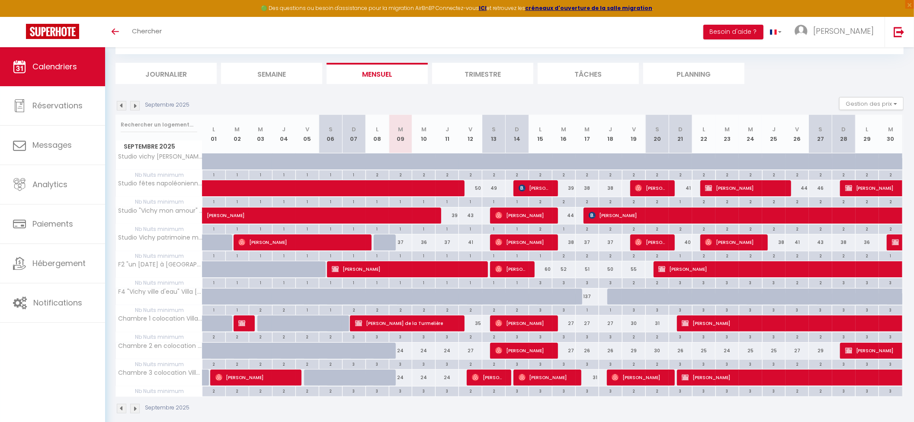
scroll to position [57, 0]
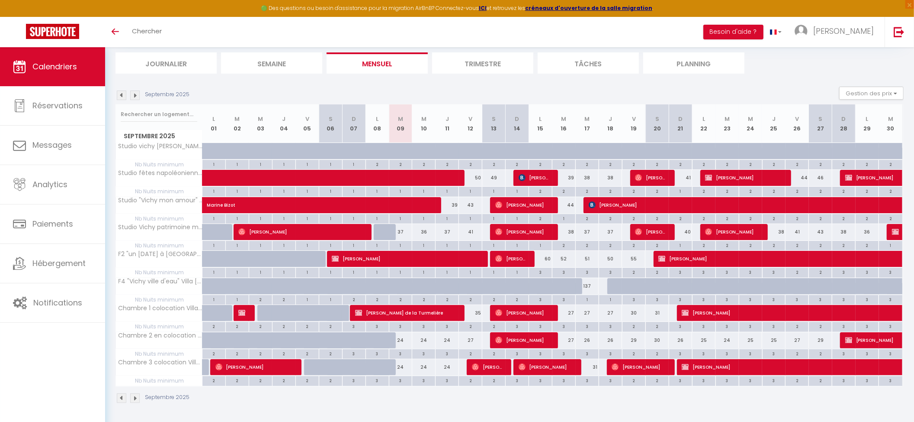
scroll to position [57, 0]
click at [471, 60] on li "Trimestre" at bounding box center [482, 62] width 101 height 21
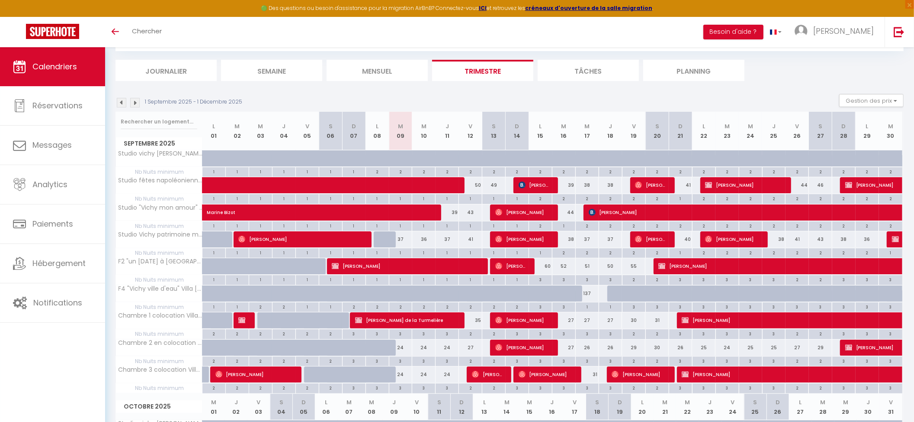
scroll to position [57, 0]
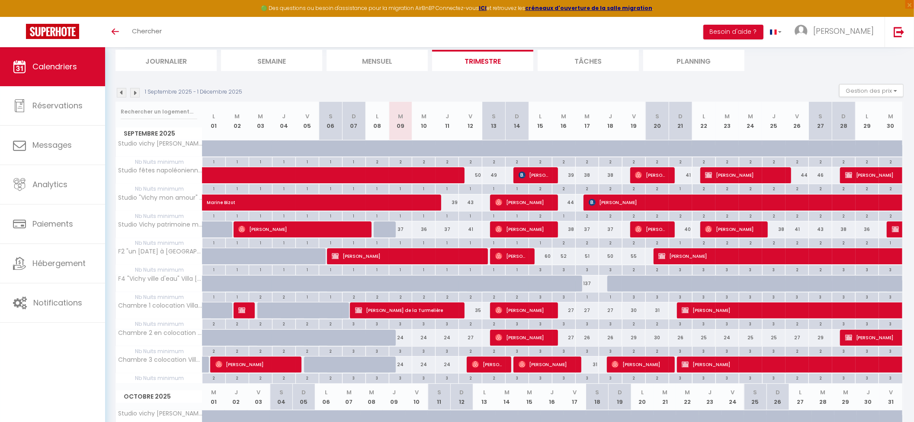
click at [137, 97] on img at bounding box center [135, 93] width 10 height 10
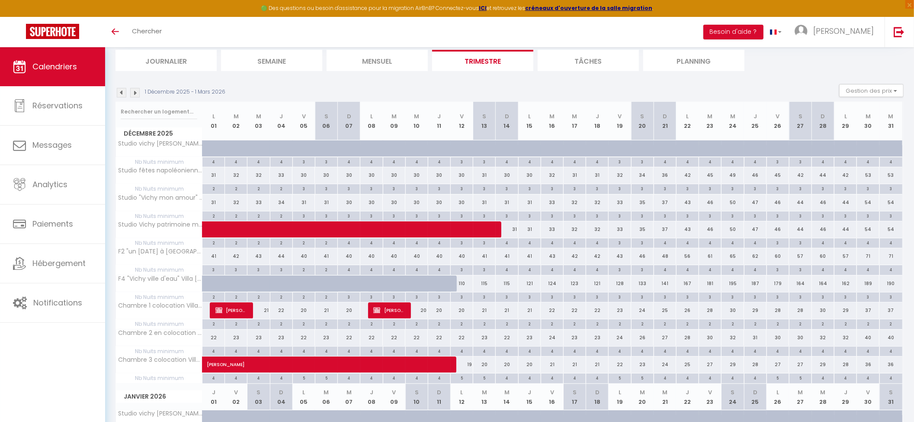
click at [137, 97] on img at bounding box center [135, 93] width 10 height 10
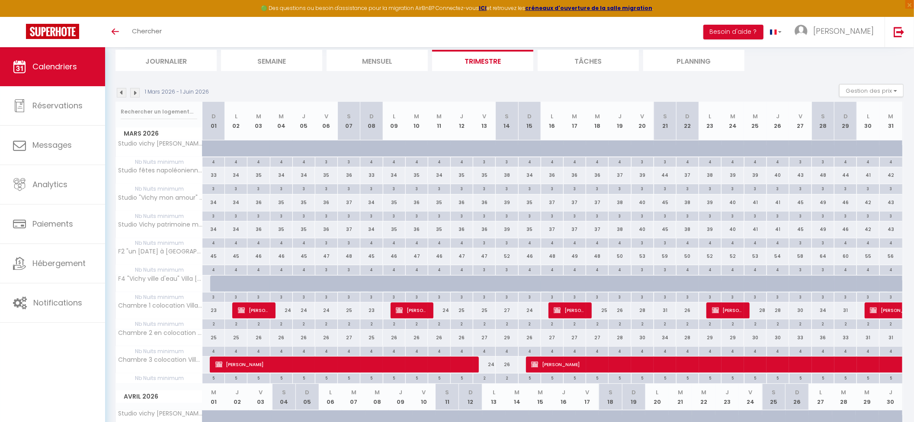
click at [137, 97] on img at bounding box center [135, 93] width 10 height 10
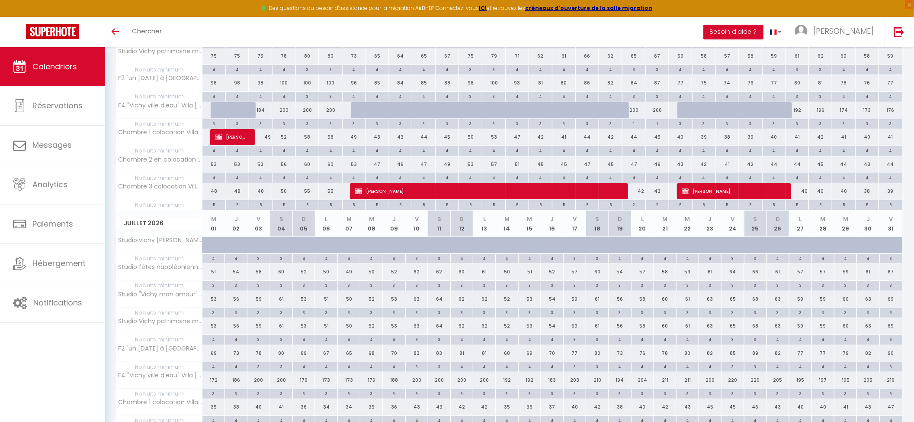
scroll to position [0, 0]
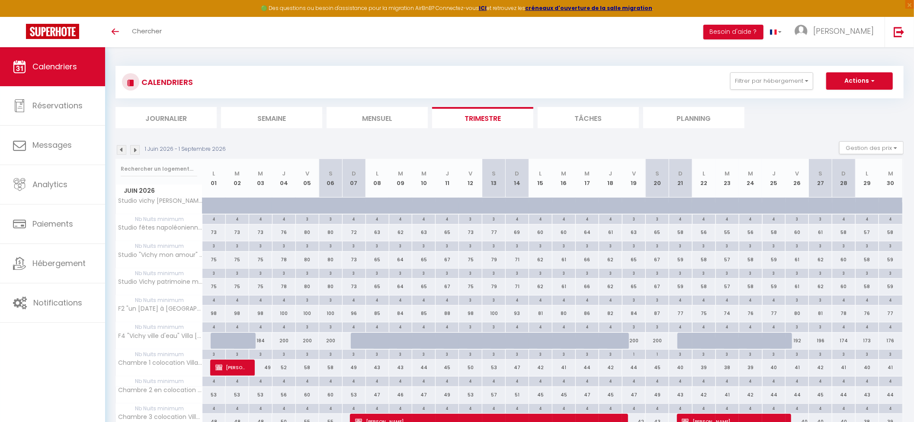
click at [124, 149] on img at bounding box center [122, 150] width 10 height 10
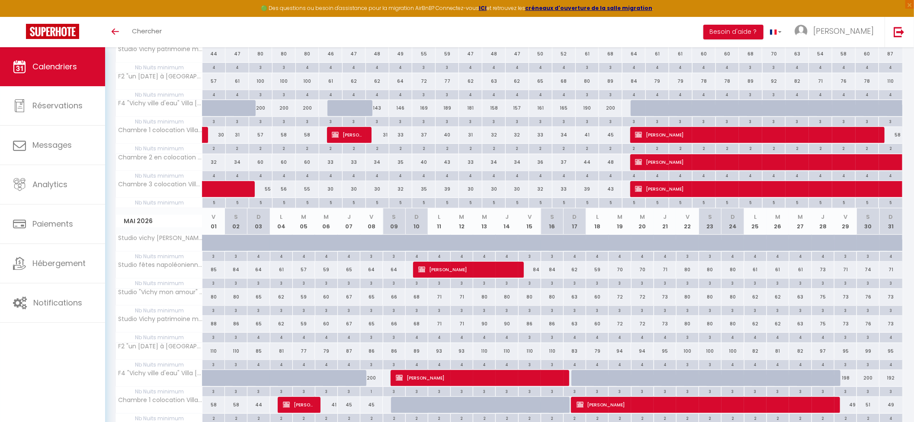
scroll to position [602, 0]
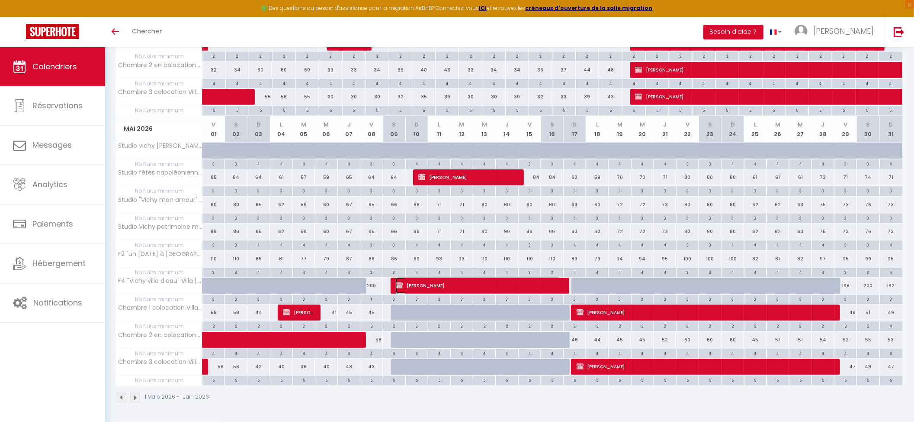
click at [488, 288] on span "Lawrence Lafontaine" at bounding box center [478, 285] width 165 height 16
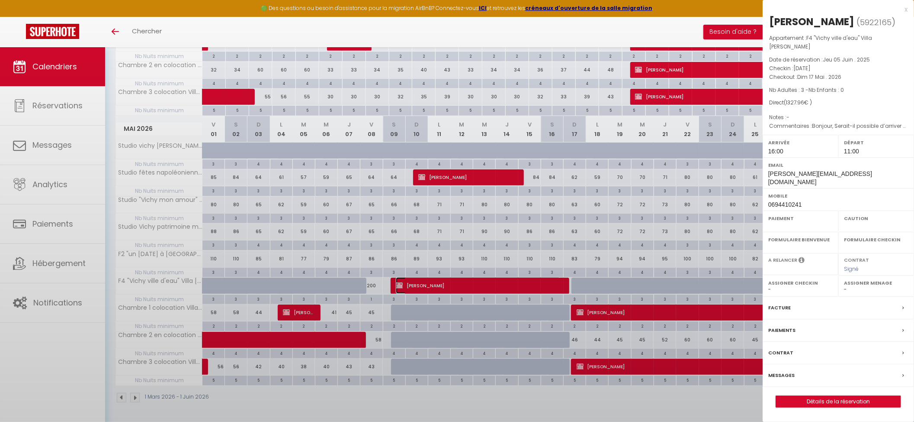
select select "KO"
select select "1"
select select "0"
select select "1"
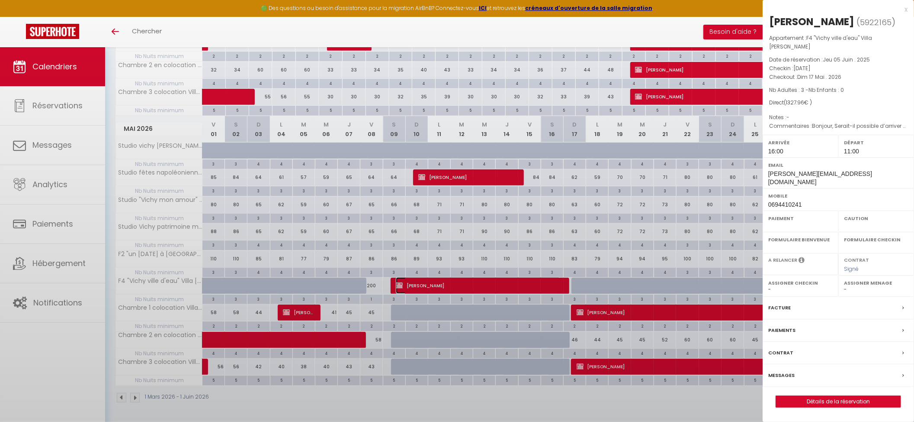
select select
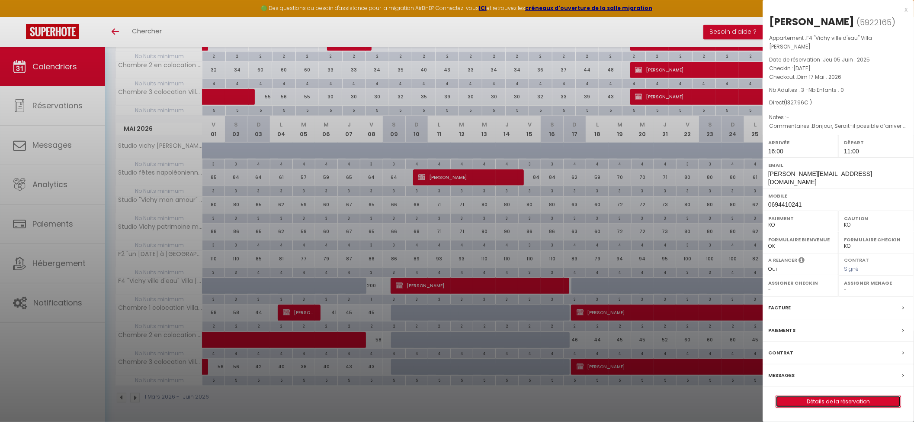
click at [814, 396] on link "Détails de la réservation" at bounding box center [838, 401] width 125 height 11
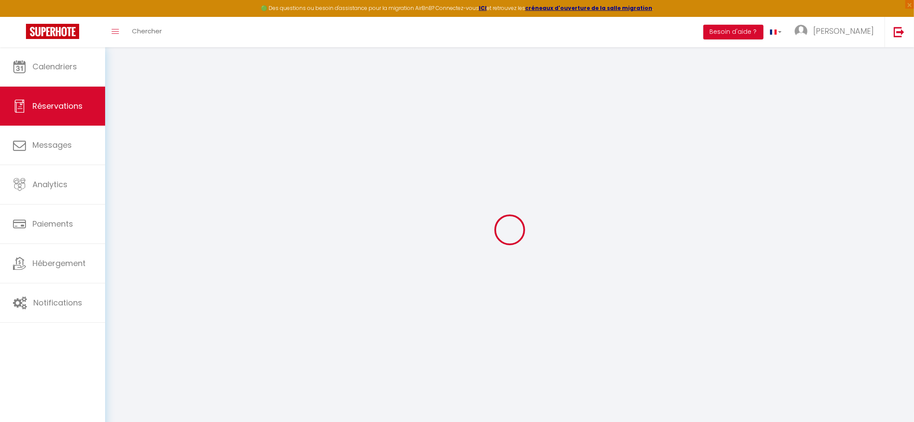
type input "Lawrence"
type input "Lafontaine"
type input "lawrence.lafontaine@outlook.com"
type input "0694410241"
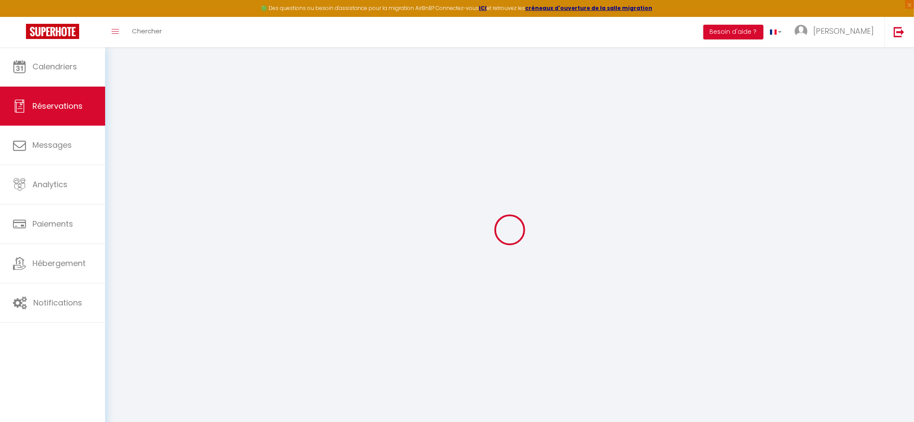
type input "0694410241"
type input "97354"
type input "84 avenue Montravel"
type input "remire montjoly"
select select "FR"
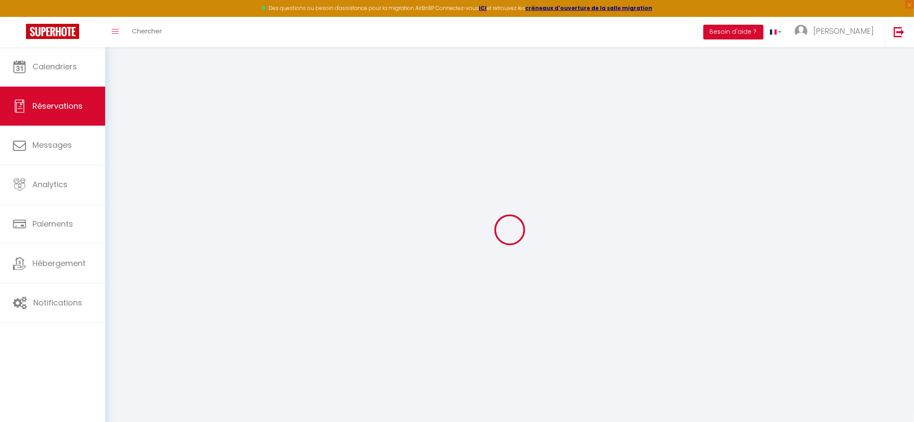
select select "53575"
select select "1"
type input "Sam 09 Mai 2026"
select select
type input "Dim 17 Mai 2026"
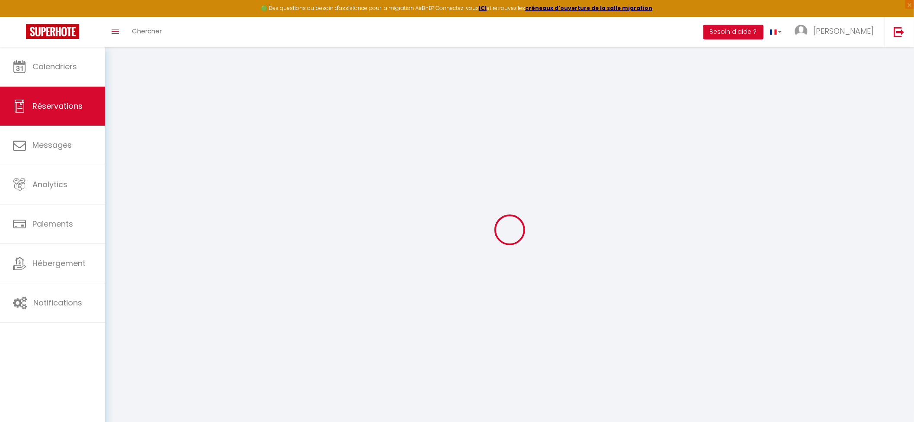
select select
type input "3"
select select "10"
select select
type input "1216"
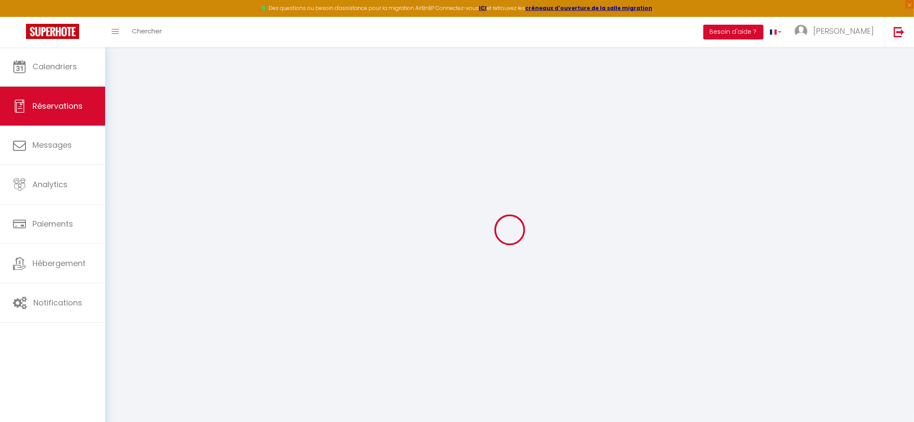
checkbox input "false"
type input "1105.96"
type input "0"
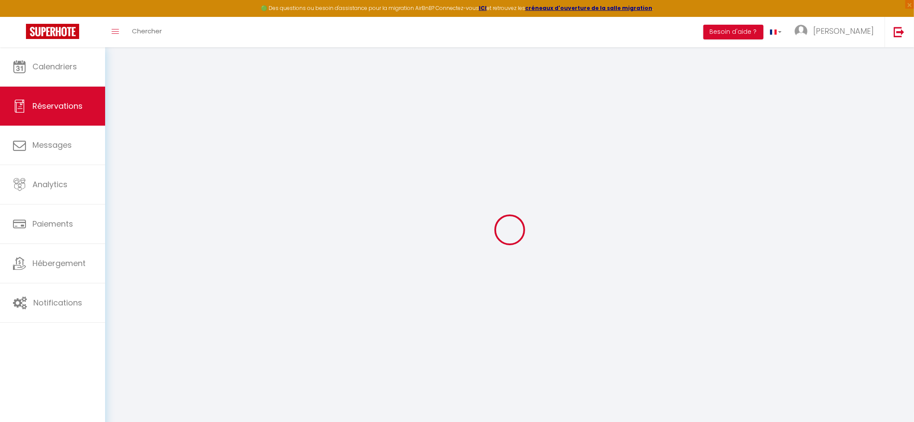
select select
select select "14"
checkbox input "false"
select select
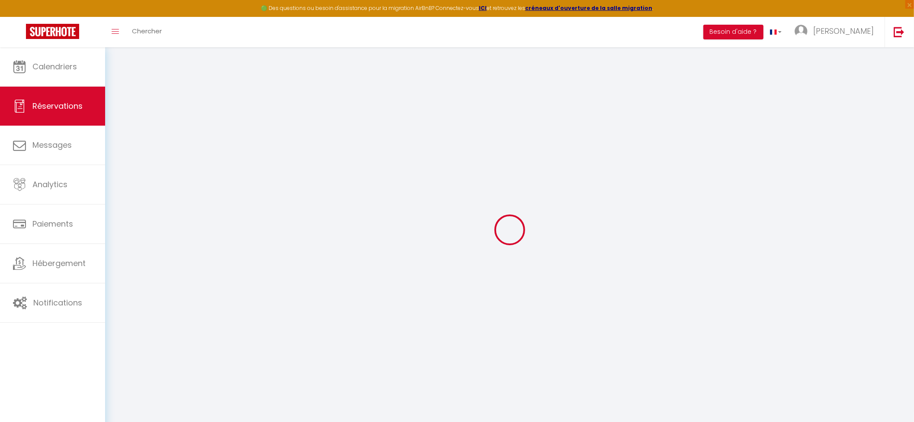
select select
checkbox input "false"
select select
checkbox input "false"
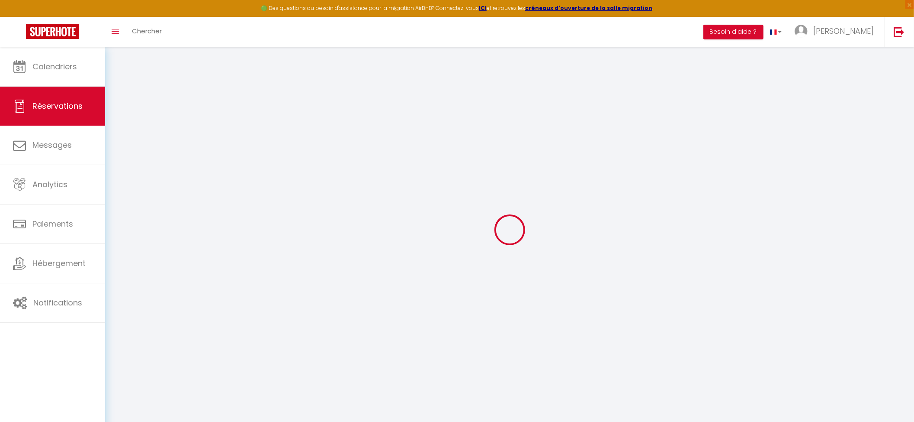
select select
checkbox input "false"
type textarea "Bonjour, Serait-il possible d’arriver plus tôt vers 13 h et quitter le logement…"
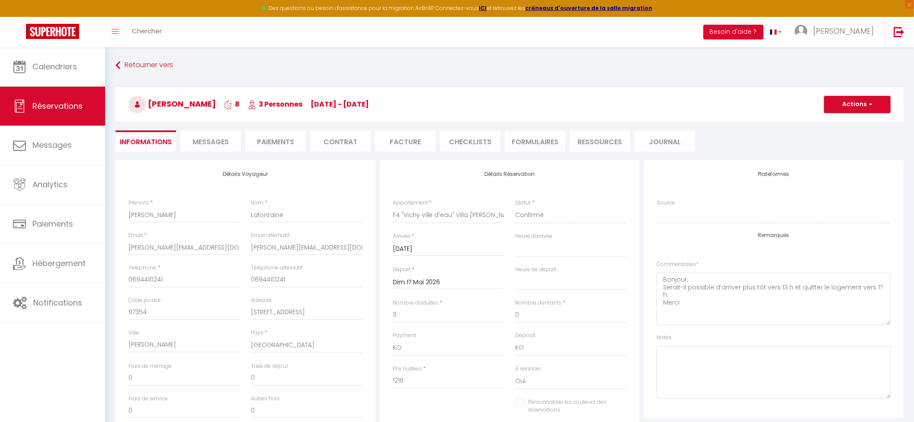
type input "45"
type input "66.96"
select select
checkbox input "false"
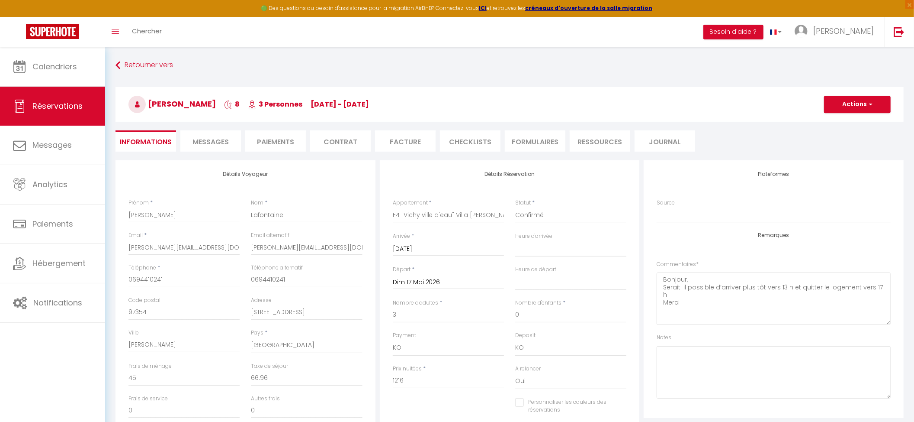
select select "16:00"
select select "11:00"
click at [266, 143] on li "Paiements" at bounding box center [275, 140] width 61 height 21
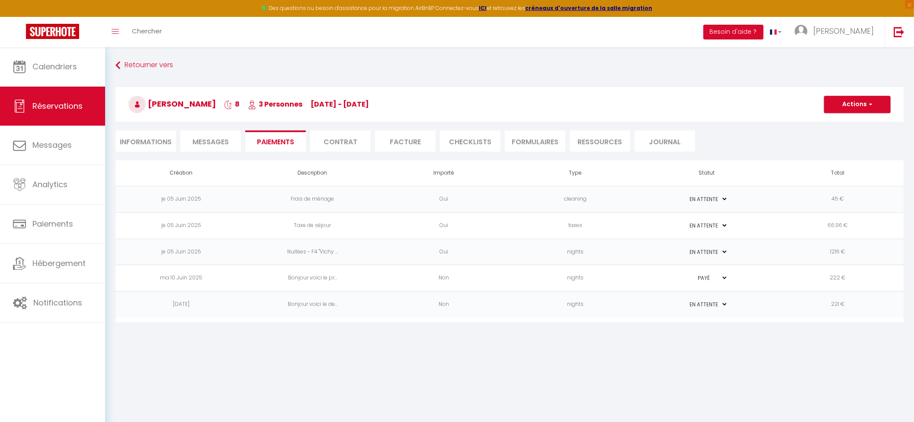
click at [393, 307] on td "Non" at bounding box center [444, 304] width 132 height 26
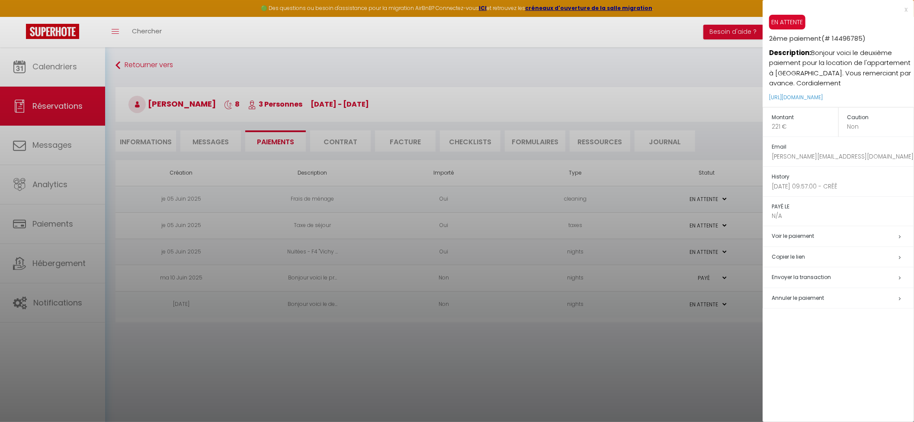
click at [216, 135] on div at bounding box center [457, 211] width 914 height 422
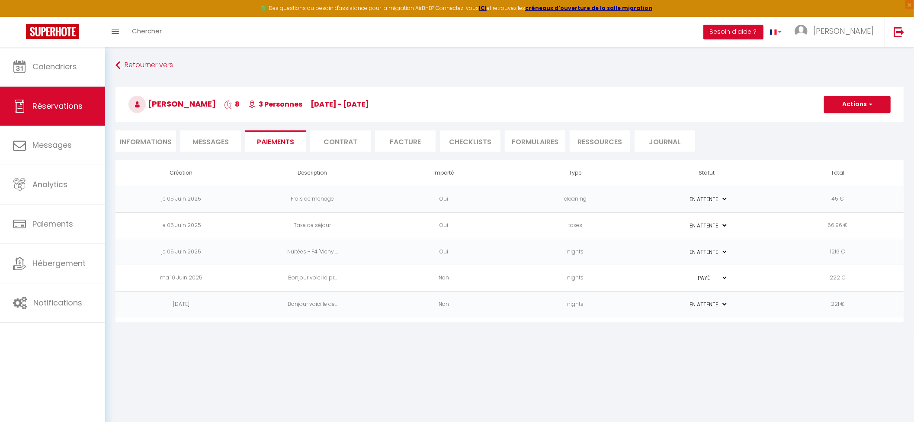
click at [216, 135] on li "Messages" at bounding box center [210, 140] width 61 height 21
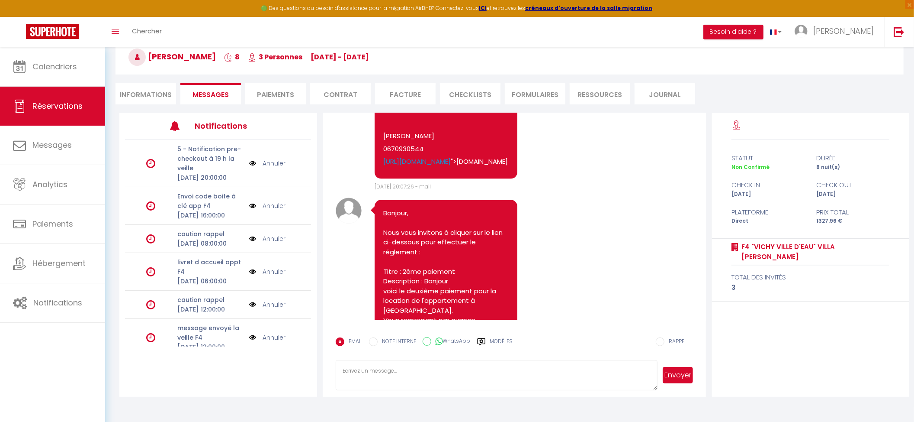
scroll to position [2067, 0]
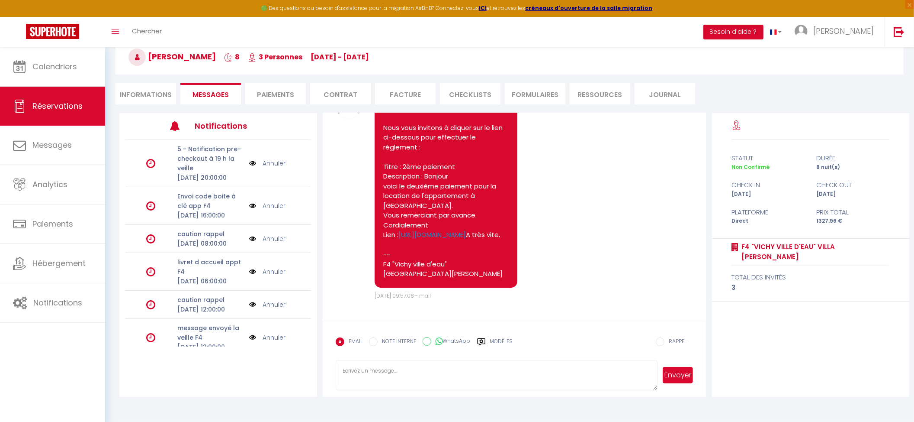
click at [438, 370] on textarea at bounding box center [497, 375] width 322 height 30
click at [265, 90] on li "Paiements" at bounding box center [275, 93] width 61 height 21
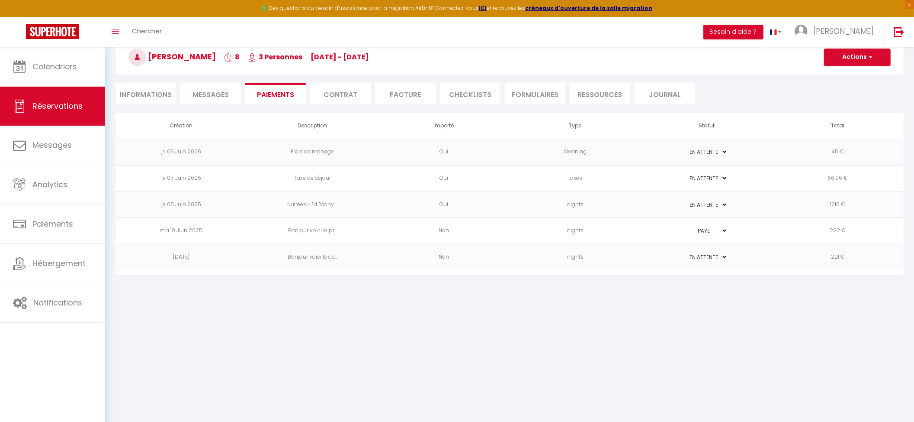
click at [208, 94] on span "Messages" at bounding box center [211, 95] width 36 height 10
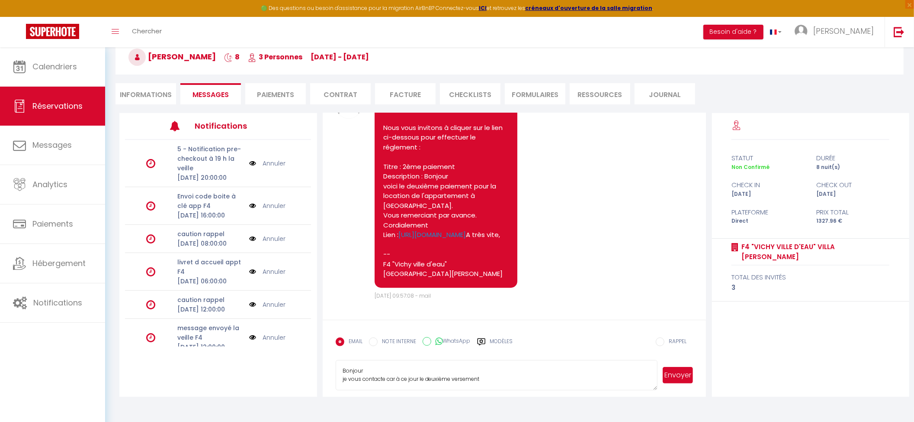
click at [498, 378] on textarea "Bonjour je vous contacte car à ce jour le deuxième versement" at bounding box center [497, 375] width 322 height 30
type textarea "Bonjour je vous contacte car à ce jour le deuxième versement n 'a pas été effec…"
click at [680, 376] on button "Envoyer" at bounding box center [678, 375] width 30 height 16
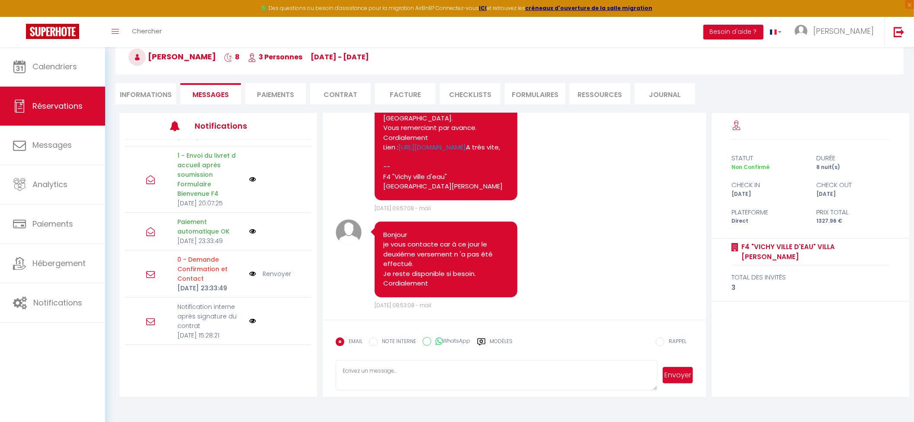
scroll to position [217, 0]
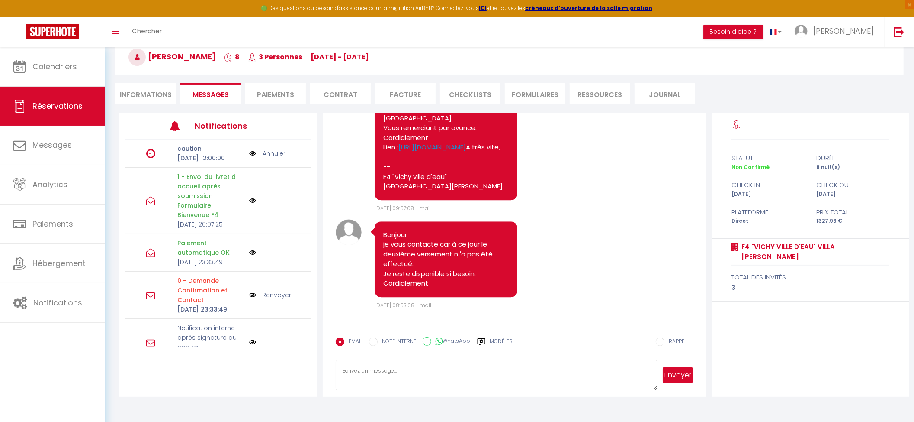
click at [293, 96] on li "Paiements" at bounding box center [275, 93] width 61 height 21
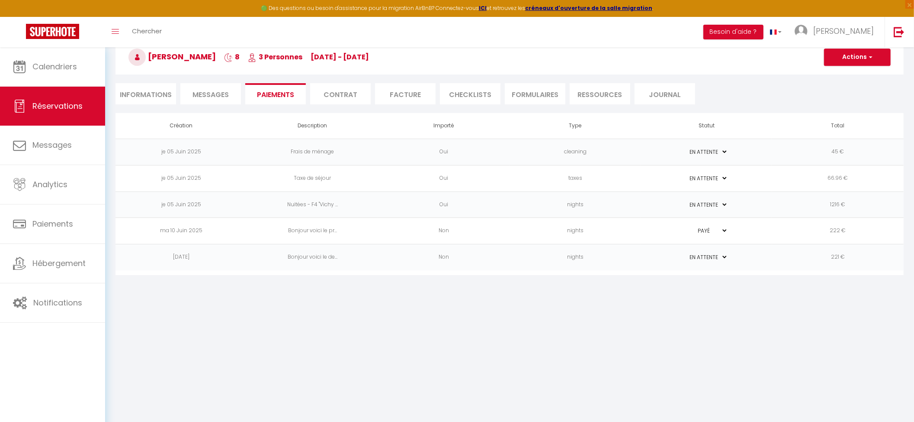
click at [149, 93] on li "Informations" at bounding box center [146, 93] width 61 height 21
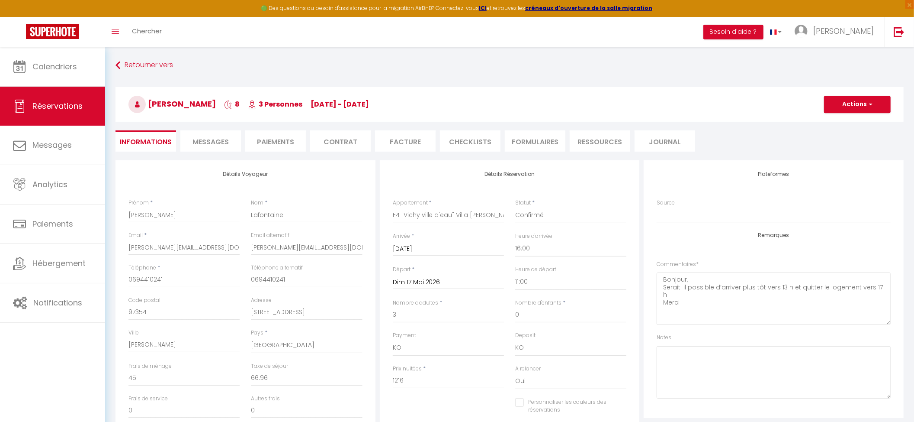
checkbox input "false"
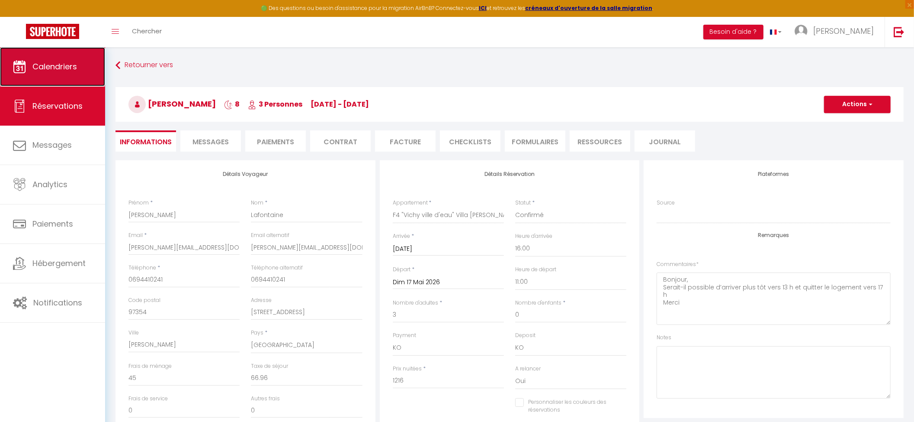
click at [56, 64] on span "Calendriers" at bounding box center [54, 66] width 45 height 11
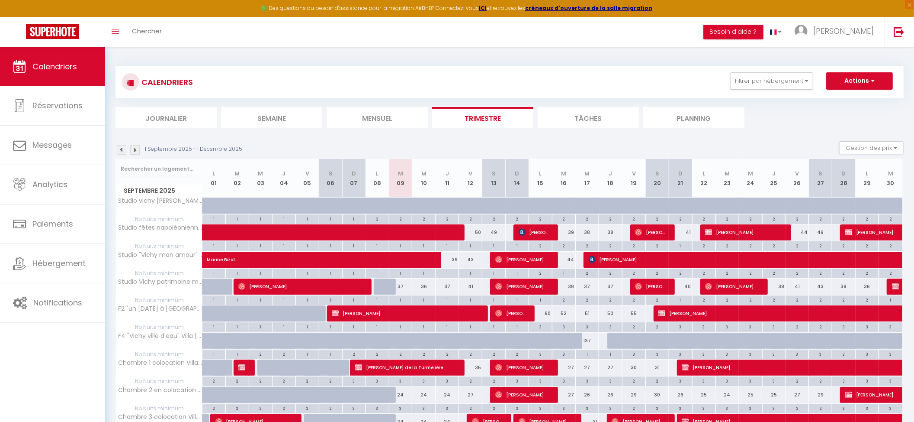
click at [135, 148] on img at bounding box center [135, 150] width 10 height 10
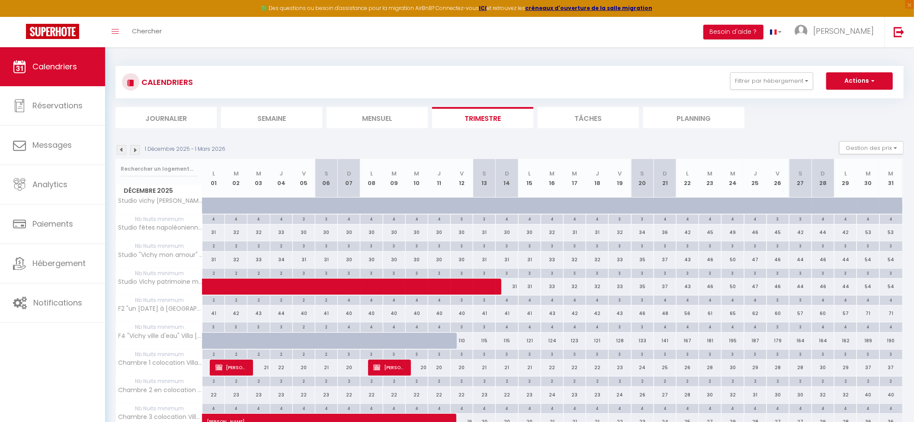
click at [135, 148] on img at bounding box center [135, 150] width 10 height 10
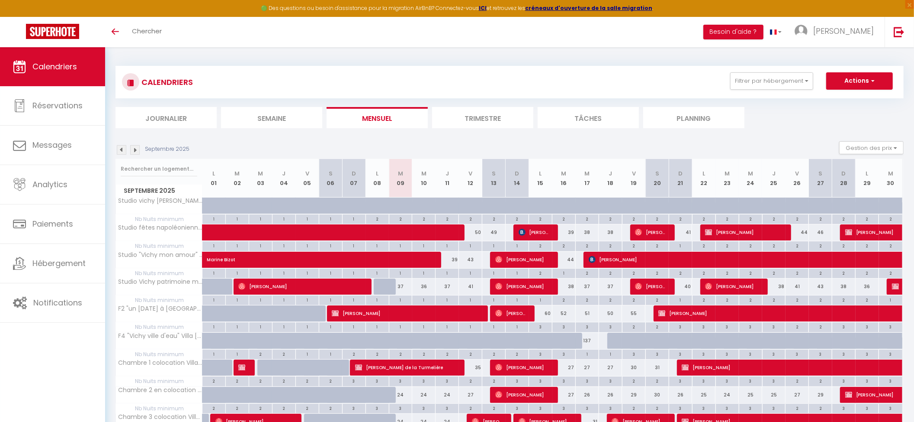
click at [137, 146] on img at bounding box center [135, 150] width 10 height 10
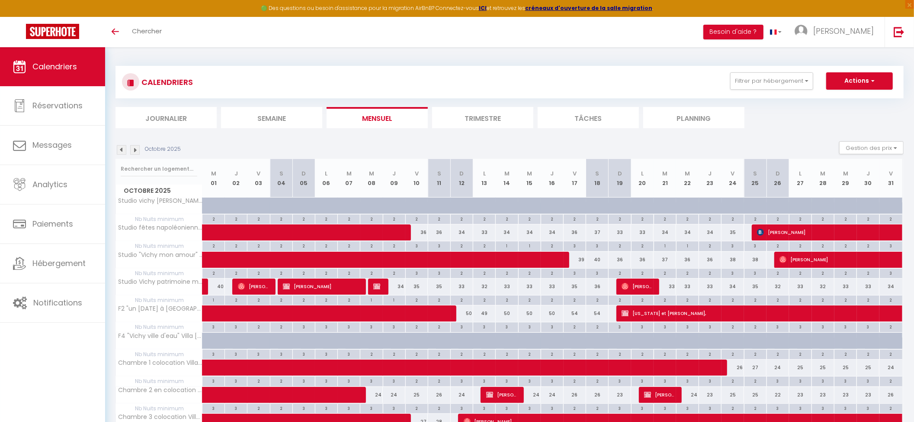
click at [137, 146] on img at bounding box center [135, 150] width 10 height 10
select select
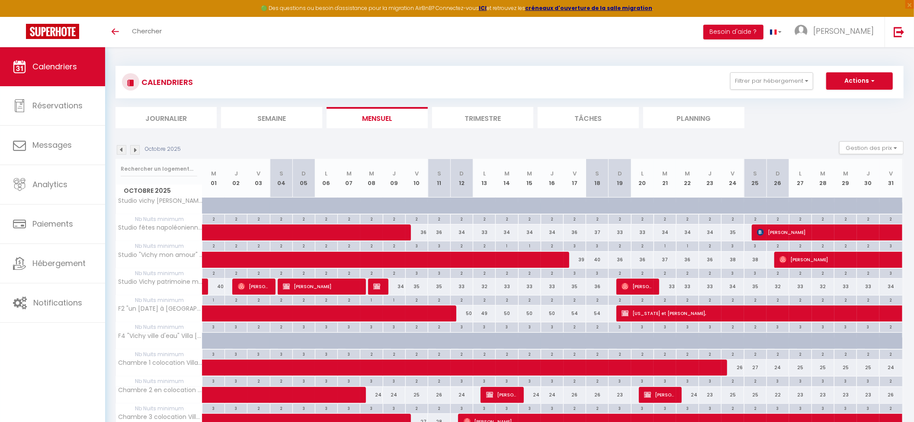
select select
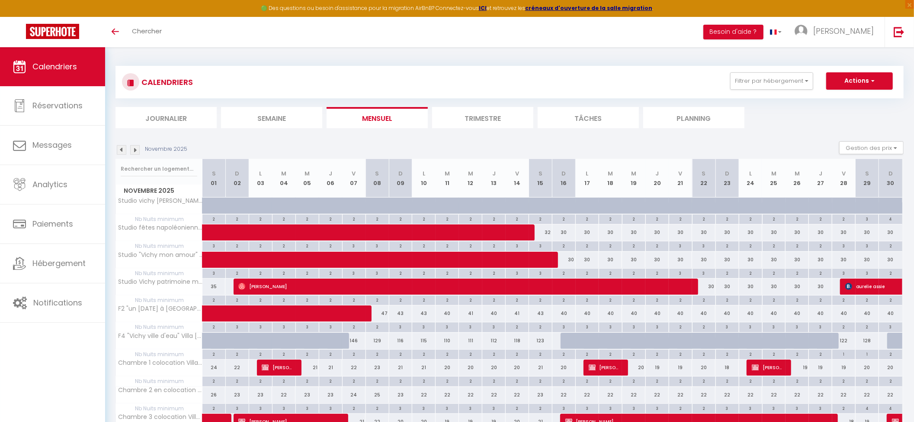
scroll to position [57, 0]
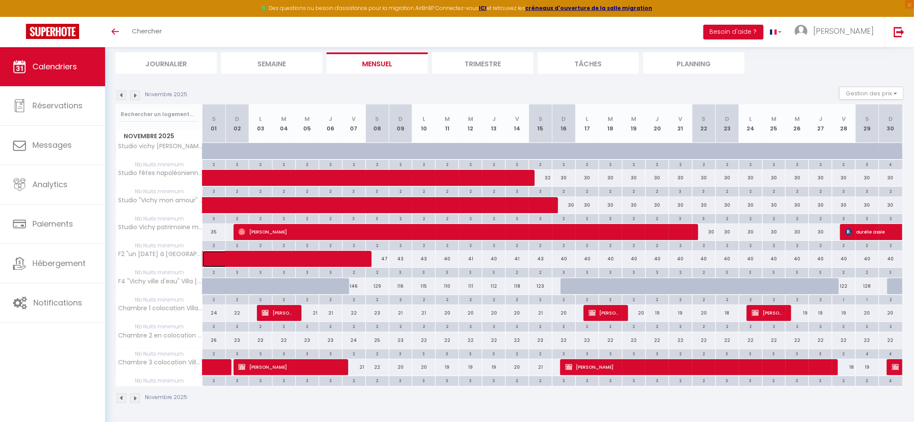
click at [339, 258] on span at bounding box center [285, 259] width 139 height 16
select select "KO"
select select "0"
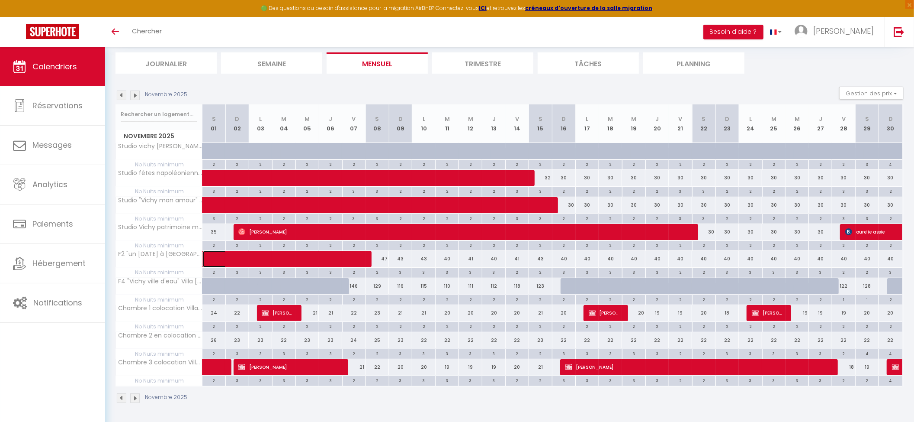
select select "1"
select select
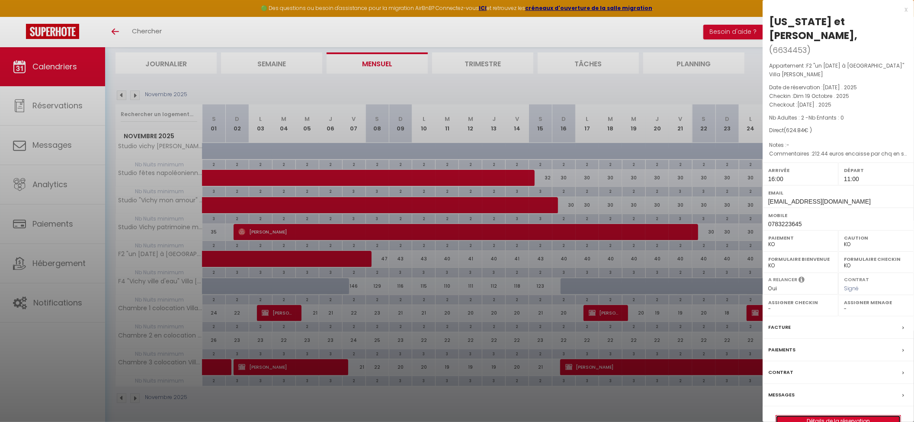
click at [868, 419] on link "Détails de la réservation" at bounding box center [838, 420] width 125 height 11
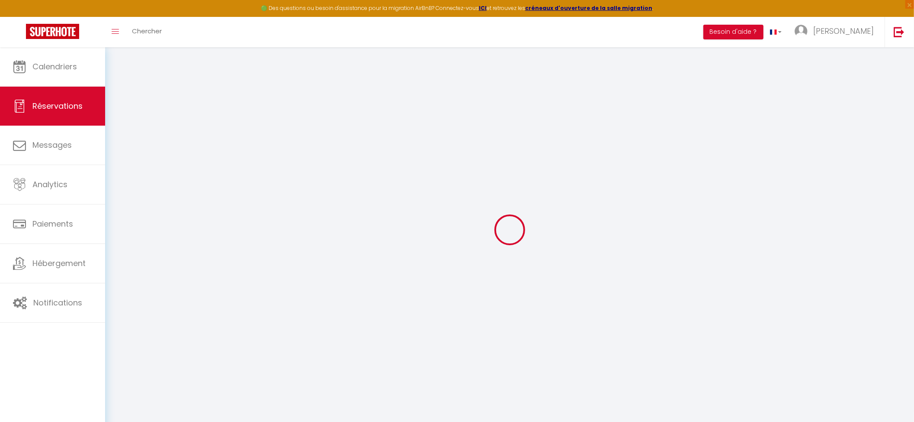
select select
checkbox input "false"
select select
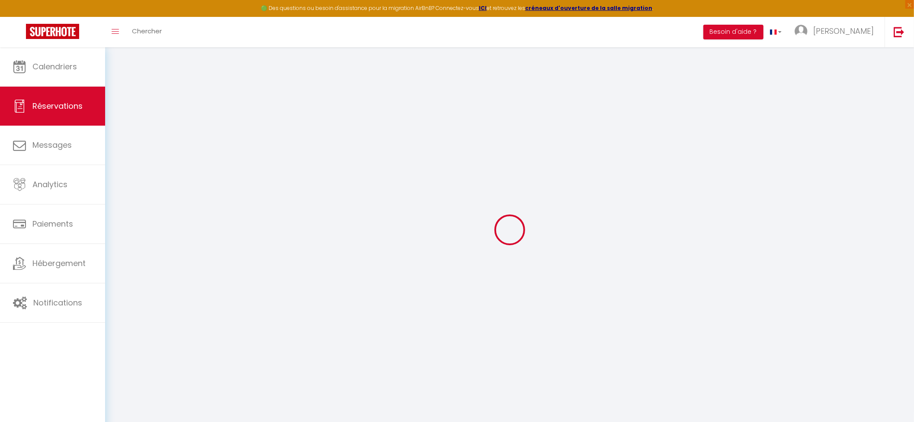
checkbox input "false"
type textarea "212.44 euros encaisse par chq en sep"
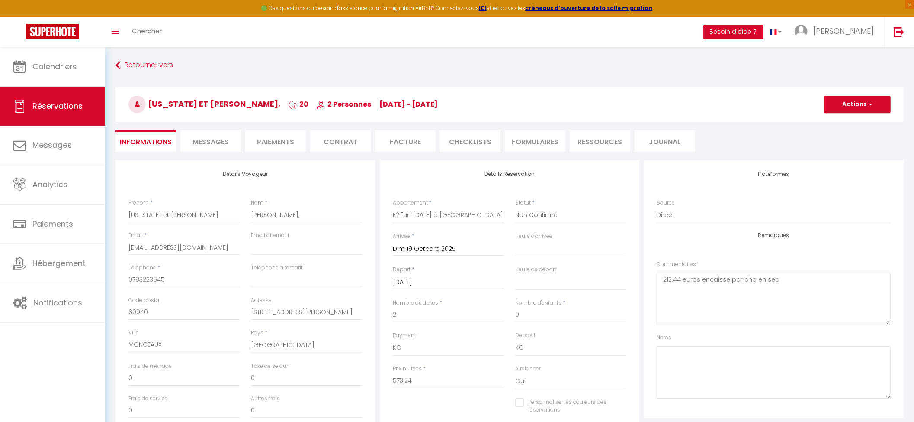
type input "20"
type input "31.6"
select select
checkbox input "false"
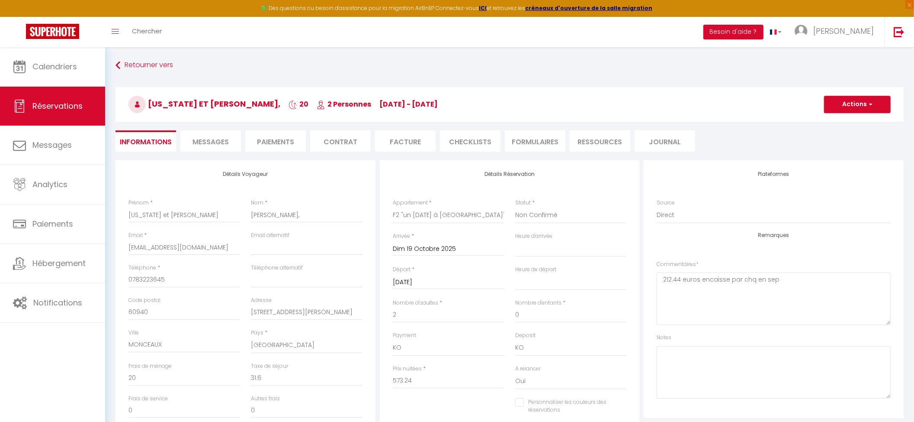
select select "16:00"
select select "11:00"
